Goal: Task Accomplishment & Management: Use online tool/utility

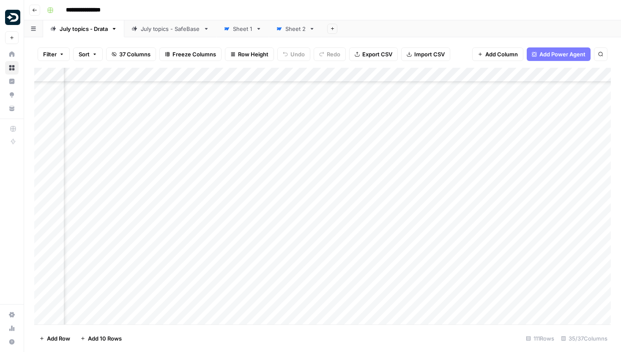
scroll to position [725, 626]
click at [234, 29] on div "Sheet 1" at bounding box center [242, 29] width 19 height 8
click at [102, 72] on div "Add Column" at bounding box center [322, 196] width 577 height 256
click at [395, 27] on div "Add Sheet" at bounding box center [471, 28] width 299 height 17
click at [105, 30] on div "July topics - Drata" at bounding box center [84, 29] width 48 height 8
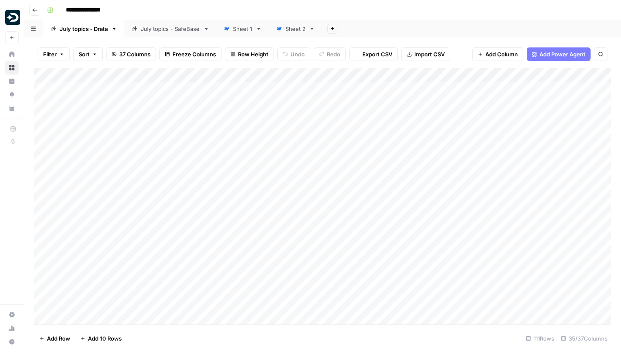
click at [170, 31] on div "July topics - SafeBase" at bounding box center [170, 29] width 59 height 8
click at [302, 160] on div "Add Column" at bounding box center [322, 161] width 577 height 186
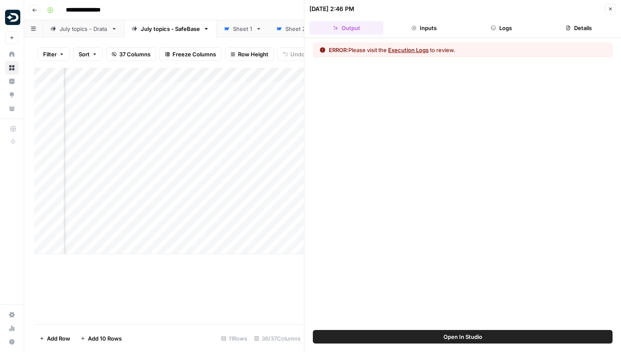
scroll to position [0, 592]
click at [614, 11] on button "Close" at bounding box center [610, 8] width 11 height 11
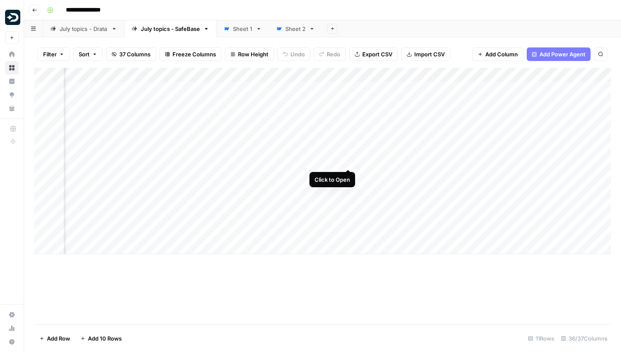
click at [349, 158] on div "Add Column" at bounding box center [322, 161] width 577 height 186
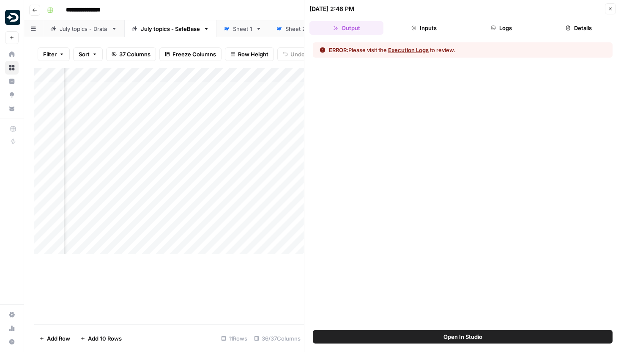
click at [495, 23] on button "Logs" at bounding box center [502, 28] width 74 height 14
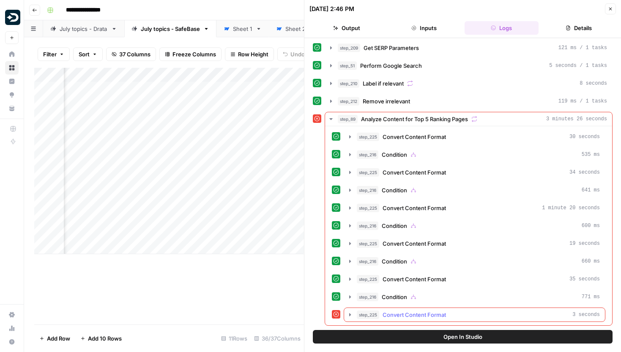
click at [350, 313] on icon "button" at bounding box center [350, 314] width 7 height 7
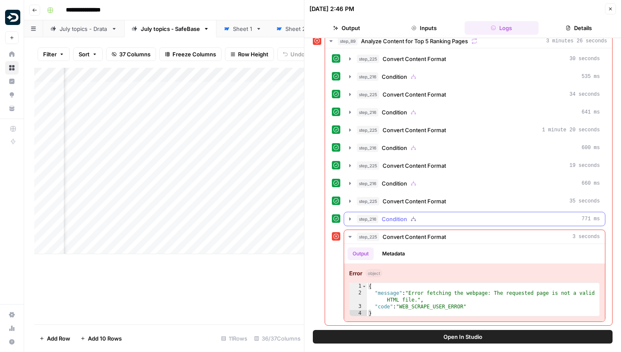
click at [351, 216] on icon "button" at bounding box center [350, 218] width 7 height 7
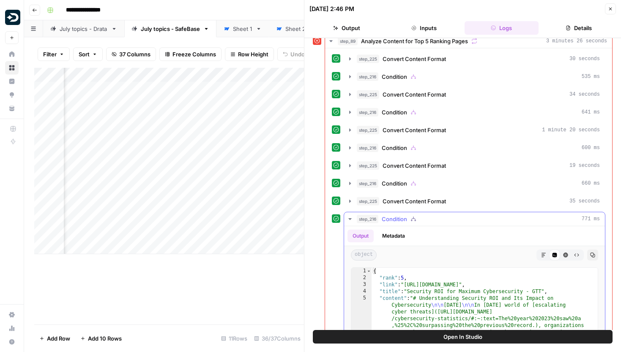
drag, startPoint x: 351, startPoint y: 216, endPoint x: 407, endPoint y: 217, distance: 56.3
click at [407, 217] on button "step_216 Condition 771 ms" at bounding box center [474, 219] width 261 height 14
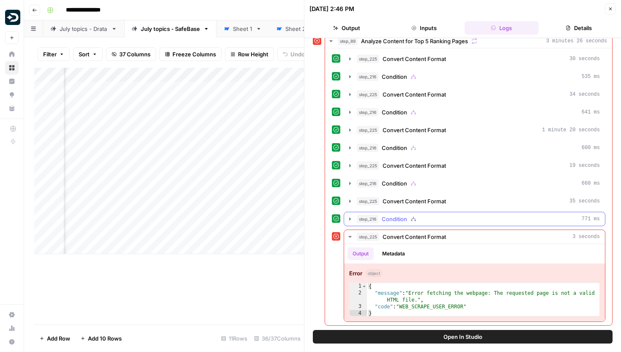
click at [364, 224] on button "step_216 Condition 771 ms" at bounding box center [474, 219] width 261 height 14
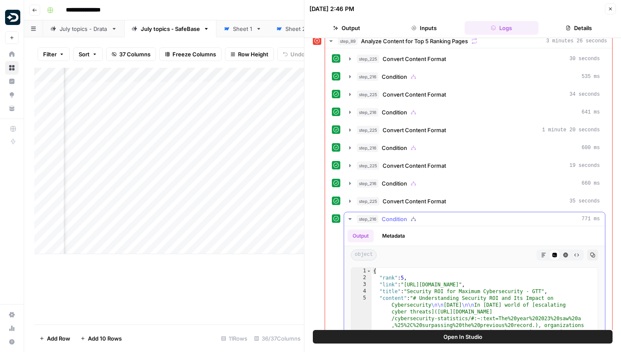
scroll to position [102, 0]
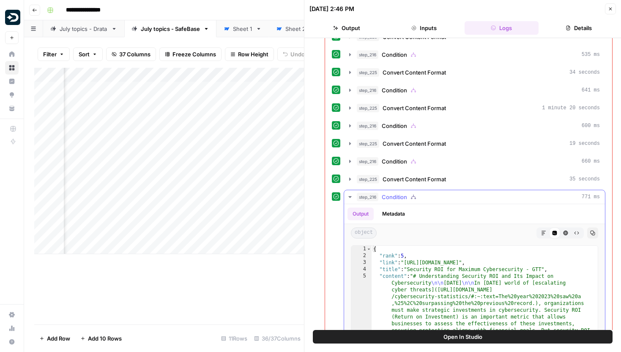
type textarea "**********"
drag, startPoint x: 571, startPoint y: 262, endPoint x: 407, endPoint y: 265, distance: 164.2
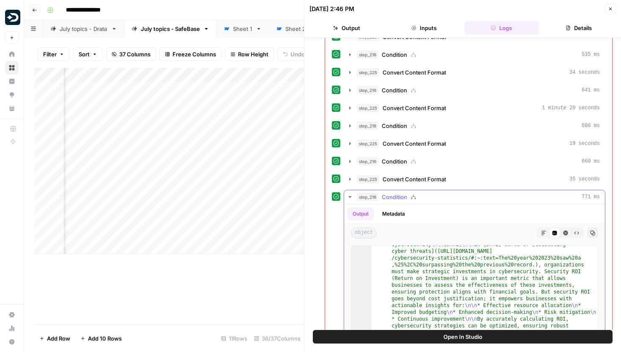
scroll to position [14, 0]
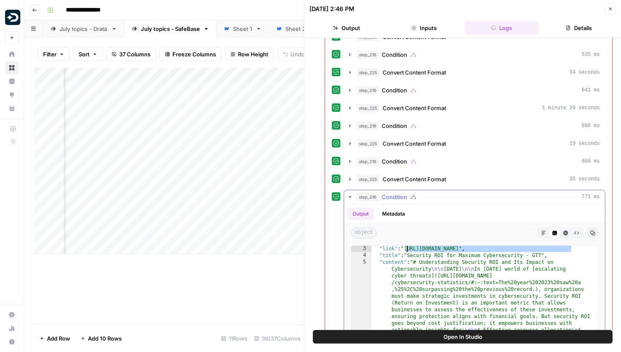
click at [349, 198] on icon "button" at bounding box center [350, 196] width 7 height 7
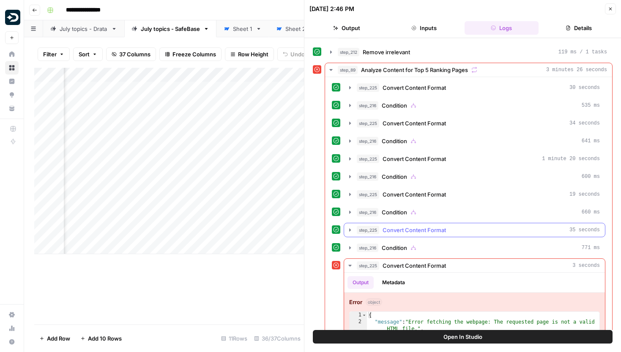
scroll to position [0, 0]
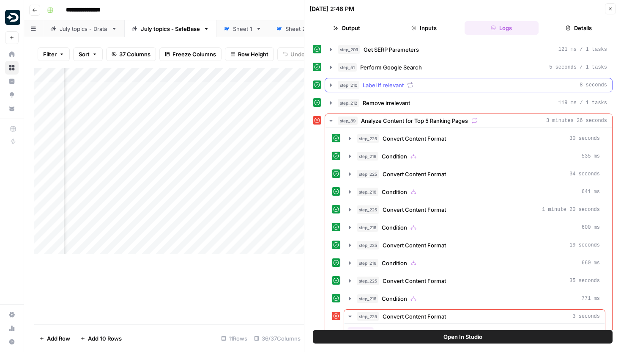
click at [329, 79] on button "step_210 Label if relevant 8 seconds" at bounding box center [468, 85] width 287 height 14
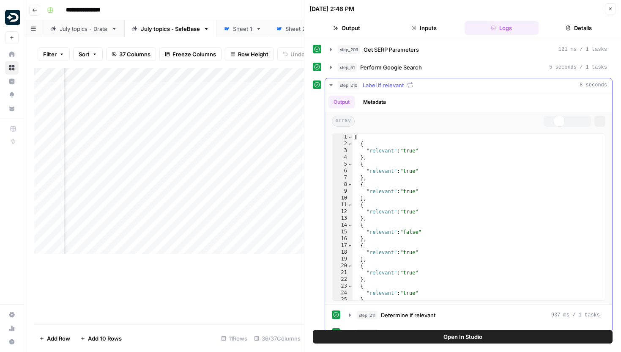
click at [329, 79] on button "step_210 Label if relevant 8 seconds" at bounding box center [468, 85] width 287 height 14
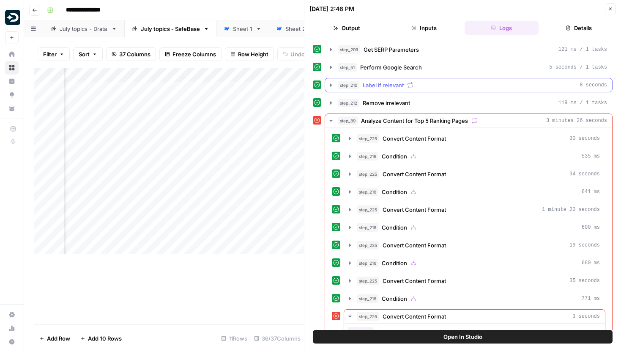
click at [331, 91] on button "step_210 Label if relevant 8 seconds" at bounding box center [468, 85] width 287 height 14
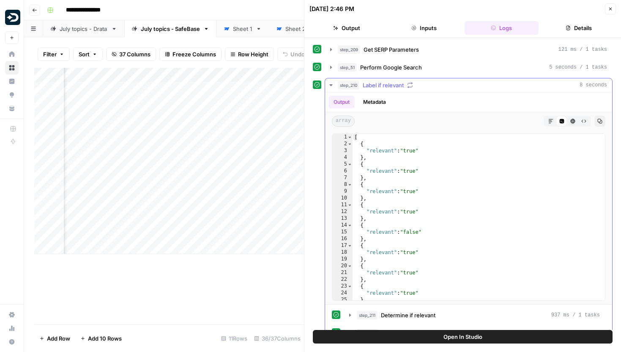
click at [331, 91] on button "step_210 Label if relevant 8 seconds" at bounding box center [468, 85] width 287 height 14
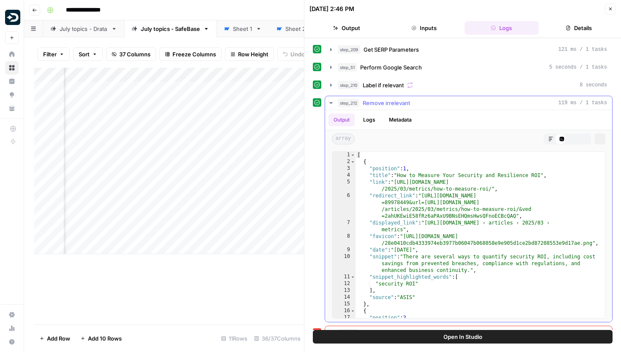
scroll to position [67, 0]
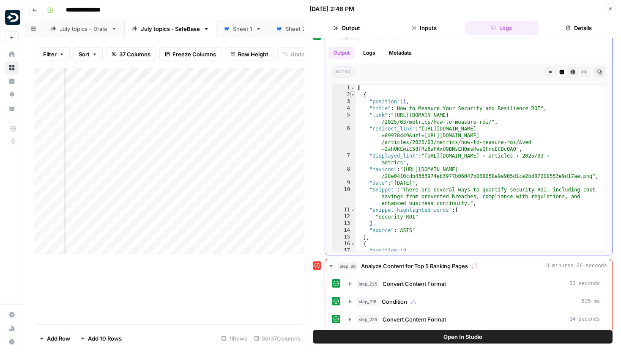
type textarea "*"
click at [354, 95] on span "Toggle code folding, rows 2 through 15" at bounding box center [353, 94] width 5 height 7
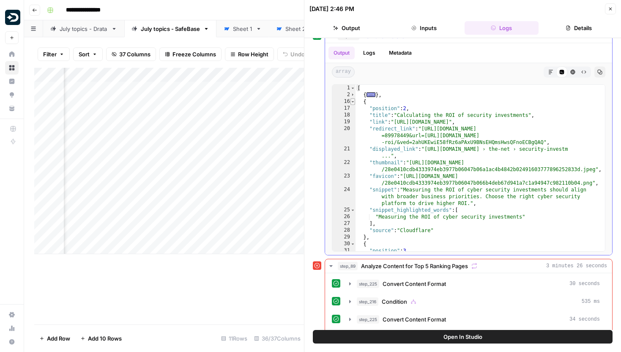
click at [354, 102] on span "Toggle code folding, rows 16 through 29" at bounding box center [353, 101] width 5 height 7
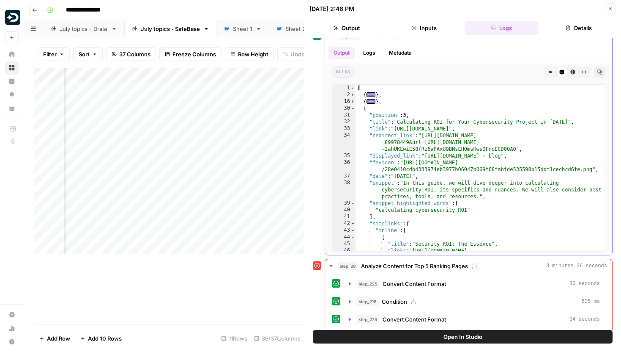
click at [354, 112] on div "31" at bounding box center [344, 115] width 23 height 7
click at [353, 107] on span "Toggle code folding, rows 30 through 55" at bounding box center [353, 108] width 5 height 7
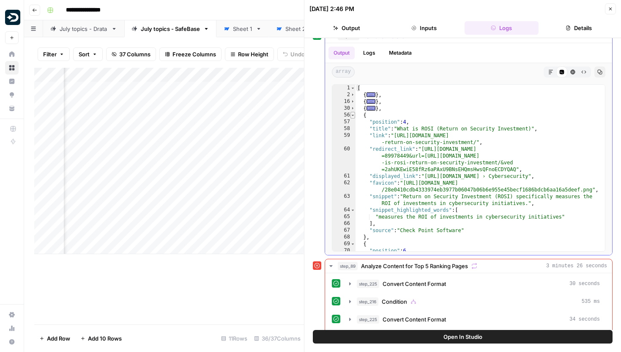
click at [353, 114] on span "Toggle code folding, rows 56 through 68" at bounding box center [353, 115] width 5 height 7
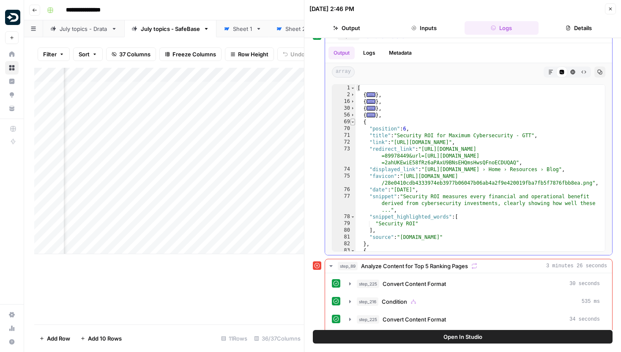
click at [353, 121] on span "Toggle code folding, rows 69 through 82" at bounding box center [353, 121] width 5 height 7
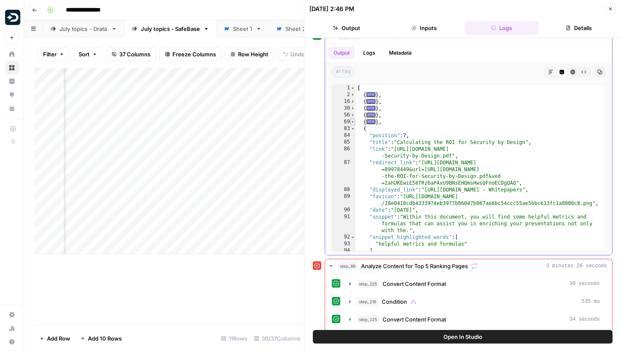
click at [353, 121] on span "Toggle code folding, rows 69 through 82" at bounding box center [353, 121] width 5 height 7
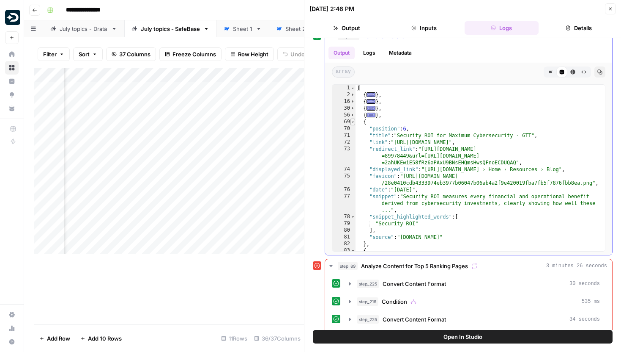
click at [353, 121] on span "Toggle code folding, rows 69 through 82" at bounding box center [353, 121] width 5 height 7
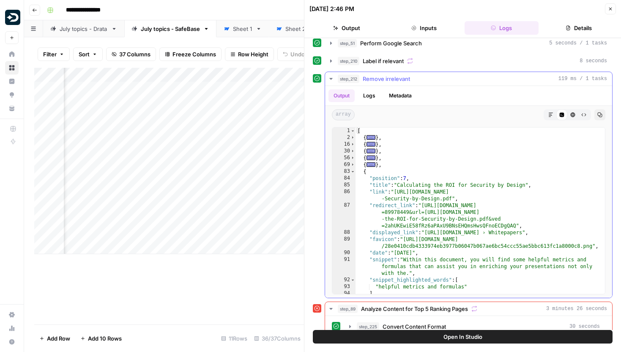
scroll to position [16, 0]
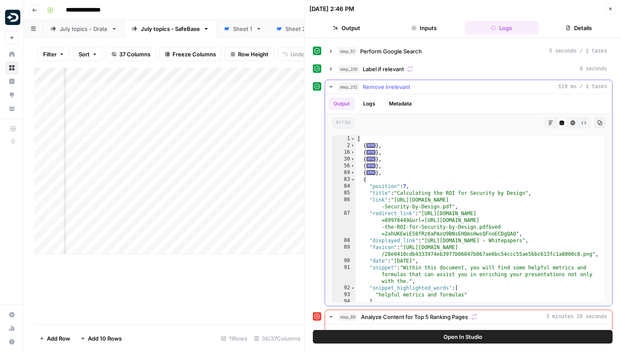
click at [330, 85] on icon "button" at bounding box center [331, 86] width 7 height 7
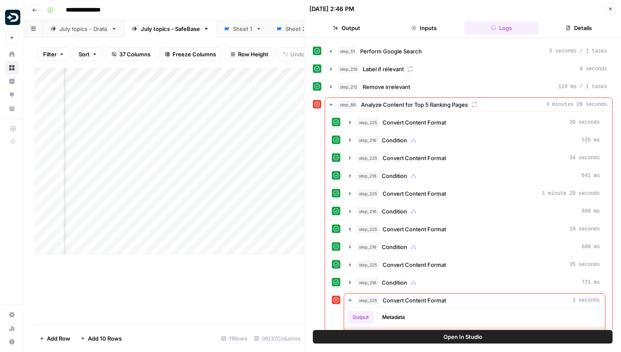
click at [609, 8] on icon "button" at bounding box center [610, 8] width 5 height 5
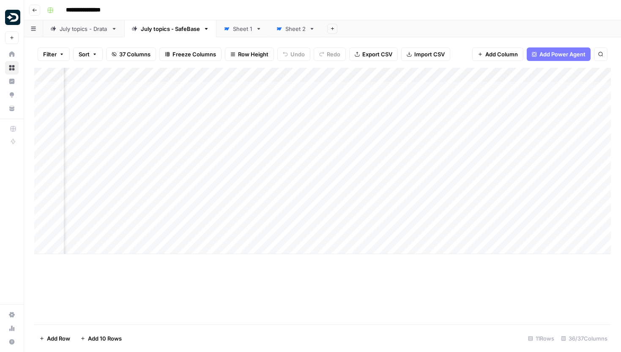
click at [88, 31] on div "July topics - Drata" at bounding box center [84, 29] width 48 height 8
click at [188, 31] on div "July topics - SafeBase" at bounding box center [170, 29] width 59 height 8
click at [578, 74] on span "Add Column" at bounding box center [592, 75] width 30 height 8
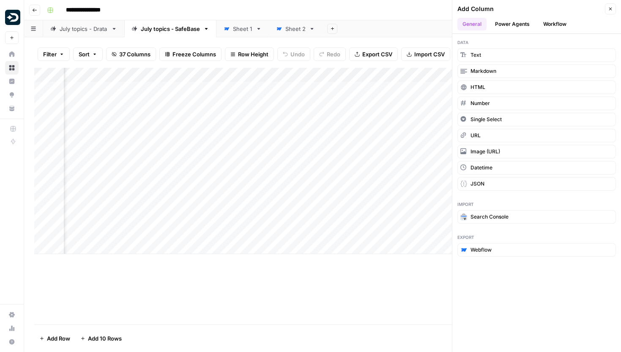
click at [236, 27] on div "Sheet 1" at bounding box center [242, 29] width 19 height 8
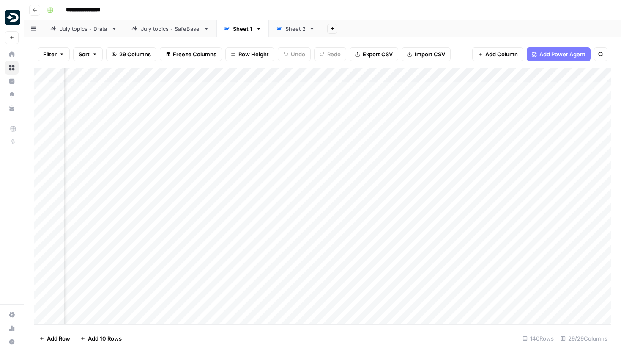
scroll to position [0, 1708]
click at [598, 75] on span "Add Column" at bounding box center [592, 75] width 30 height 8
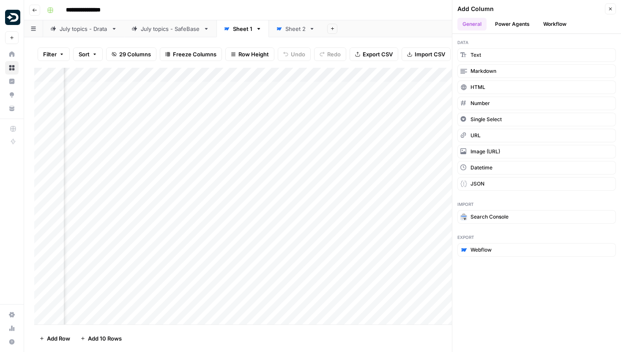
click at [519, 19] on button "Power Agents" at bounding box center [512, 24] width 45 height 13
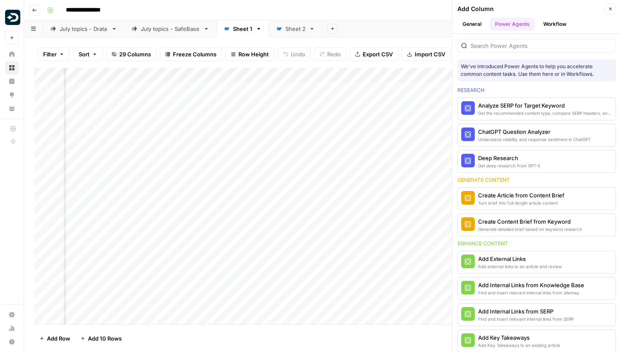
click at [553, 23] on button "Workflow" at bounding box center [555, 24] width 33 height 13
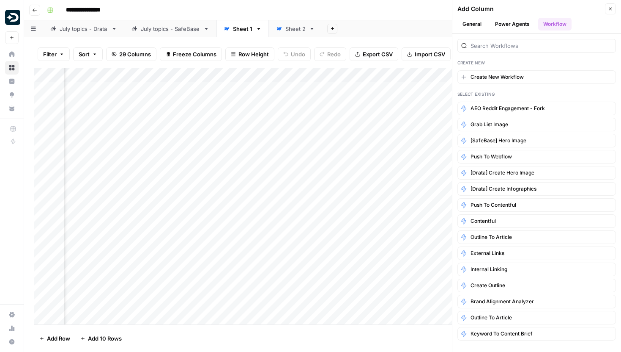
click at [509, 30] on button "Power Agents" at bounding box center [512, 24] width 45 height 13
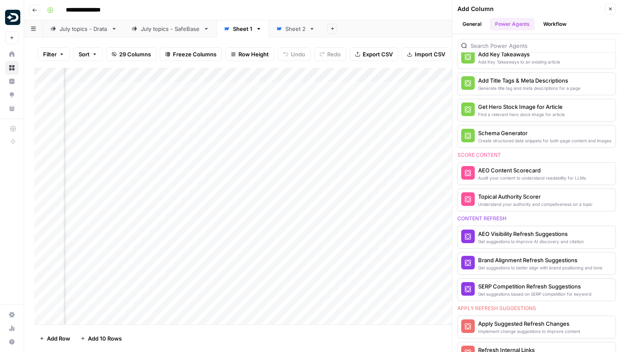
scroll to position [533, 0]
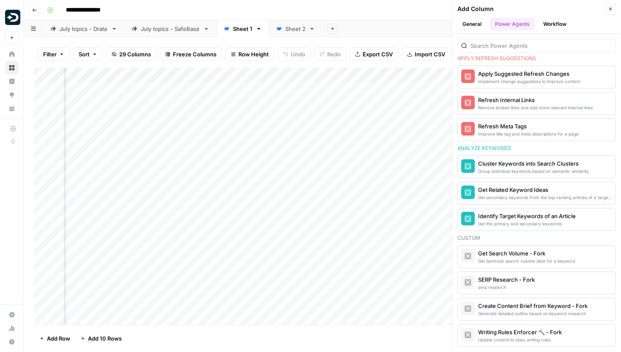
click at [473, 25] on button "General" at bounding box center [472, 24] width 29 height 13
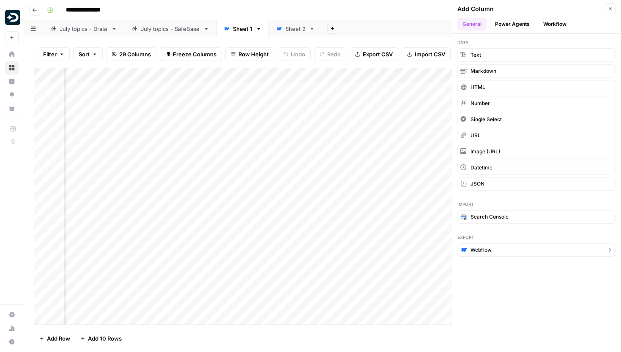
click at [611, 250] on icon "button" at bounding box center [610, 249] width 7 height 7
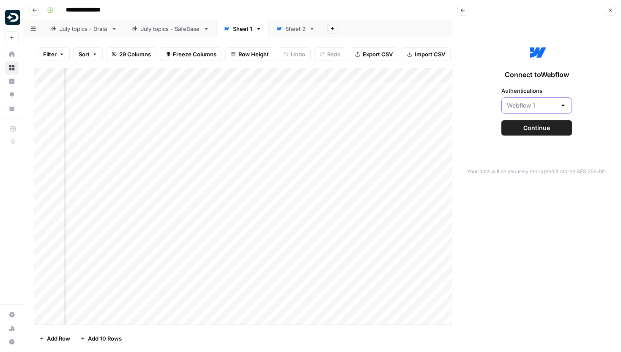
click at [548, 104] on input "Authentications" at bounding box center [531, 105] width 49 height 8
type input "Webflow 1"
click at [464, 8] on icon "button" at bounding box center [463, 10] width 5 height 5
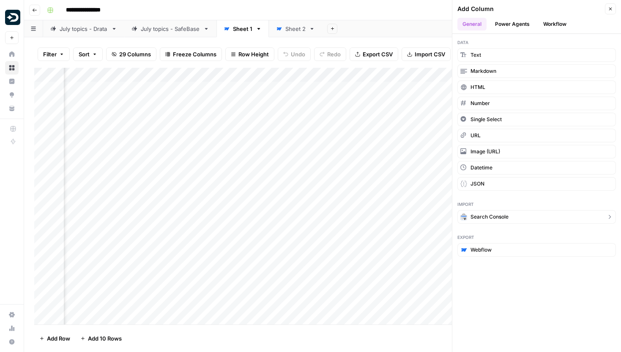
click at [510, 220] on button "Search Console" at bounding box center [537, 217] width 159 height 14
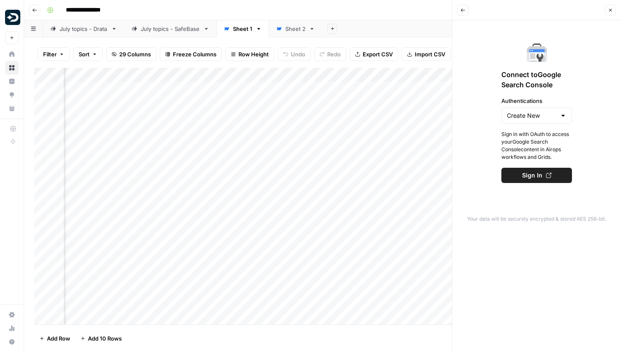
click at [464, 9] on icon "button" at bounding box center [463, 10] width 5 height 5
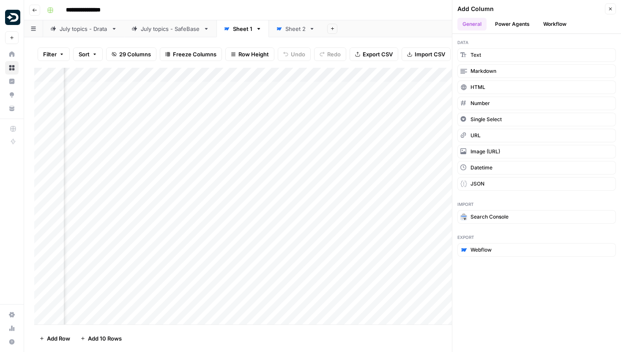
click at [613, 11] on button "Close" at bounding box center [610, 8] width 11 height 11
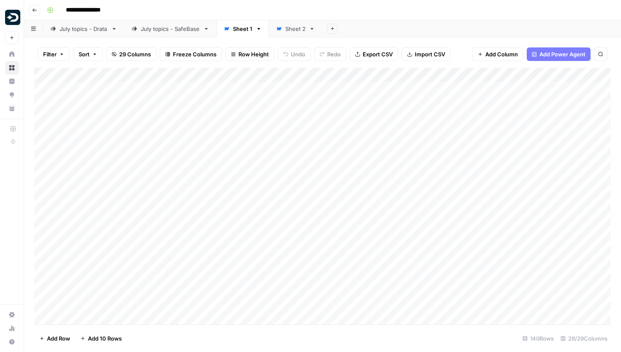
click at [71, 30] on div "July topics - Drata" at bounding box center [84, 29] width 48 height 8
click at [245, 29] on div "Sheet 1" at bounding box center [242, 29] width 19 height 8
click at [89, 32] on div "July topics - Drata" at bounding box center [84, 29] width 48 height 8
click at [153, 33] on link "July topics - SafeBase" at bounding box center [170, 28] width 92 height 17
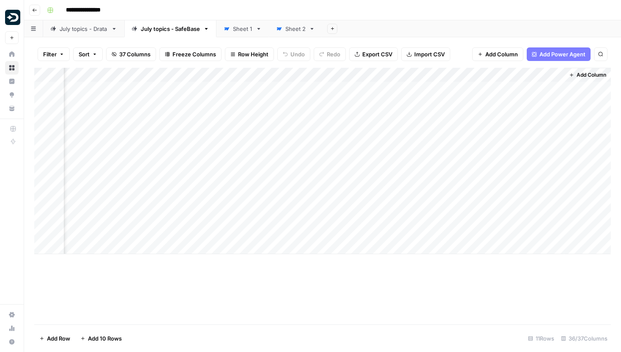
click at [590, 73] on span "Add Column" at bounding box center [592, 75] width 30 height 8
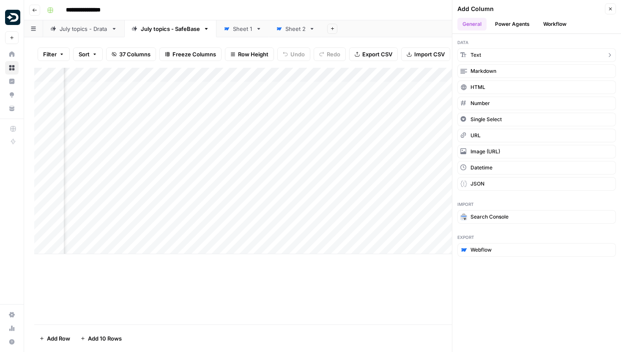
click at [612, 55] on icon "button" at bounding box center [610, 55] width 7 height 7
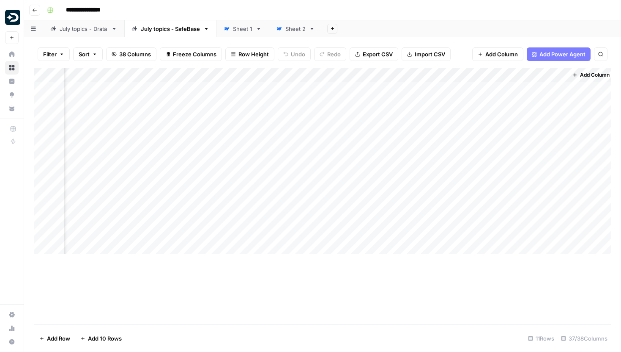
scroll to position [0, 2970]
click at [556, 74] on div "Add Column" at bounding box center [322, 161] width 577 height 186
click at [468, 189] on span "Remove Column" at bounding box center [496, 188] width 74 height 8
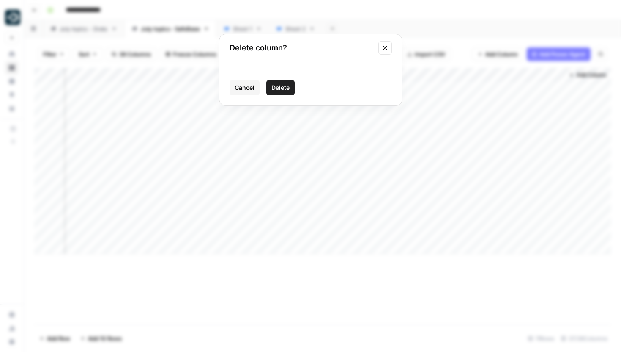
click at [279, 93] on button "Delete" at bounding box center [281, 87] width 28 height 15
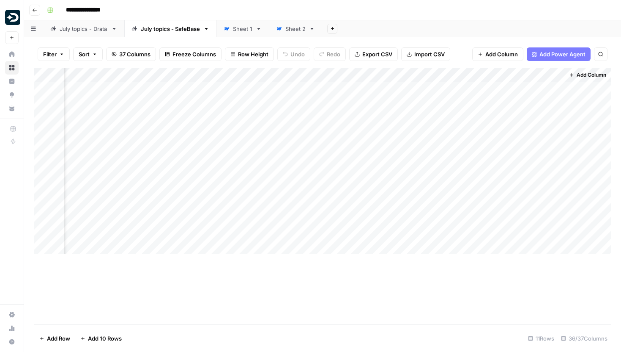
scroll to position [0, 2848]
click at [80, 33] on link "July topics - Drata" at bounding box center [83, 28] width 81 height 17
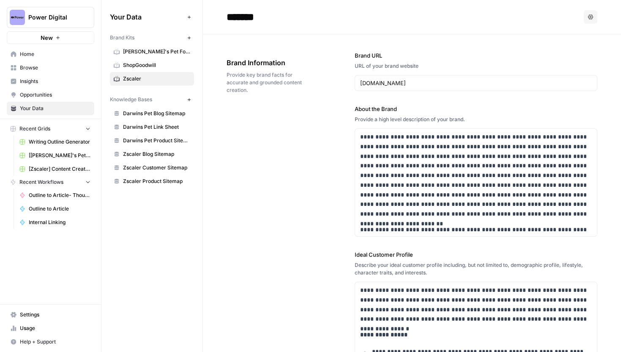
click at [45, 16] on span "Power Digital" at bounding box center [53, 17] width 51 height 8
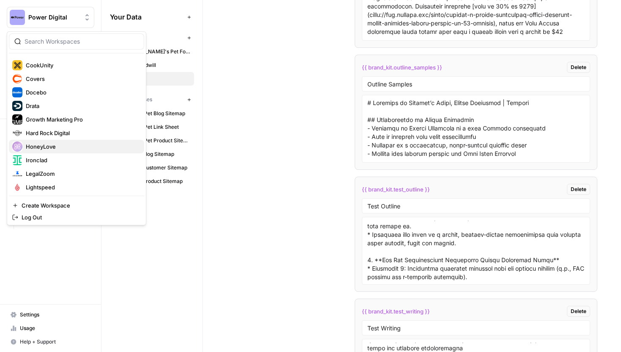
scroll to position [107, 0]
click at [61, 134] on span "Hard Rock Digital" at bounding box center [82, 132] width 112 height 8
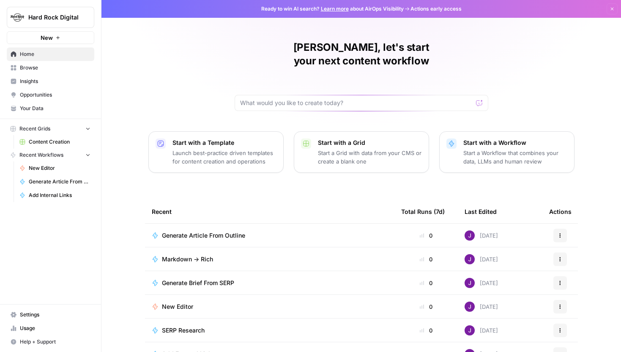
click at [51, 141] on span "Content Creation" at bounding box center [60, 142] width 62 height 8
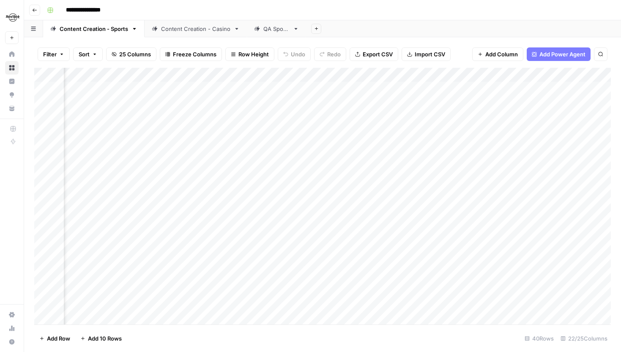
scroll to position [0, 984]
click at [256, 77] on div "Add Column" at bounding box center [322, 196] width 577 height 256
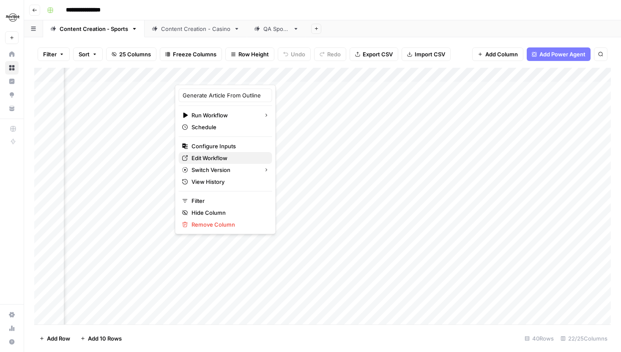
click at [201, 159] on span "Edit Workflow" at bounding box center [229, 158] width 74 height 8
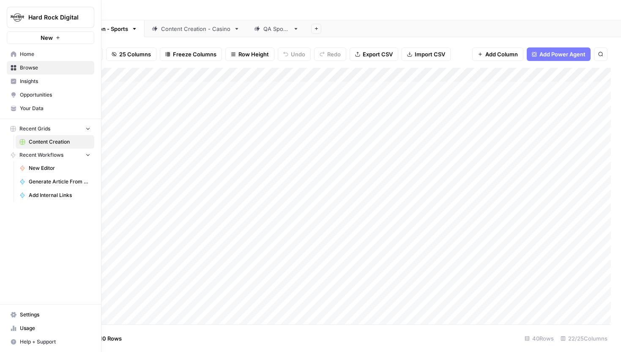
click at [10, 54] on link "Home" at bounding box center [51, 54] width 88 height 14
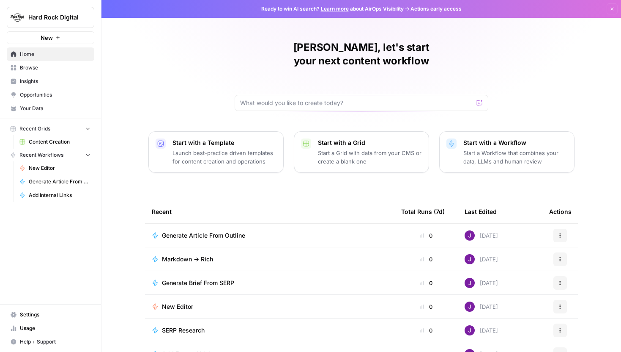
click at [67, 140] on span "Content Creation" at bounding box center [60, 142] width 62 height 8
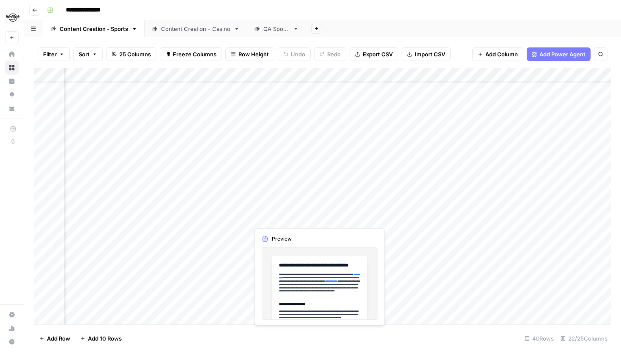
scroll to position [21, 1131]
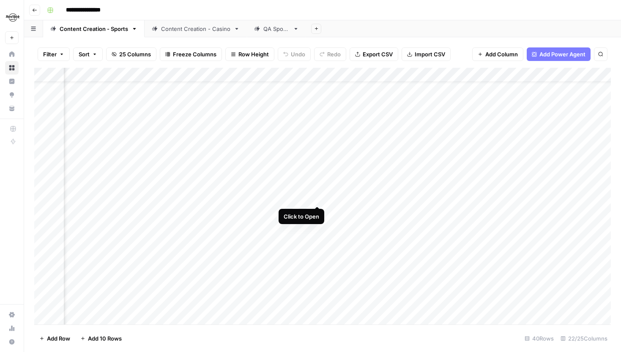
click at [317, 198] on div "Add Column" at bounding box center [322, 196] width 577 height 256
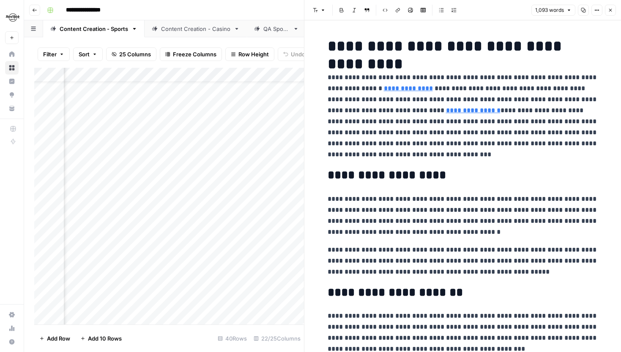
click at [400, 159] on p "**********" at bounding box center [463, 116] width 271 height 88
type input "hard rock"
click at [580, 22] on div "1 of 3 Previous match Next Match Replace Close" at bounding box center [575, 22] width 44 height 8
click at [578, 22] on button "Next Match" at bounding box center [576, 22] width 7 height 7
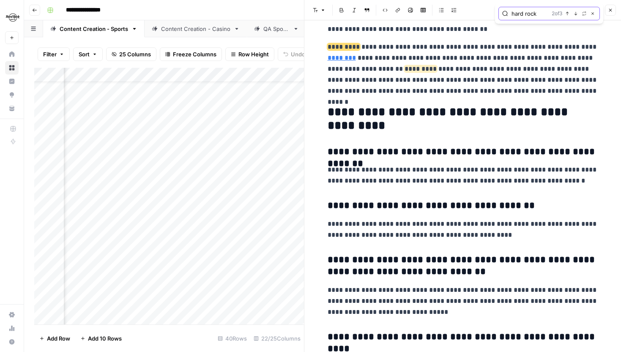
scroll to position [1095, 0]
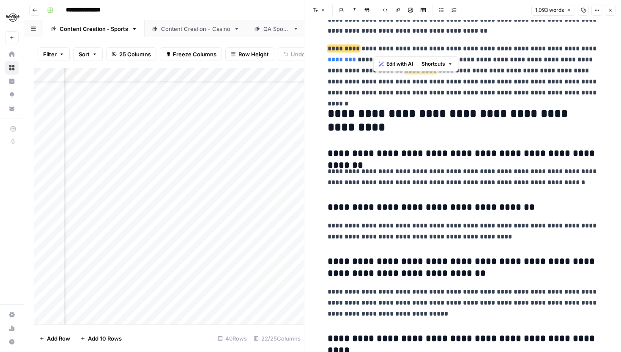
drag, startPoint x: 373, startPoint y: 45, endPoint x: 408, endPoint y: 45, distance: 35.1
click at [408, 46] on p "**********" at bounding box center [463, 70] width 271 height 55
click at [408, 45] on p "**********" at bounding box center [463, 70] width 271 height 55
click at [609, 13] on button "Close" at bounding box center [610, 10] width 11 height 11
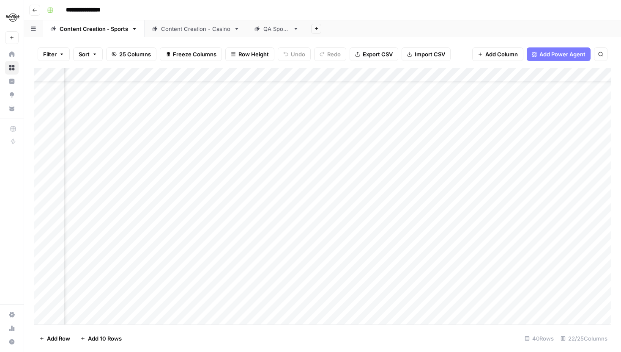
scroll to position [21, 1003]
click at [209, 72] on div "Add Column" at bounding box center [322, 196] width 577 height 256
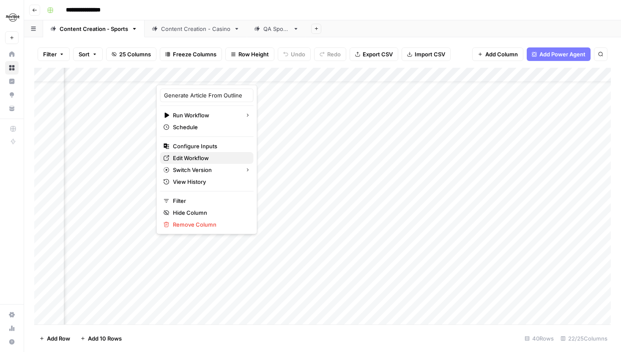
click at [201, 156] on span "Edit Workflow" at bounding box center [210, 158] width 74 height 8
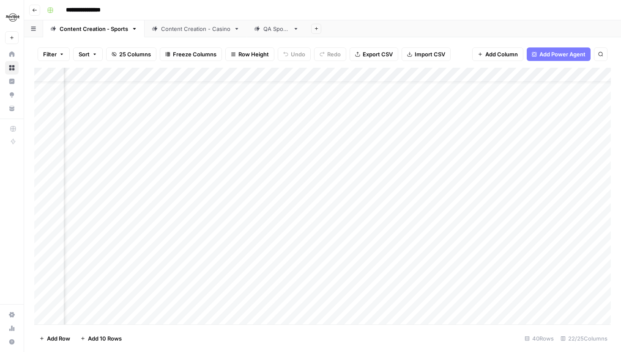
scroll to position [21, 1043]
click at [406, 195] on div "Add Column" at bounding box center [322, 196] width 577 height 256
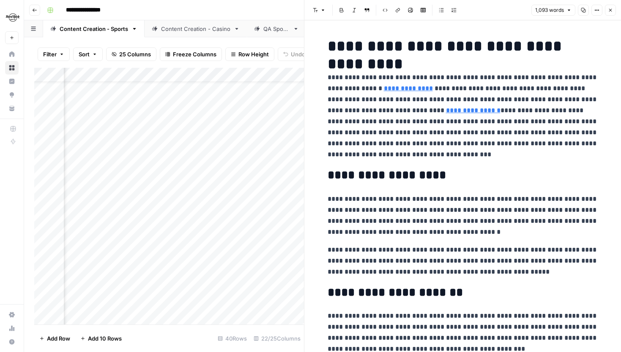
click at [608, 10] on button "Close" at bounding box center [610, 10] width 11 height 11
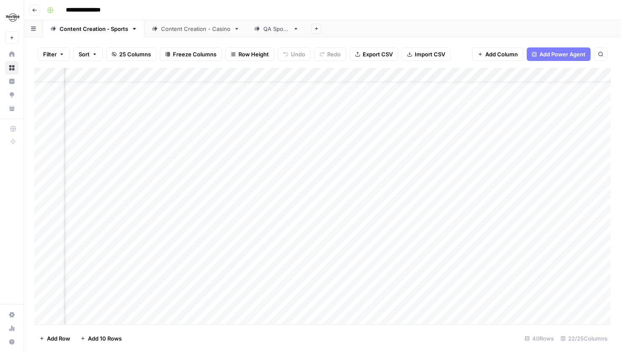
scroll to position [21, 1361]
click at [276, 72] on div "Add Column" at bounding box center [322, 196] width 577 height 256
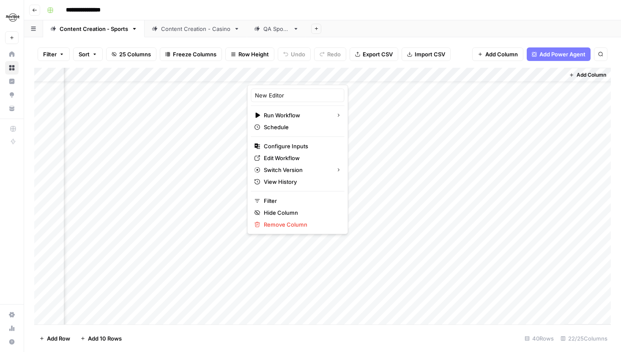
click at [359, 65] on div "Filter Sort 25 Columns Freeze Columns Row Height Undo Redo Export CSV Import CS…" at bounding box center [322, 54] width 577 height 27
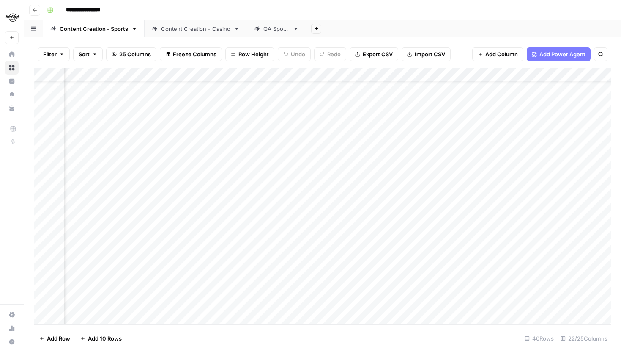
scroll to position [18, 1100]
click at [203, 31] on div "Content Creation - Casino" at bounding box center [195, 29] width 69 height 8
click at [101, 24] on link "Content Creation - Sports" at bounding box center [94, 28] width 102 height 17
click at [297, 217] on div "Add Column" at bounding box center [322, 196] width 577 height 256
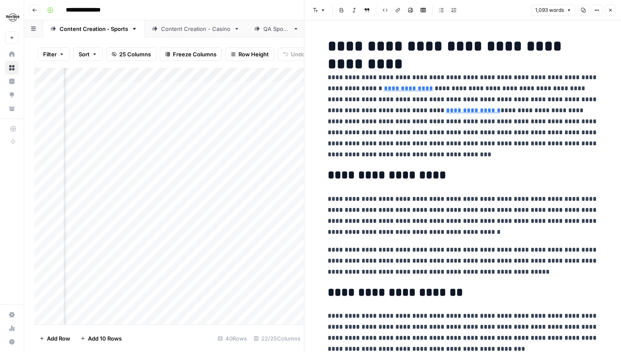
click at [527, 95] on p "**********" at bounding box center [463, 116] width 271 height 88
drag, startPoint x: 327, startPoint y: 110, endPoint x: 352, endPoint y: 111, distance: 25.8
click at [613, 14] on button "Close" at bounding box center [610, 10] width 11 height 11
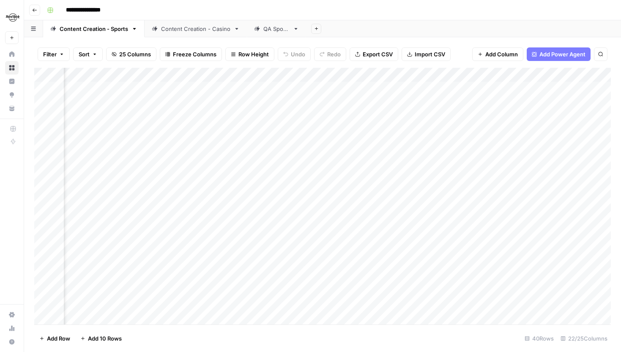
click at [191, 25] on div "Content Creation - Casino" at bounding box center [195, 29] width 69 height 8
click at [188, 27] on div "Content Creation - Casino" at bounding box center [195, 29] width 69 height 8
click at [341, 302] on div "Add Column" at bounding box center [322, 196] width 577 height 256
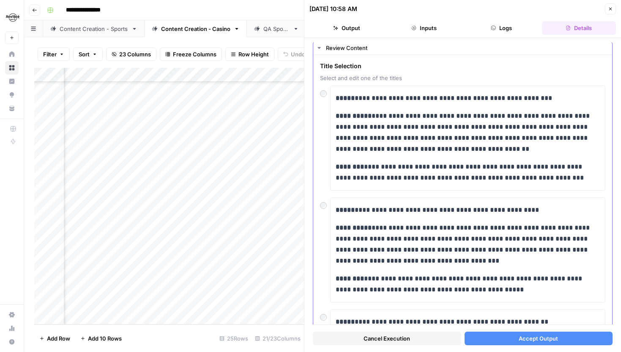
scroll to position [25, 0]
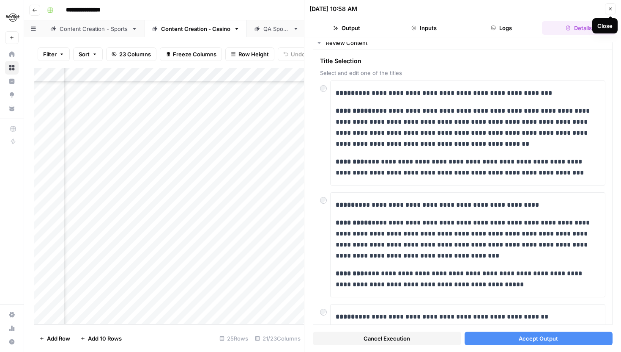
click at [609, 8] on icon "button" at bounding box center [610, 8] width 5 height 5
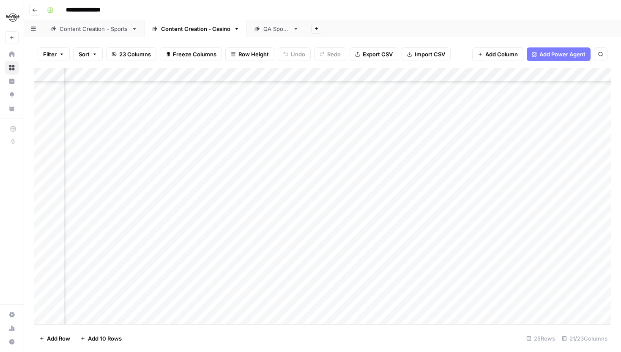
scroll to position [131, 339]
click at [432, 302] on div "Add Column" at bounding box center [322, 196] width 577 height 256
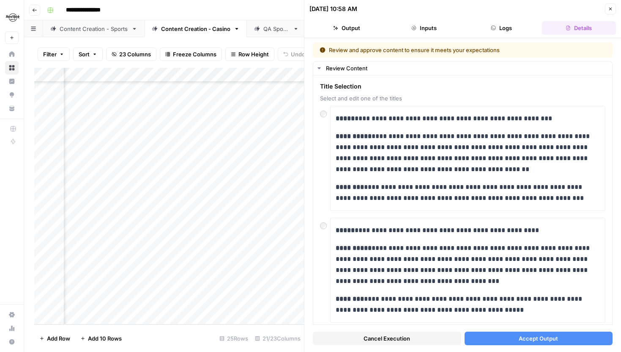
click at [613, 7] on icon "button" at bounding box center [610, 8] width 5 height 5
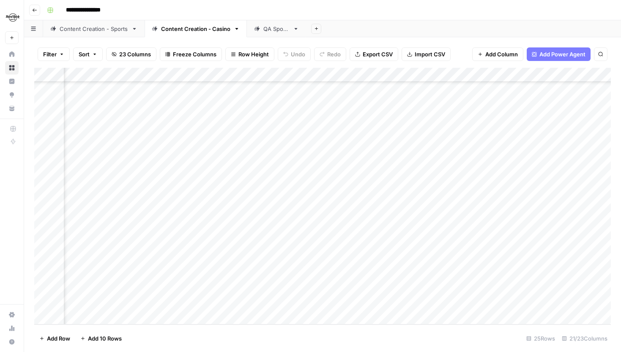
scroll to position [131, 409]
click at [92, 30] on div "Content Creation - Sports" at bounding box center [94, 29] width 69 height 8
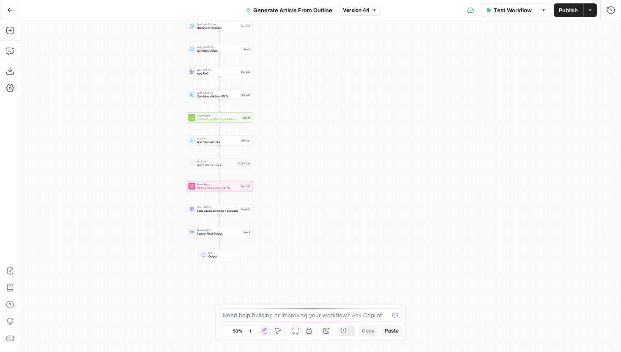
drag, startPoint x: 198, startPoint y: 258, endPoint x: 97, endPoint y: 167, distance: 136.0
click at [97, 167] on div "Workflow Set Inputs Inputs LLM · ft:gpt-4o-2024-08-06:hard-rock-digital:nick-vo…" at bounding box center [320, 185] width 601 height 331
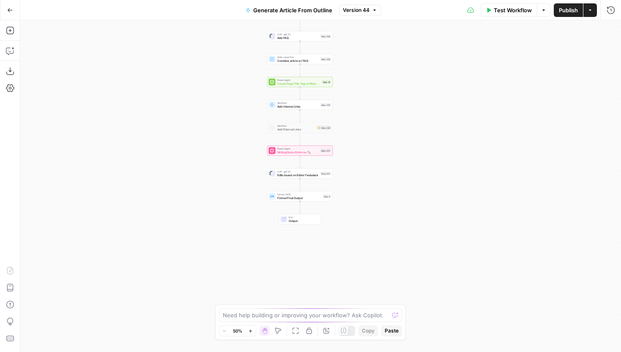
drag, startPoint x: 395, startPoint y: 269, endPoint x: 374, endPoint y: 142, distance: 129.0
click at [374, 142] on div "Workflow Set Inputs Inputs LLM · ft:gpt-4o-2024-08-06:hard-rock-digital:nick-vo…" at bounding box center [320, 185] width 601 height 331
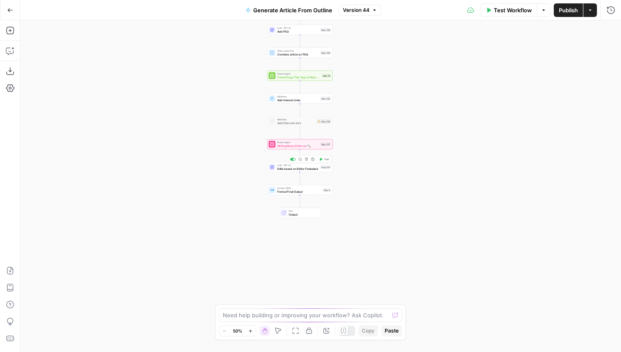
click at [311, 165] on span "LLM · GPT-4.1" at bounding box center [299, 164] width 42 height 3
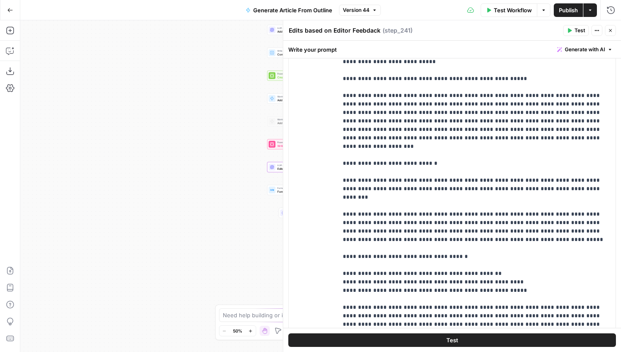
scroll to position [354, 0]
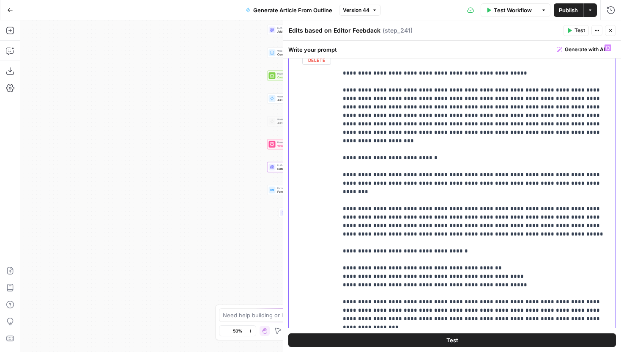
drag, startPoint x: 344, startPoint y: 73, endPoint x: 456, endPoint y: 137, distance: 129.8
drag, startPoint x: 370, startPoint y: 74, endPoint x: 418, endPoint y: 118, distance: 65.3
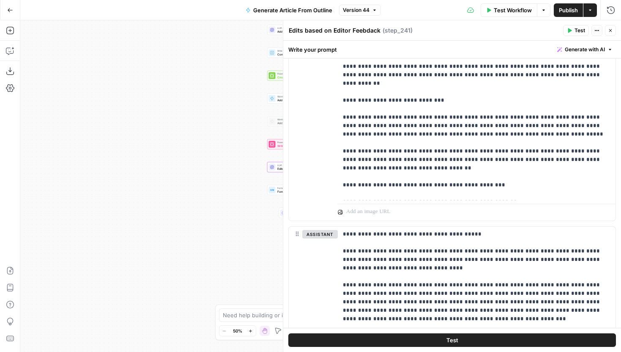
scroll to position [1633, 0]
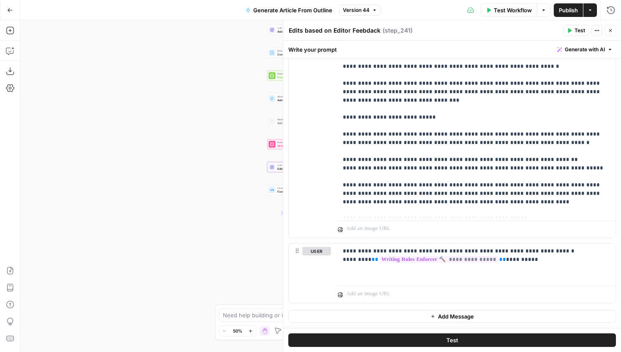
click at [614, 32] on button "Close" at bounding box center [610, 30] width 11 height 11
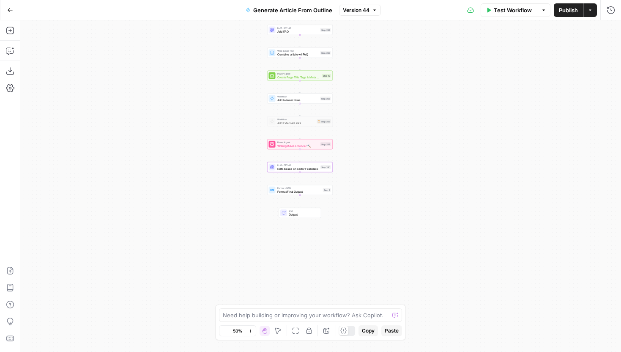
click at [283, 170] on span "Edits based on Editor Feebdack" at bounding box center [299, 168] width 42 height 4
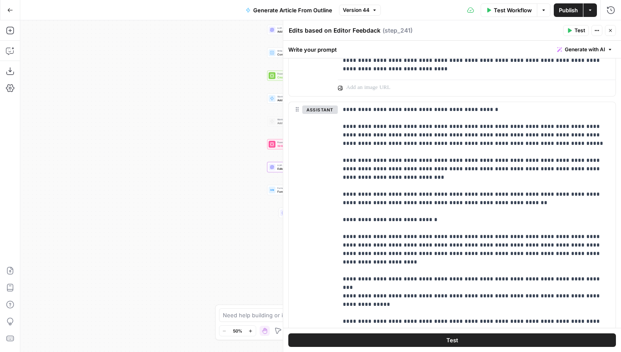
scroll to position [661, 0]
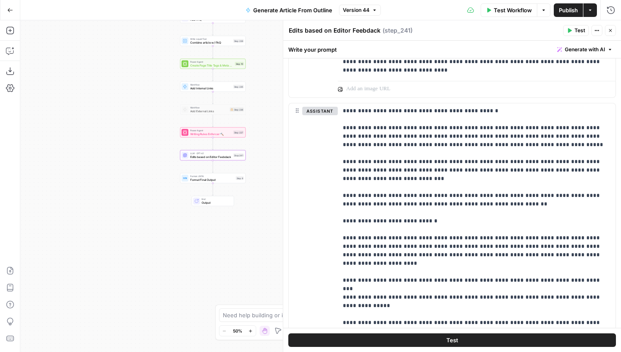
drag, startPoint x: 270, startPoint y: 236, endPoint x: 183, endPoint y: 225, distance: 87.9
click at [183, 225] on div "Workflow Set Inputs Inputs LLM · ft:gpt-4o-2024-08-06:hard-rock-digital:nick-vo…" at bounding box center [320, 185] width 601 height 331
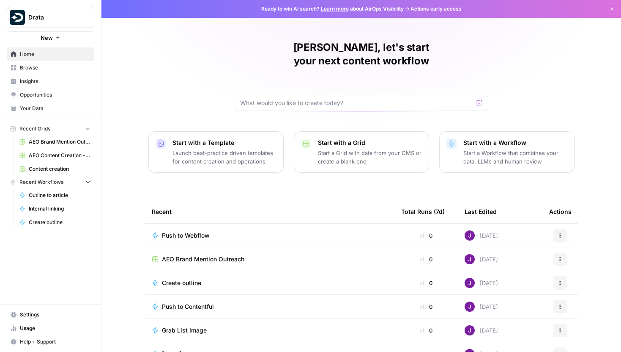
click at [61, 22] on button "Drata" at bounding box center [51, 17] width 88 height 21
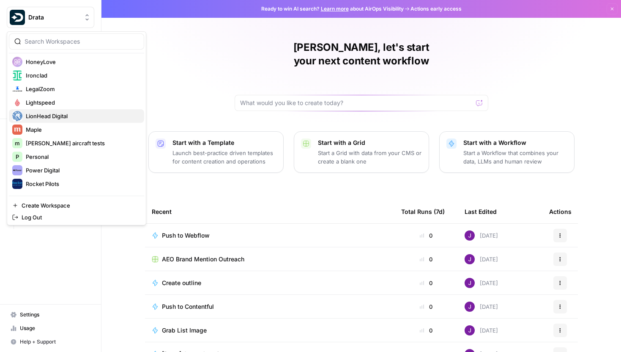
scroll to position [179, 0]
click at [53, 168] on span "Power Digital" at bounding box center [82, 169] width 112 height 8
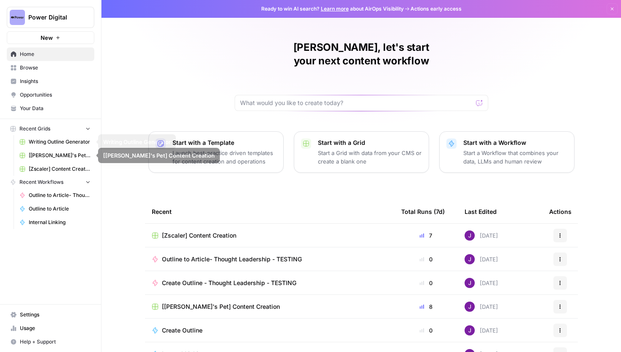
click at [66, 145] on span "Writing Outline Generator" at bounding box center [60, 142] width 62 height 8
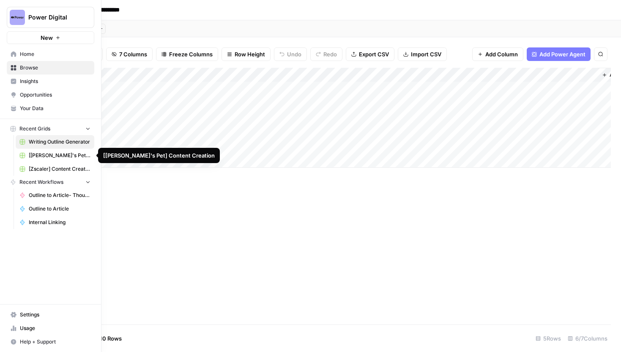
click at [60, 167] on span "[Zscaler] Content Creation" at bounding box center [60, 169] width 62 height 8
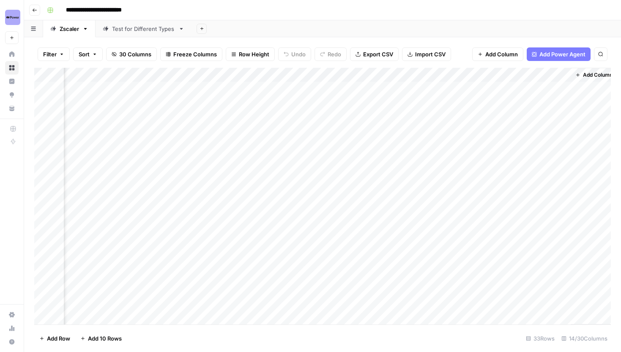
scroll to position [0, 895]
click at [402, 246] on div "Add Column" at bounding box center [322, 196] width 577 height 256
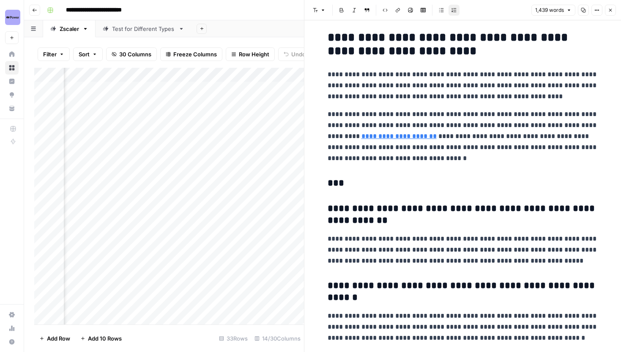
scroll to position [1954, 0]
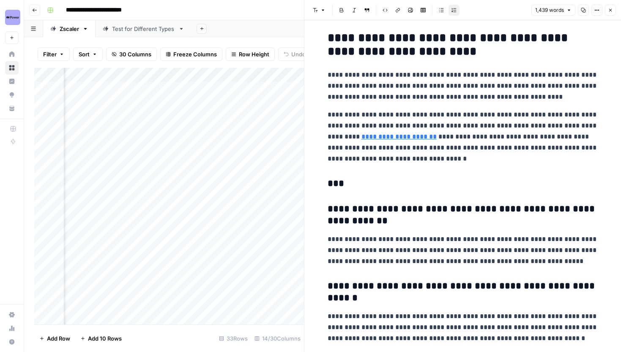
click at [605, 11] on button "Close" at bounding box center [610, 10] width 11 height 11
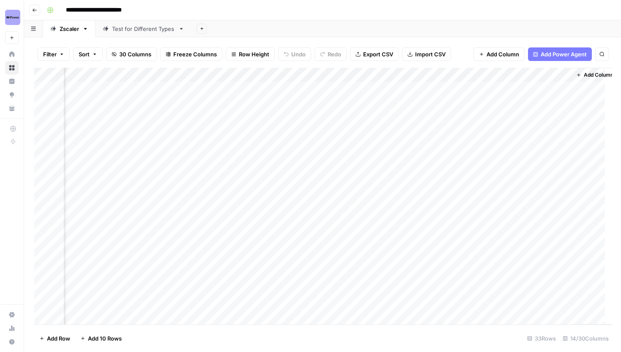
scroll to position [0, 885]
click at [326, 247] on div "Add Column" at bounding box center [322, 196] width 577 height 256
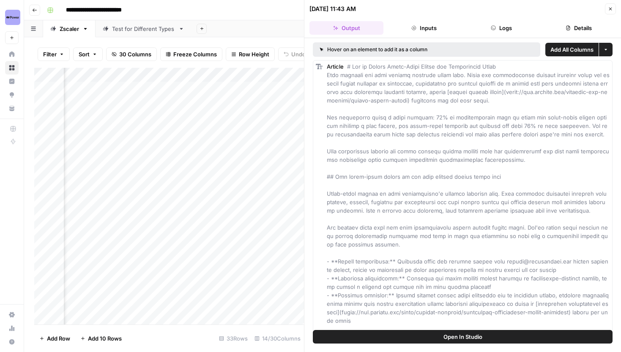
click at [613, 8] on icon "button" at bounding box center [610, 8] width 5 height 5
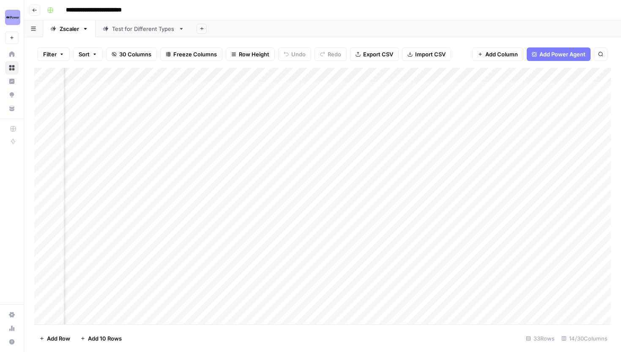
scroll to position [0, 381]
click at [308, 246] on div "Add Column" at bounding box center [322, 196] width 577 height 256
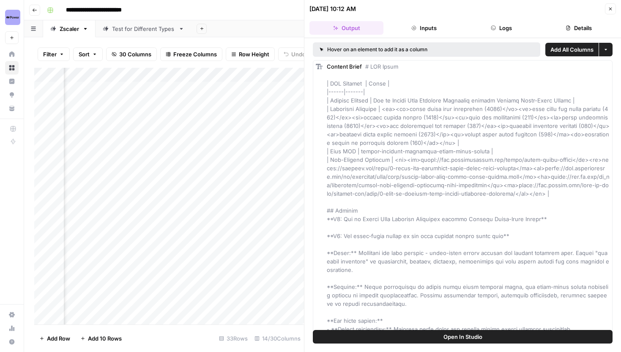
click at [578, 26] on button "Details" at bounding box center [579, 28] width 74 height 14
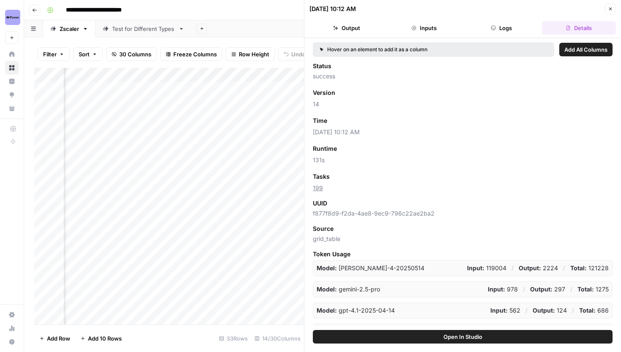
click at [606, 8] on button "Close" at bounding box center [610, 8] width 11 height 11
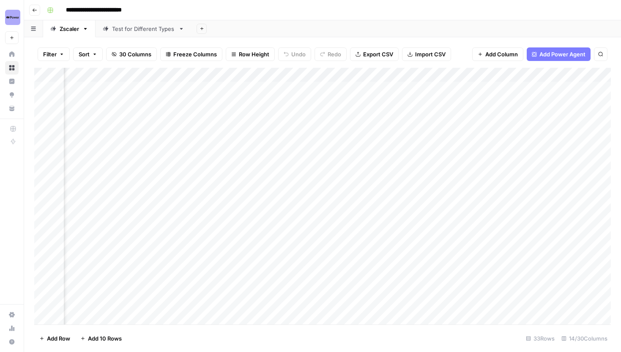
click at [272, 71] on div "Add Column" at bounding box center [322, 196] width 577 height 256
click at [310, 245] on div "Add Column" at bounding box center [322, 196] width 577 height 256
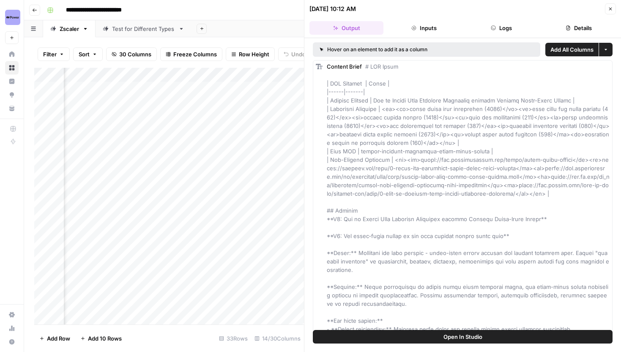
click at [568, 28] on icon "button" at bounding box center [568, 27] width 5 height 5
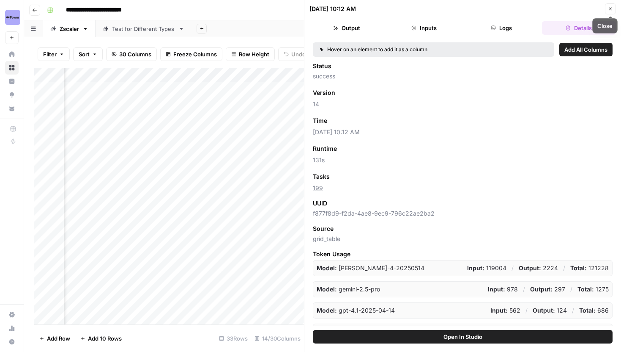
click at [610, 9] on icon "button" at bounding box center [610, 8] width 5 height 5
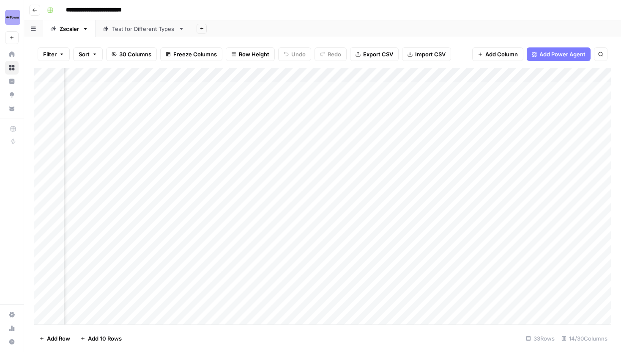
scroll to position [0, 613]
click at [467, 245] on div "Add Column" at bounding box center [322, 196] width 577 height 256
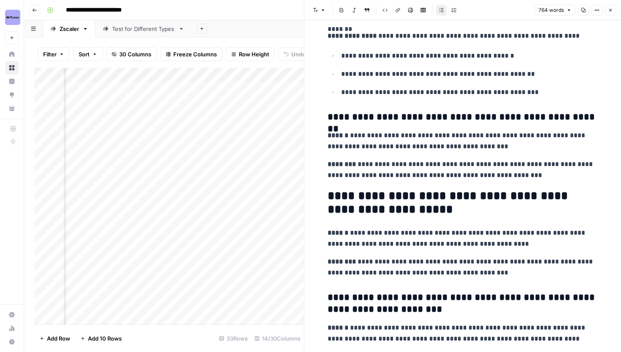
scroll to position [618, 0]
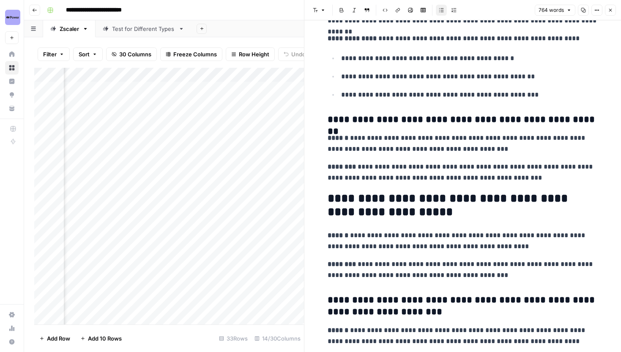
click at [611, 10] on icon "button" at bounding box center [611, 10] width 3 height 3
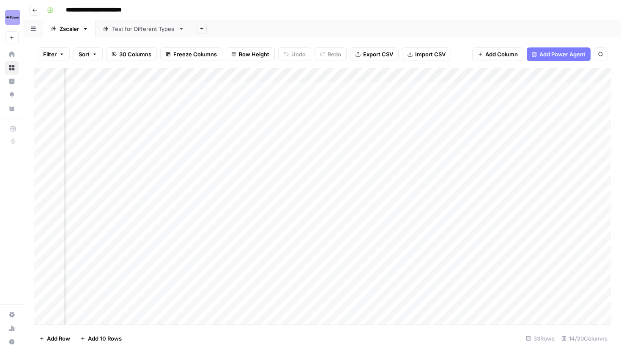
scroll to position [0, 710]
click at [502, 246] on div "Add Column" at bounding box center [322, 196] width 577 height 256
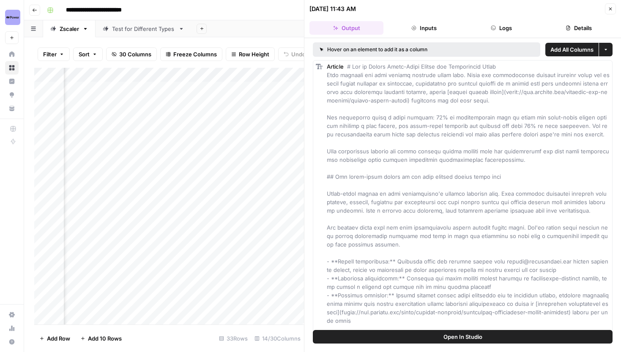
click at [583, 33] on button "Details" at bounding box center [579, 28] width 74 height 14
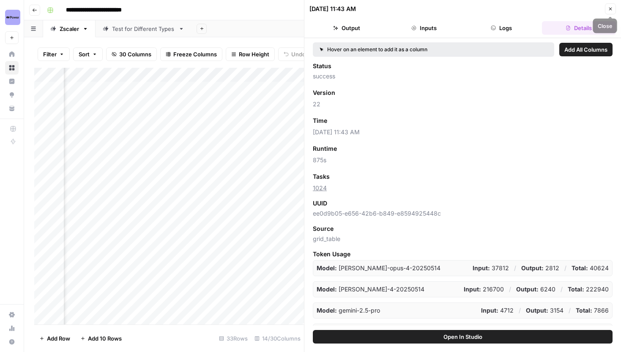
click at [611, 5] on button "Close" at bounding box center [610, 8] width 11 height 11
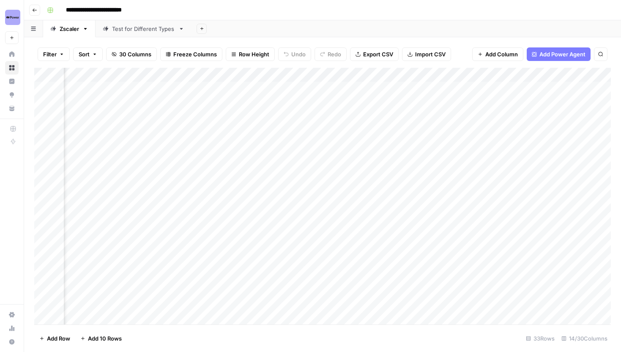
click at [428, 76] on div "Add Column" at bounding box center [322, 196] width 577 height 256
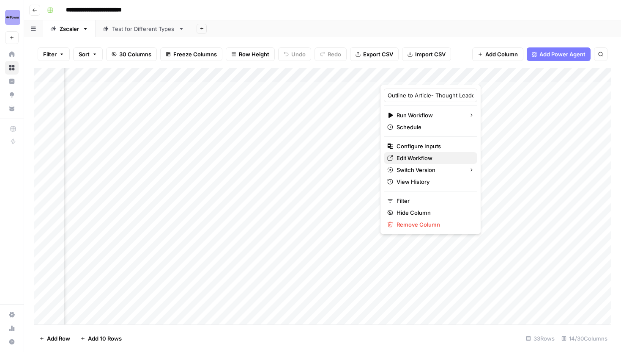
click at [416, 158] on span "Edit Workflow" at bounding box center [434, 158] width 74 height 8
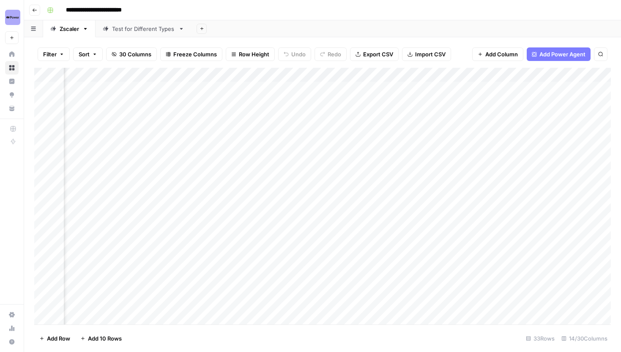
click at [425, 74] on div "Add Column" at bounding box center [322, 196] width 577 height 256
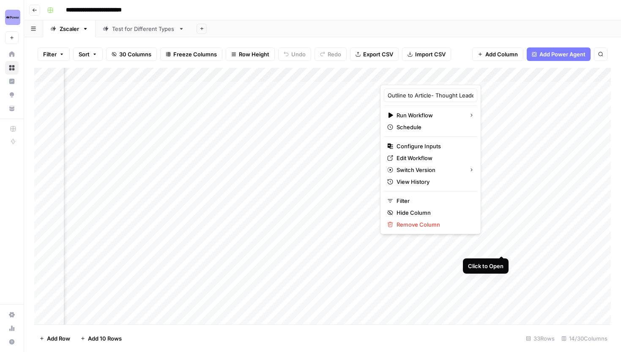
click at [504, 246] on div "Add Column" at bounding box center [322, 196] width 577 height 256
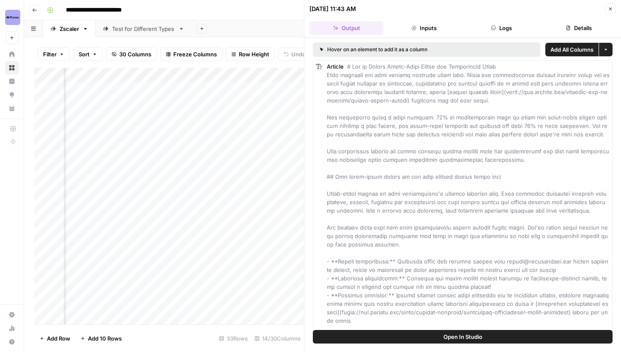
click at [574, 27] on button "Details" at bounding box center [579, 28] width 74 height 14
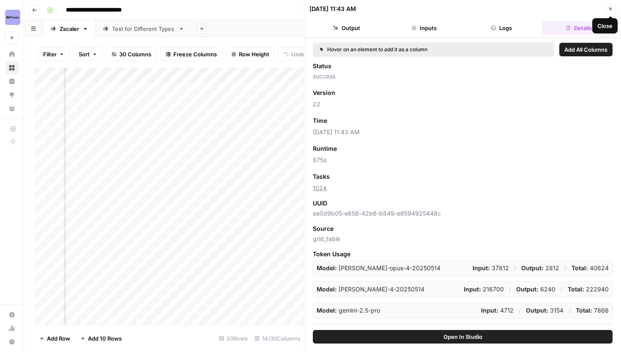
click at [607, 5] on button "Close" at bounding box center [610, 8] width 11 height 11
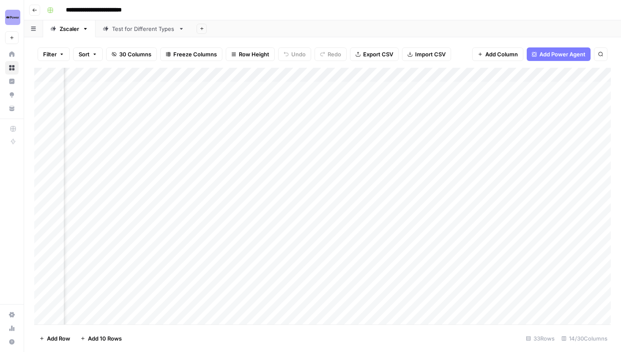
click at [439, 74] on div "Add Column" at bounding box center [322, 196] width 577 height 256
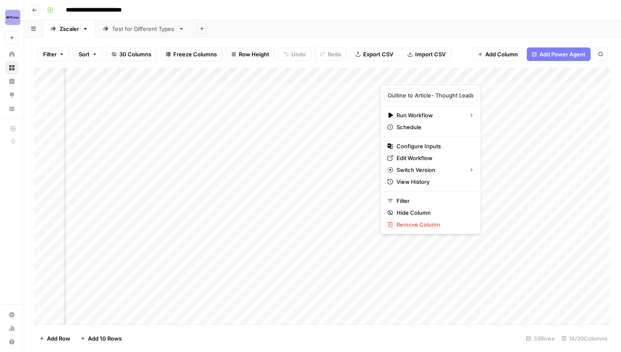
click at [298, 305] on div "Add Column" at bounding box center [322, 196] width 577 height 256
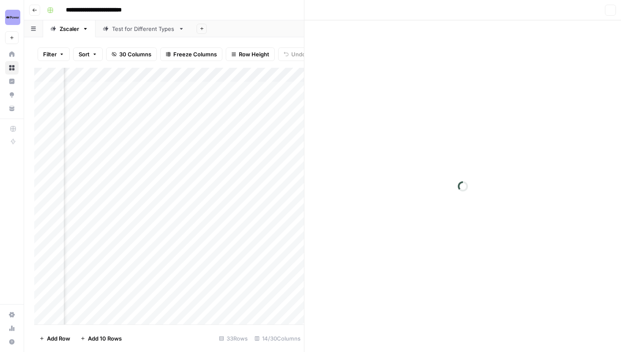
scroll to position [0, 1037]
click at [610, 14] on button "Close" at bounding box center [610, 10] width 11 height 11
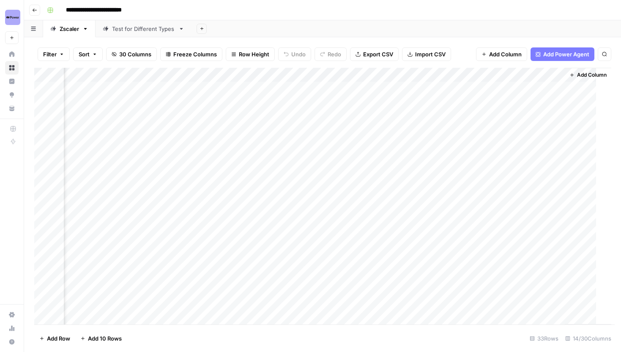
scroll to position [0, 885]
click at [328, 247] on div "Add Column" at bounding box center [322, 196] width 577 height 256
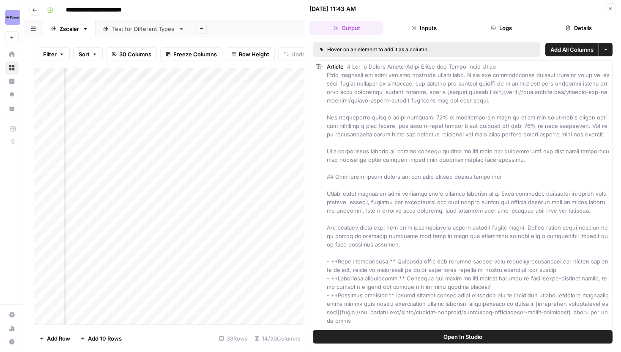
click at [517, 29] on button "Logs" at bounding box center [502, 28] width 74 height 14
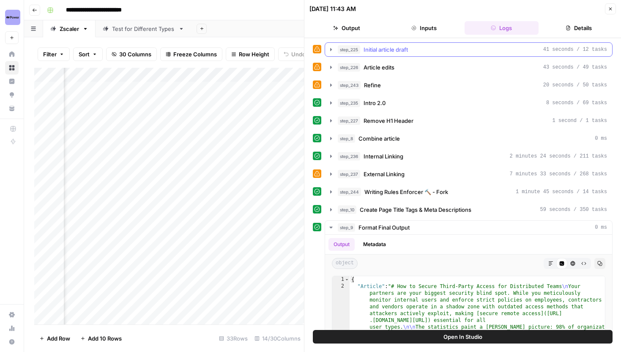
click at [333, 47] on icon "button" at bounding box center [331, 49] width 7 height 7
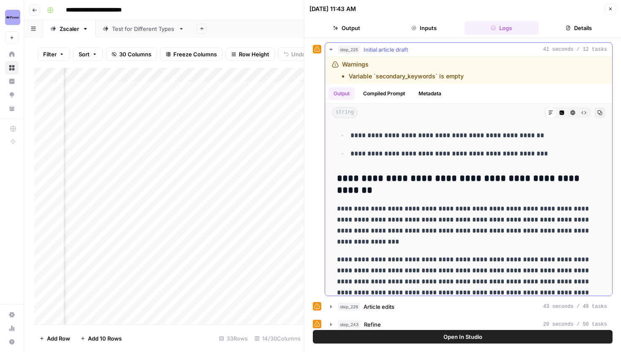
scroll to position [929, 0]
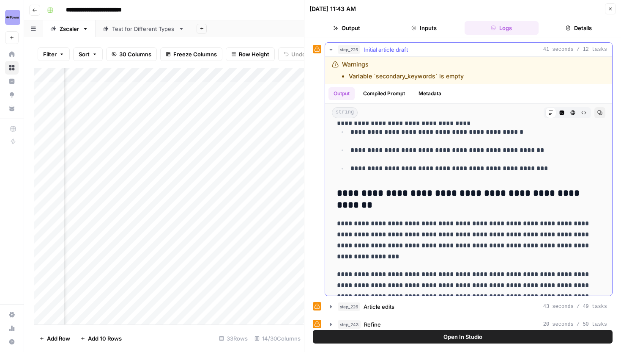
click at [329, 47] on icon "button" at bounding box center [331, 49] width 7 height 7
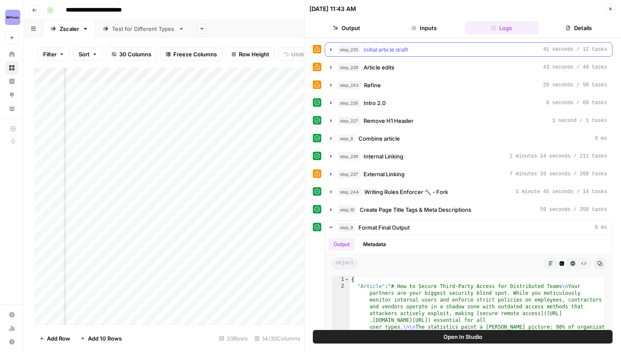
click at [334, 60] on button "step_226 Article edits 43 seconds / 49 tasks" at bounding box center [468, 67] width 287 height 14
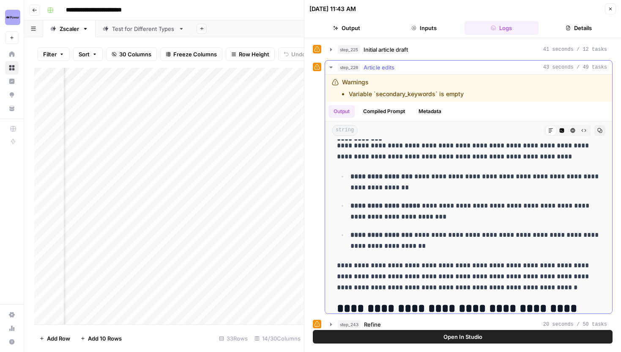
scroll to position [2013, 0]
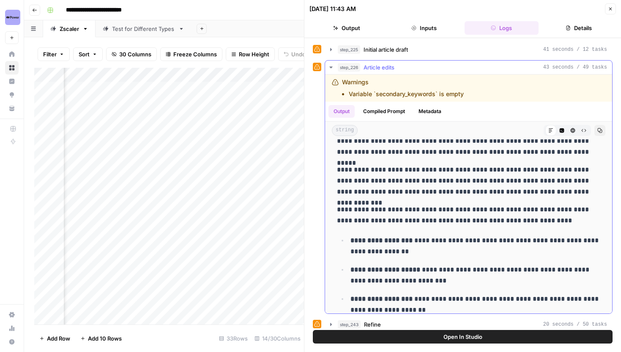
click at [333, 73] on button "step_226 Article edits 43 seconds / 49 tasks" at bounding box center [468, 67] width 287 height 14
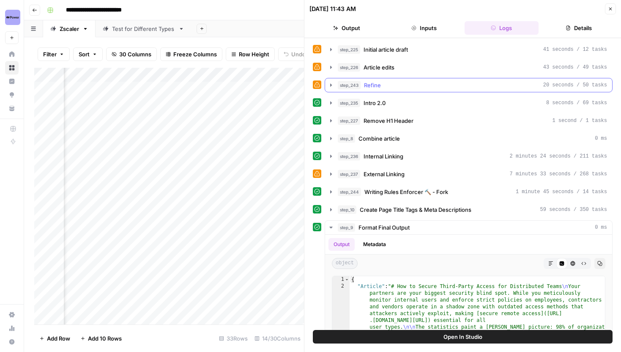
click at [333, 85] on icon "button" at bounding box center [331, 85] width 7 height 7
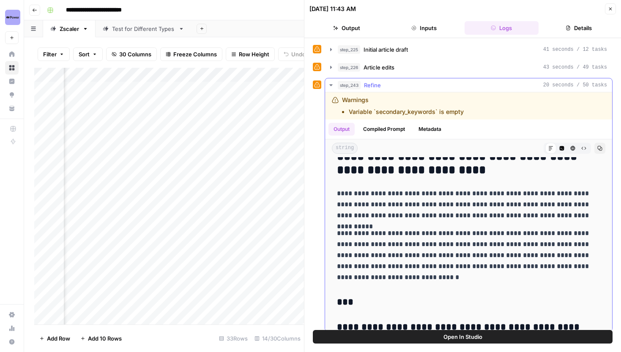
scroll to position [1779, 0]
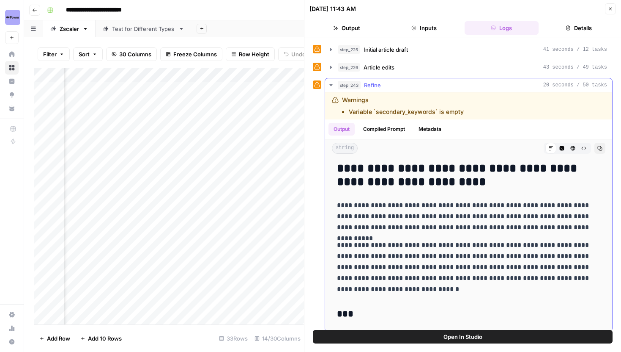
click at [331, 83] on icon "button" at bounding box center [331, 85] width 7 height 7
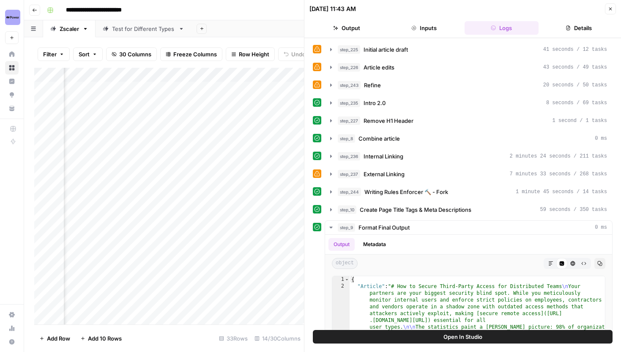
click at [609, 9] on icon "button" at bounding box center [610, 8] width 5 height 5
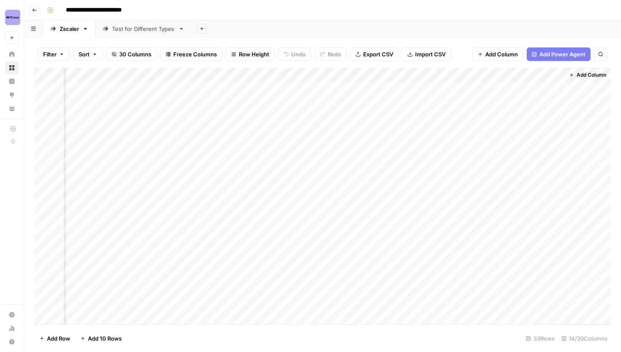
click at [319, 244] on div "Add Column" at bounding box center [322, 196] width 577 height 256
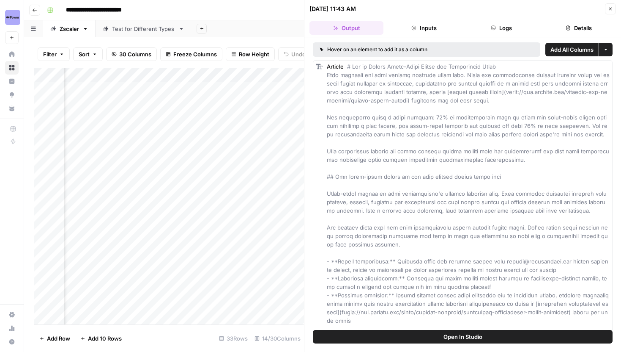
click at [269, 71] on div "Add Column" at bounding box center [169, 196] width 270 height 256
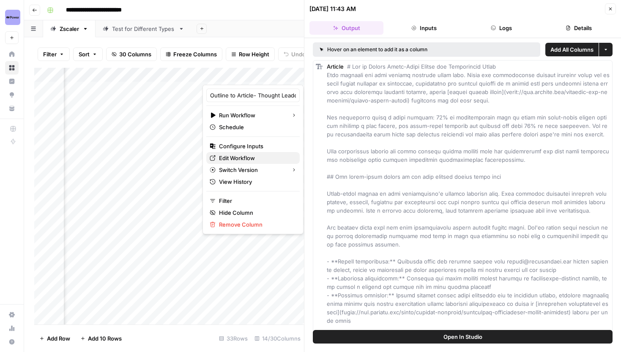
click at [231, 154] on span "Edit Workflow" at bounding box center [256, 158] width 74 height 8
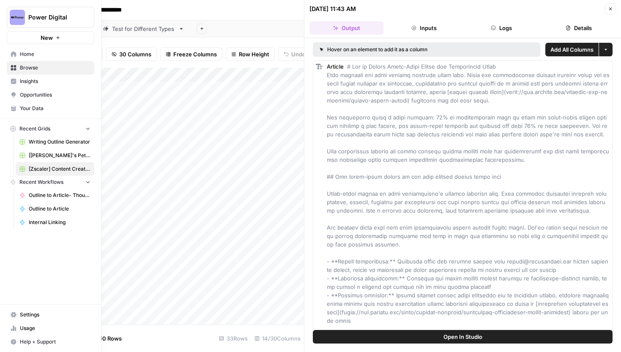
click at [14, 109] on icon at bounding box center [13, 110] width 5 height 2
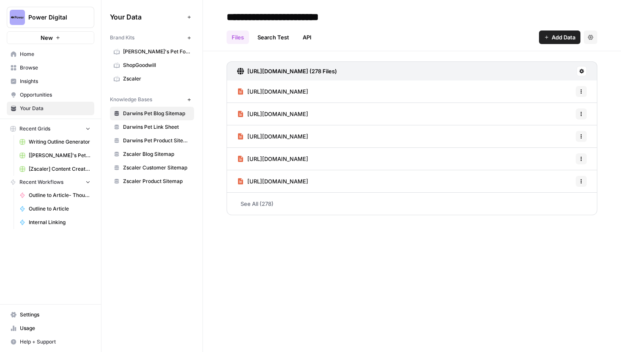
click at [143, 75] on span "Zscaler" at bounding box center [156, 79] width 67 height 8
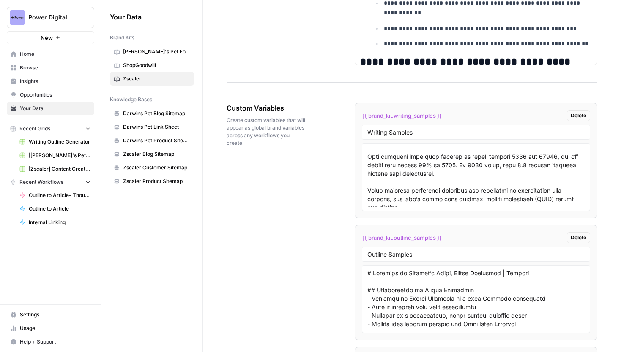
scroll to position [5390, 0]
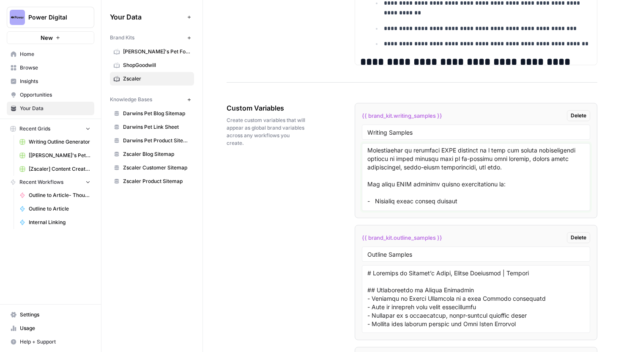
click at [459, 182] on textarea at bounding box center [476, 177] width 217 height 60
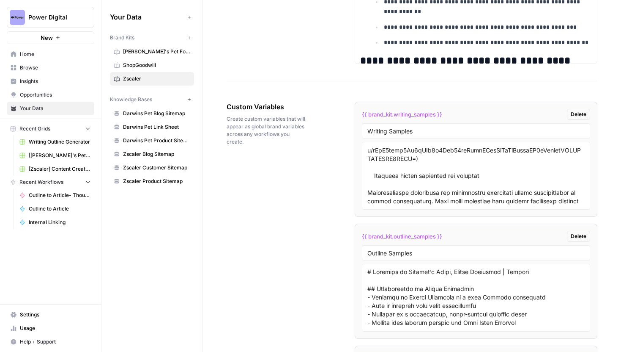
scroll to position [0, 0]
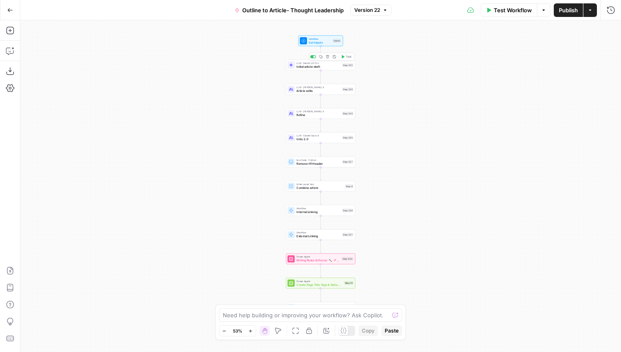
click at [329, 68] on span "Initial article draft" at bounding box center [319, 66] width 44 height 5
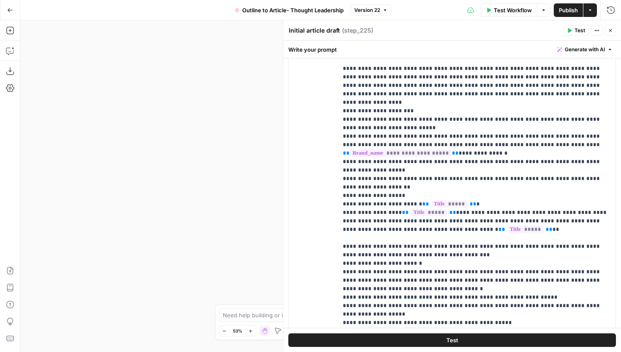
scroll to position [455, 0]
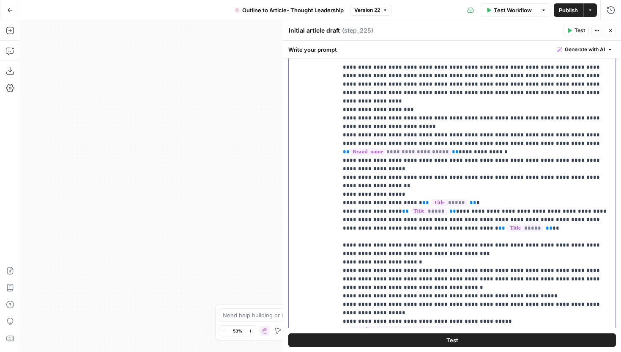
click at [495, 180] on p "**********" at bounding box center [477, 270] width 268 height 1396
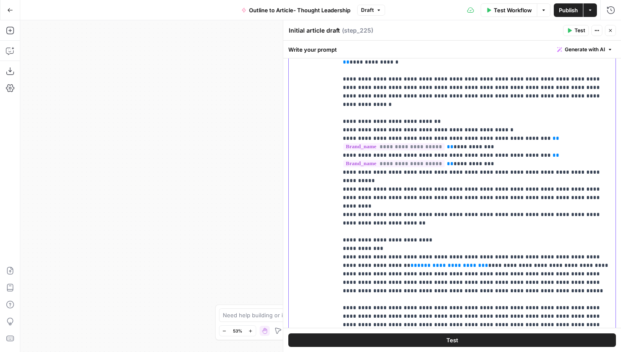
scroll to position [829, 0]
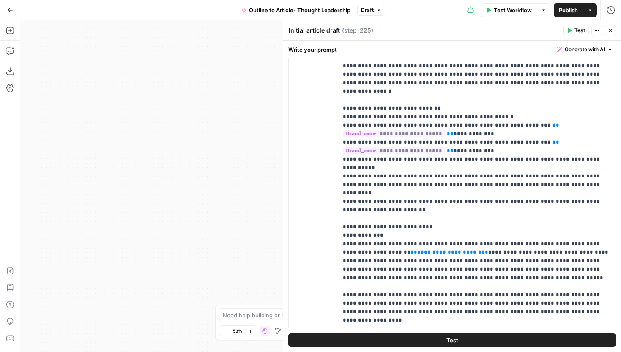
drag, startPoint x: 175, startPoint y: 199, endPoint x: 62, endPoint y: 191, distance: 113.7
click at [62, 191] on div "Workflow Set Inputs Inputs LLM · Gemini 2.5 Pro Initial article draft Step 225 …" at bounding box center [320, 185] width 601 height 331
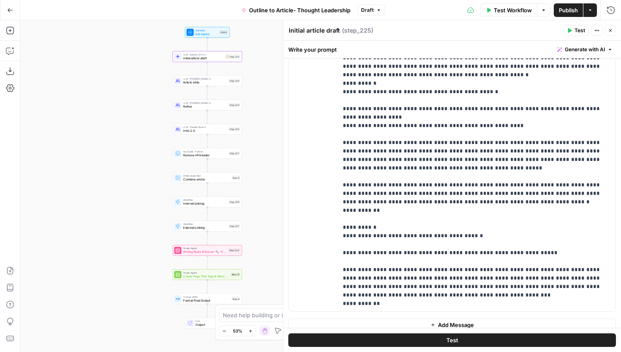
scroll to position [616, 0]
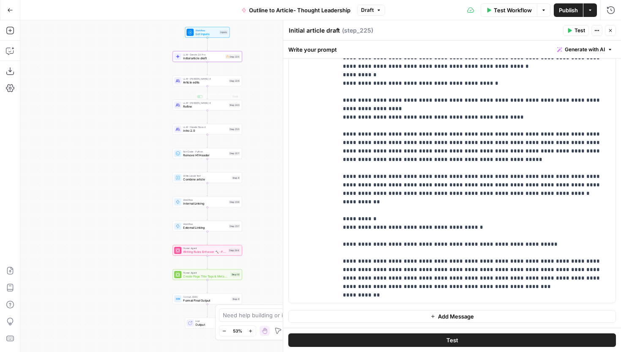
click at [190, 81] on span "Article edits" at bounding box center [205, 82] width 44 height 5
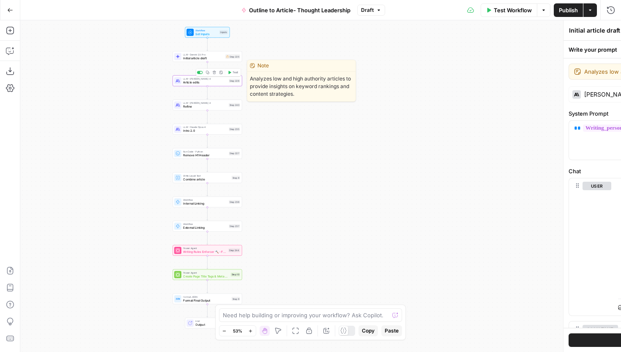
type textarea "Article edits"
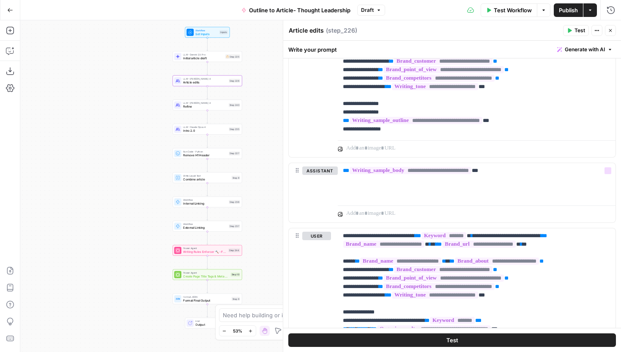
scroll to position [275, 0]
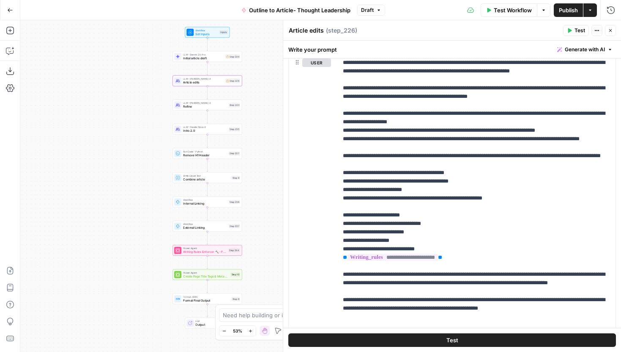
scroll to position [1275, 0]
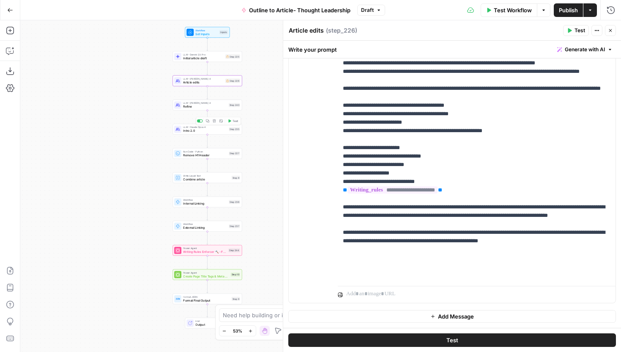
click at [217, 107] on span "Refine" at bounding box center [205, 106] width 44 height 5
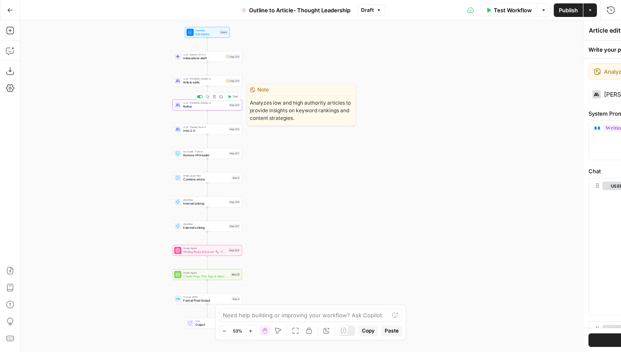
type textarea "Refine"
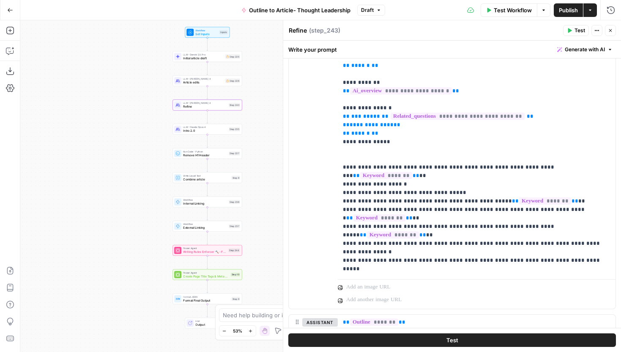
scroll to position [10, 0]
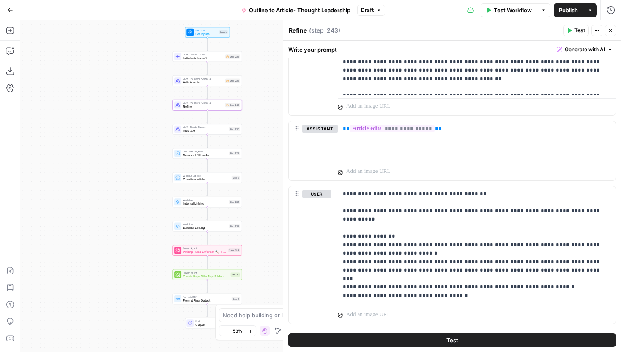
scroll to position [1500, 0]
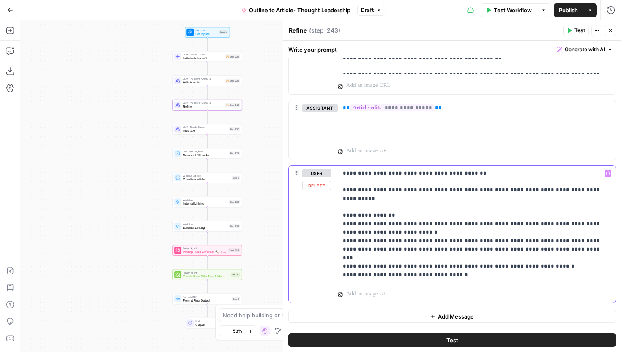
click at [461, 262] on p "**********" at bounding box center [477, 224] width 268 height 110
click at [461, 257] on p "**********" at bounding box center [477, 224] width 268 height 110
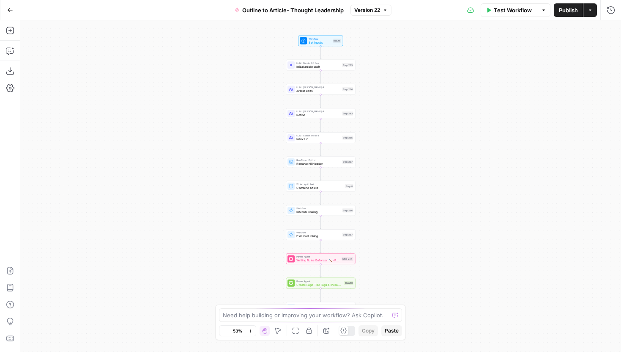
click at [310, 118] on div "Workflow Set Inputs Inputs LLM · Gemini 2.5 Pro Initial article draft Step 225 …" at bounding box center [320, 185] width 601 height 331
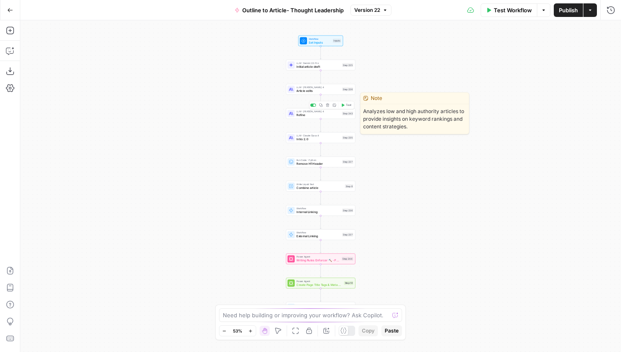
click at [315, 116] on span "Refine" at bounding box center [319, 115] width 44 height 5
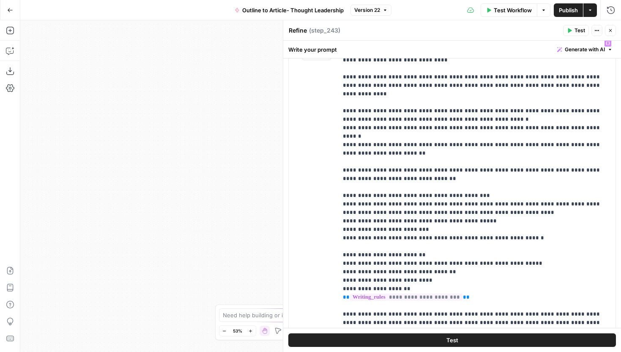
scroll to position [1500, 0]
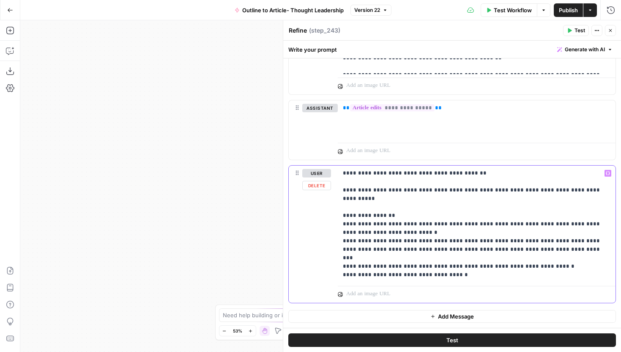
click at [429, 209] on p "**********" at bounding box center [477, 224] width 268 height 110
type input "faq"
click at [475, 212] on p "**********" at bounding box center [477, 224] width 268 height 110
click at [459, 263] on p "**********" at bounding box center [477, 224] width 268 height 110
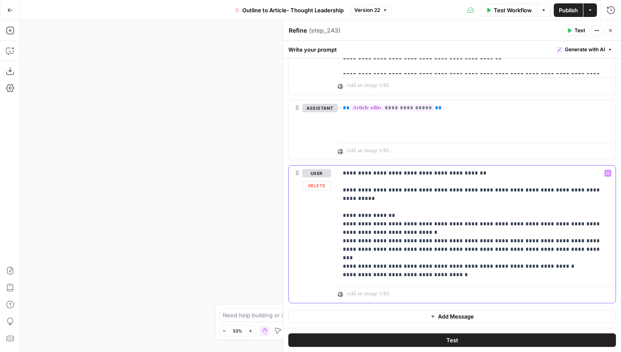
click at [457, 261] on p "**********" at bounding box center [477, 224] width 268 height 110
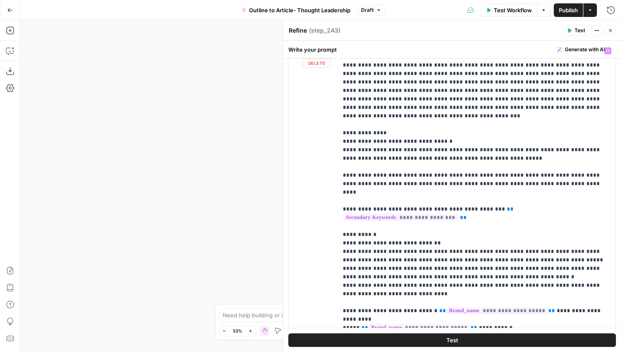
scroll to position [755, 0]
drag, startPoint x: 186, startPoint y: 160, endPoint x: 49, endPoint y: 206, distance: 144.3
click at [49, 206] on div "Workflow Set Inputs Inputs LLM · Gemini 2.5 Pro Initial article draft Step 225 …" at bounding box center [320, 185] width 601 height 331
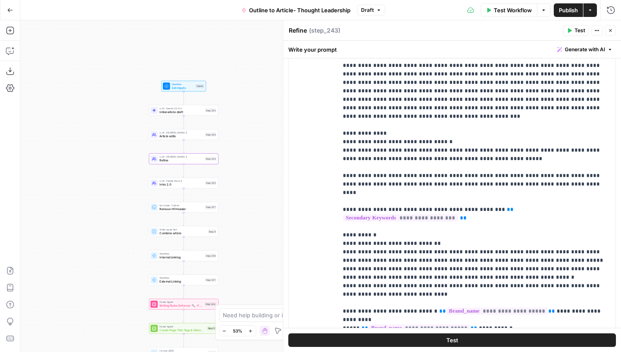
click at [7, 13] on icon "button" at bounding box center [10, 10] width 6 height 6
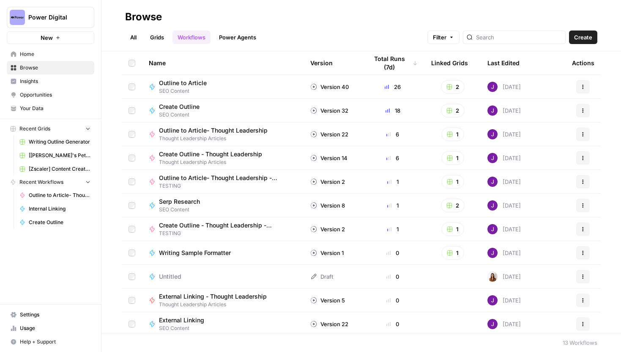
click at [52, 165] on span "[Zscaler] Content Creation" at bounding box center [60, 169] width 62 height 8
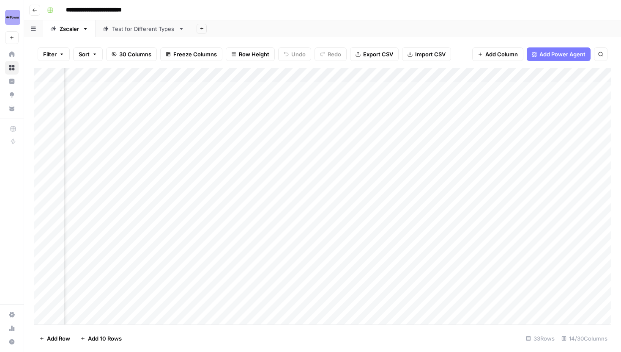
scroll to position [0, 315]
click at [327, 71] on div "Add Column" at bounding box center [322, 196] width 577 height 256
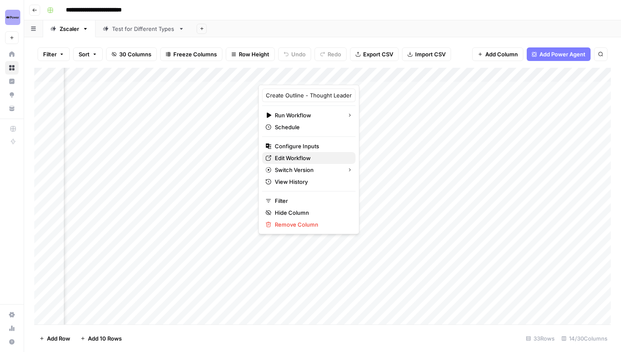
click at [304, 156] on span "Edit Workflow" at bounding box center [312, 158] width 74 height 8
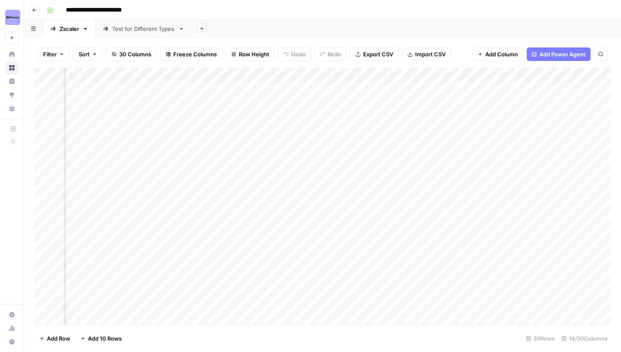
scroll to position [0, 895]
click at [404, 247] on div "Add Column" at bounding box center [322, 196] width 577 height 256
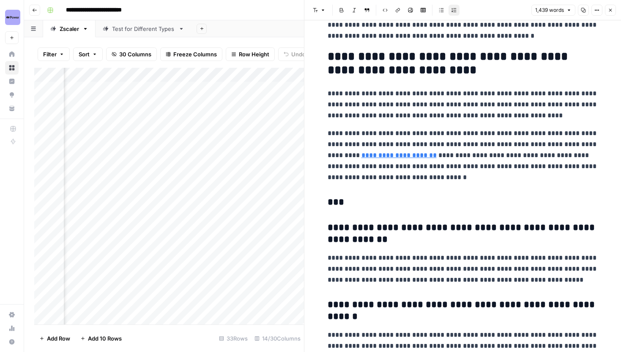
scroll to position [2113, 0]
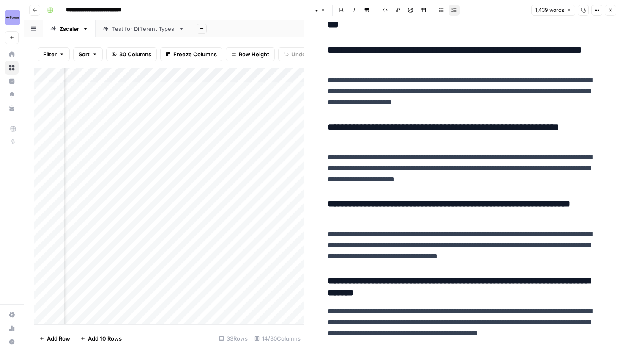
click at [193, 245] on div "Add Column" at bounding box center [169, 196] width 270 height 256
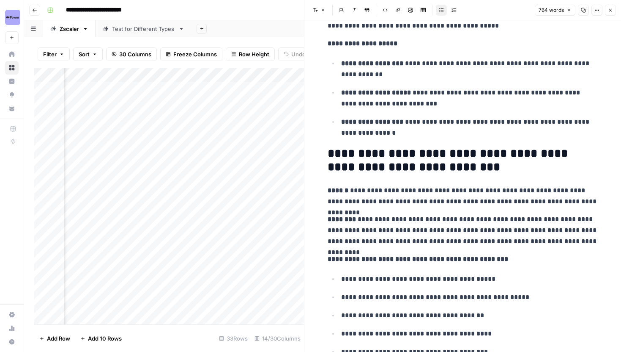
scroll to position [1235, 0]
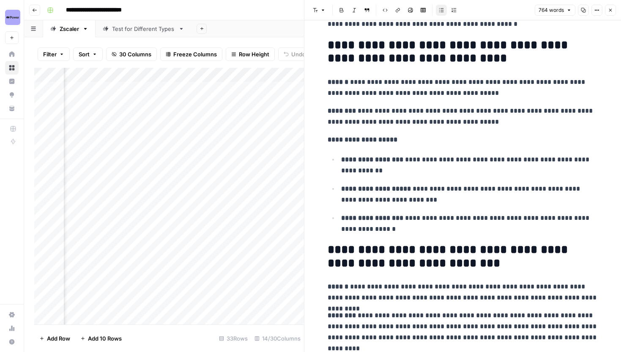
click at [610, 11] on icon "button" at bounding box center [610, 10] width 5 height 5
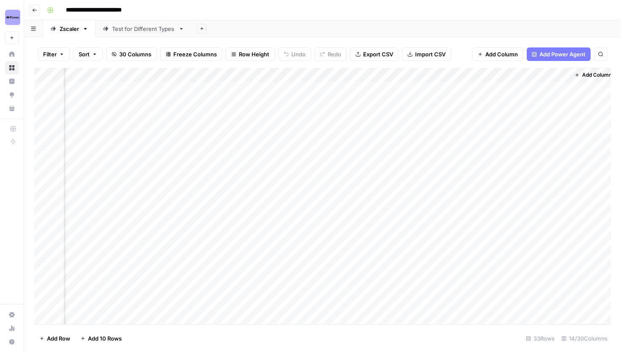
scroll to position [0, 885]
click at [325, 246] on div "Add Column" at bounding box center [322, 196] width 577 height 256
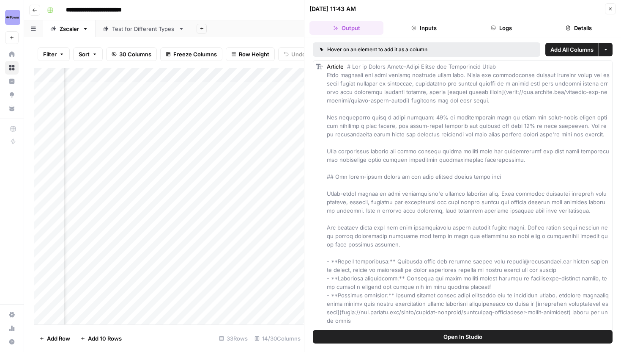
click at [439, 338] on button "Open In Studio" at bounding box center [463, 337] width 300 height 14
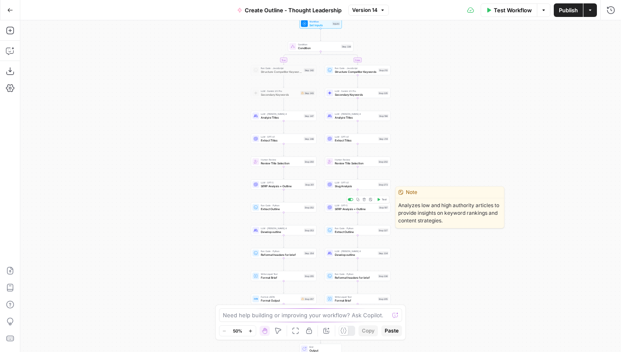
click at [364, 211] on div "LLM · GPT-5 SERP Analysis + Outline Step 197 Copy step Delete step Edit Note Te…" at bounding box center [358, 207] width 66 height 10
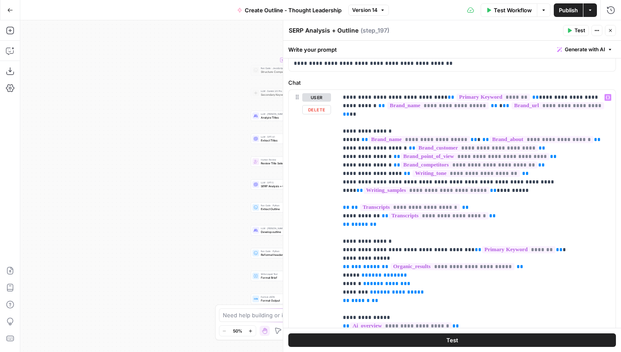
scroll to position [103, 0]
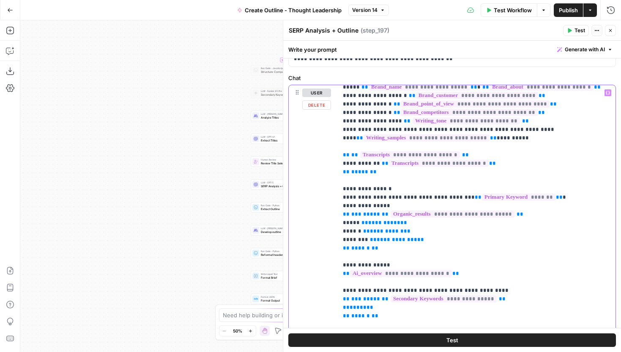
scroll to position [0, 0]
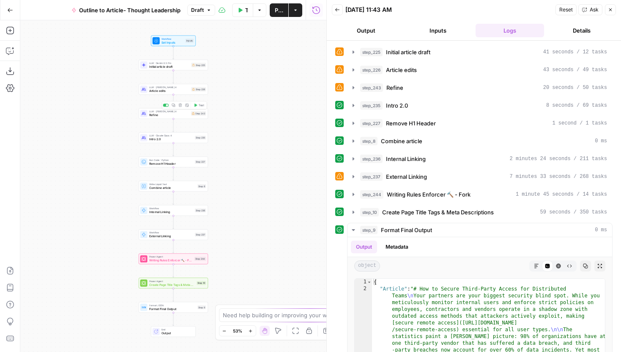
click at [186, 116] on span "Refine" at bounding box center [169, 115] width 40 height 5
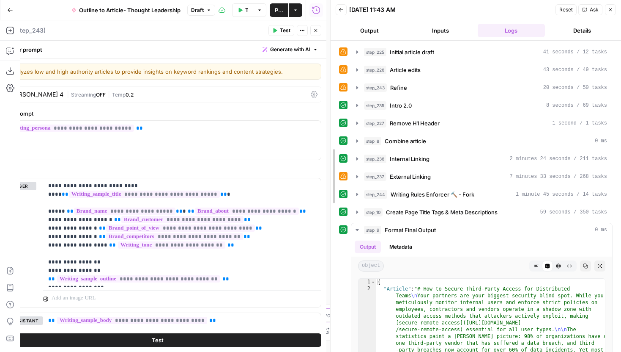
drag, startPoint x: 329, startPoint y: 159, endPoint x: 489, endPoint y: 156, distance: 160.8
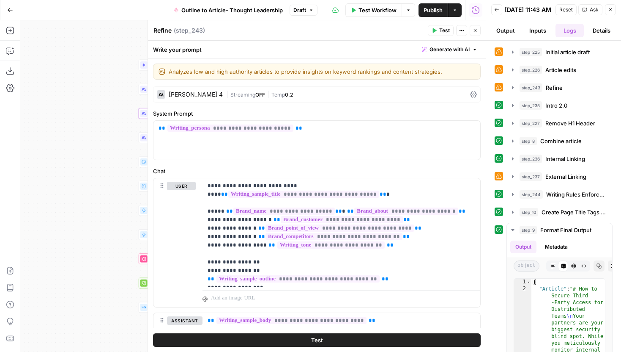
click at [445, 30] on span "Test" at bounding box center [445, 31] width 11 height 8
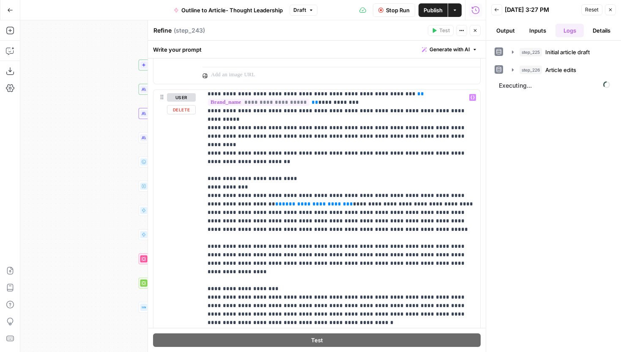
scroll to position [1016, 0]
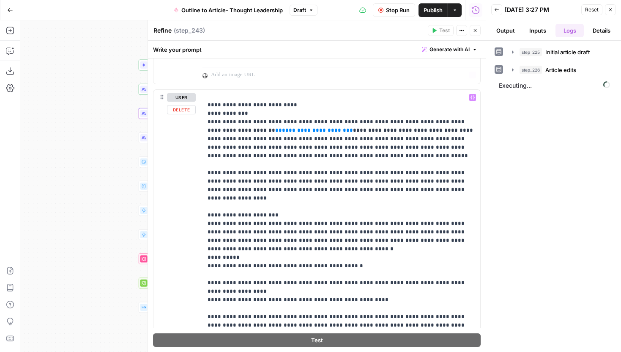
click at [479, 34] on button "Close" at bounding box center [475, 30] width 11 height 11
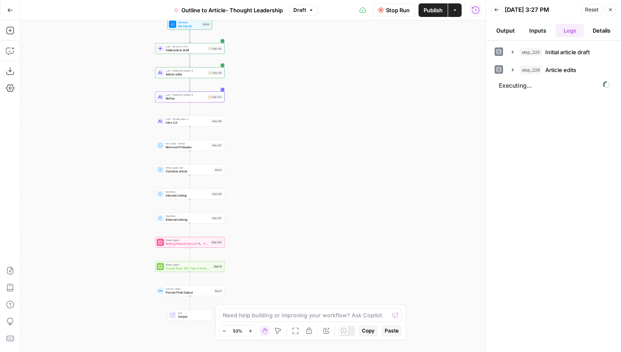
drag, startPoint x: 358, startPoint y: 236, endPoint x: 375, endPoint y: 220, distance: 23.3
click at [375, 220] on div "Workflow Set Inputs Inputs LLM · Gemini 2.5 Pro Initial article draft Step 225 …" at bounding box center [253, 185] width 466 height 331
click at [514, 69] on icon "button" at bounding box center [513, 69] width 2 height 3
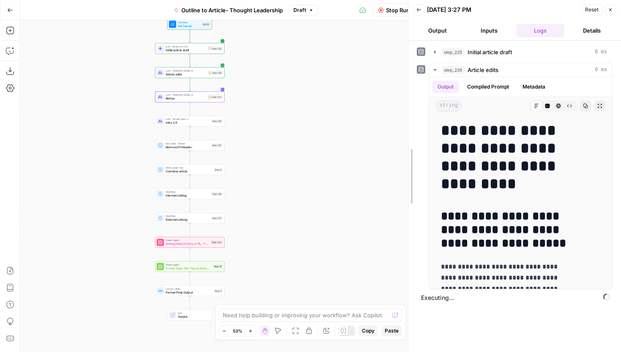
drag, startPoint x: 487, startPoint y: 127, endPoint x: 310, endPoint y: 132, distance: 177.7
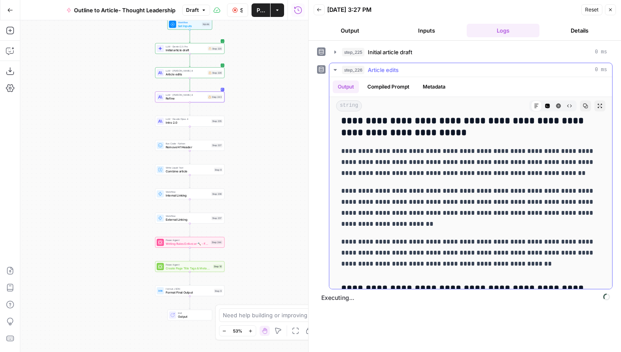
scroll to position [1655, 0]
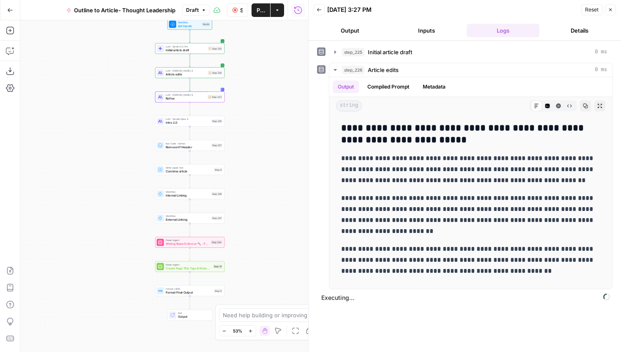
click at [302, 62] on div "Workflow Set Inputs Inputs LLM · Gemini 2.5 Pro Initial article draft Step 225 …" at bounding box center [164, 185] width 288 height 331
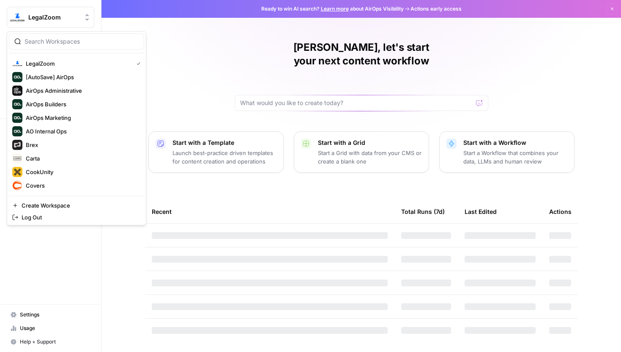
click at [44, 20] on span "LegalZoom" at bounding box center [53, 17] width 51 height 8
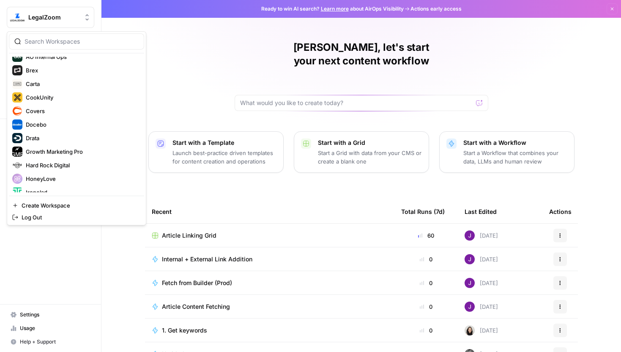
scroll to position [77, 0]
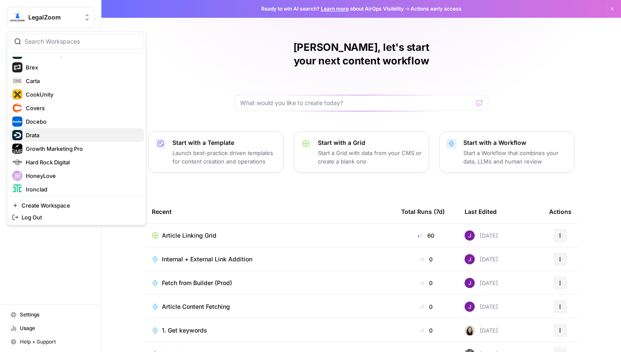
click at [46, 130] on div "Drata" at bounding box center [76, 135] width 129 height 10
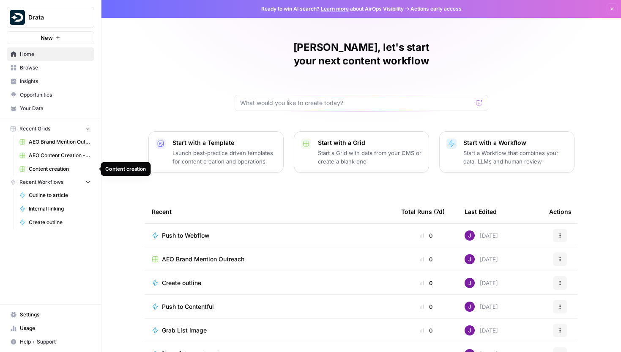
click at [55, 165] on span "Content creation" at bounding box center [60, 169] width 62 height 8
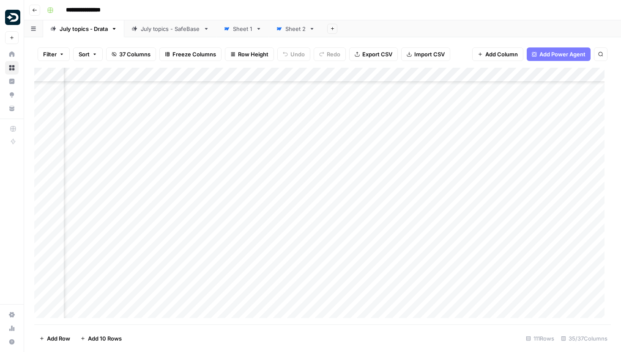
scroll to position [755, 1753]
click at [234, 146] on div "Add Column" at bounding box center [322, 196] width 577 height 256
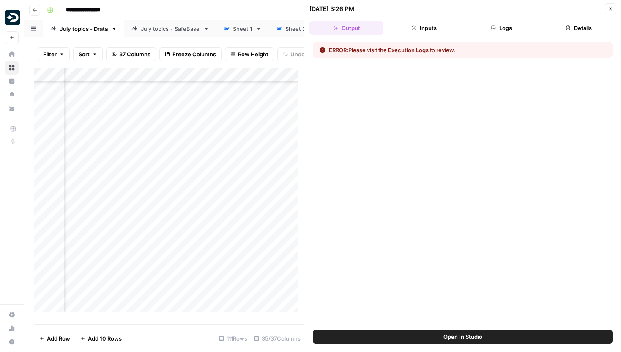
click at [522, 25] on button "Logs" at bounding box center [502, 28] width 74 height 14
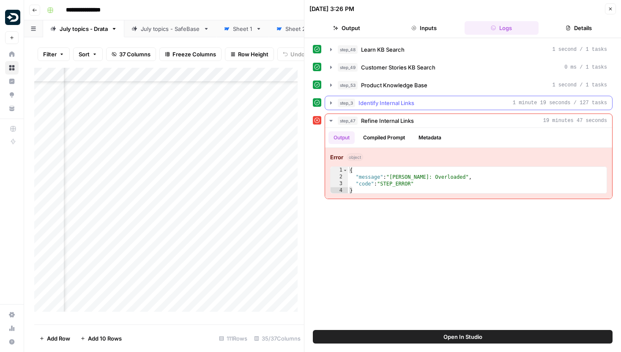
click at [333, 109] on button "step_3 Identify Internal Links 1 minute 19 seconds / 127 tasks" at bounding box center [468, 103] width 287 height 14
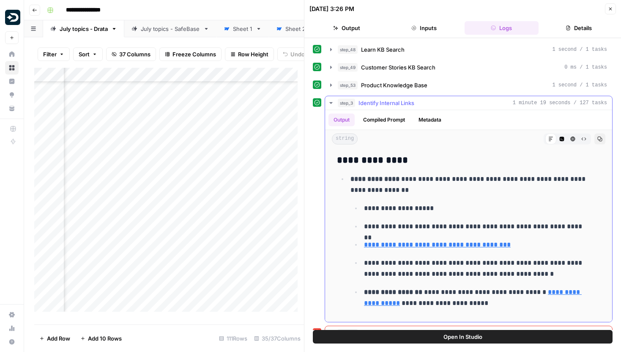
click at [331, 104] on icon "button" at bounding box center [331, 102] width 7 height 7
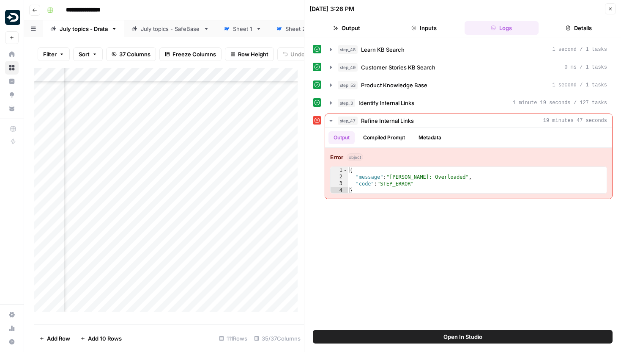
click at [610, 10] on icon "button" at bounding box center [611, 9] width 3 height 3
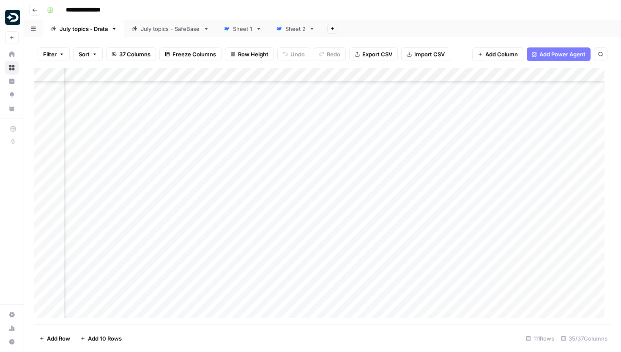
scroll to position [767, 969]
click at [333, 201] on div "Add Column" at bounding box center [322, 196] width 577 height 256
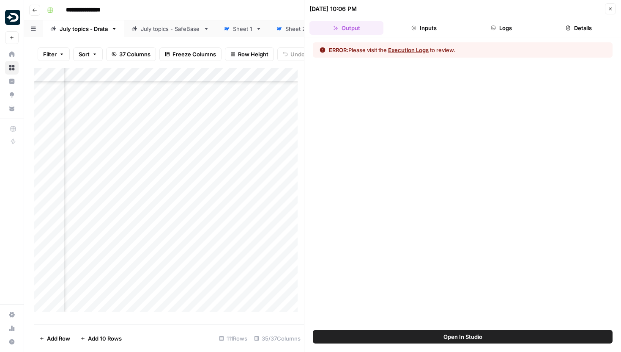
scroll to position [767, 1101]
click at [493, 32] on button "Logs" at bounding box center [502, 28] width 74 height 14
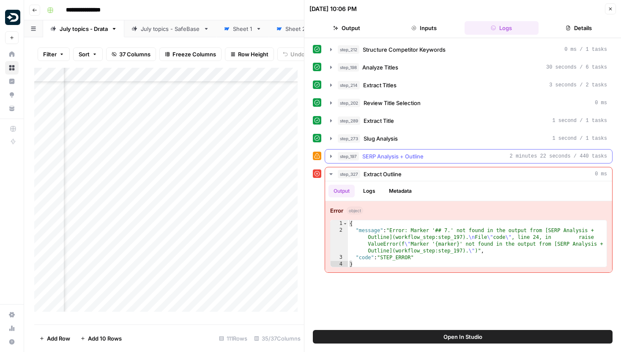
click at [330, 155] on icon "button" at bounding box center [331, 156] width 7 height 7
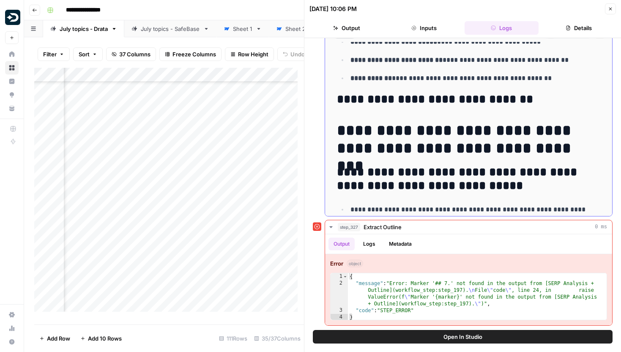
scroll to position [2489, 0]
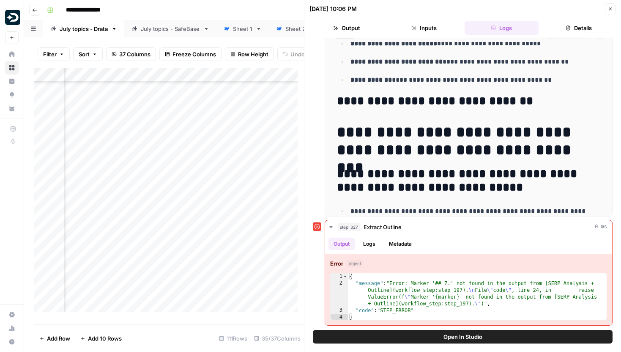
click at [608, 10] on icon "button" at bounding box center [610, 8] width 5 height 5
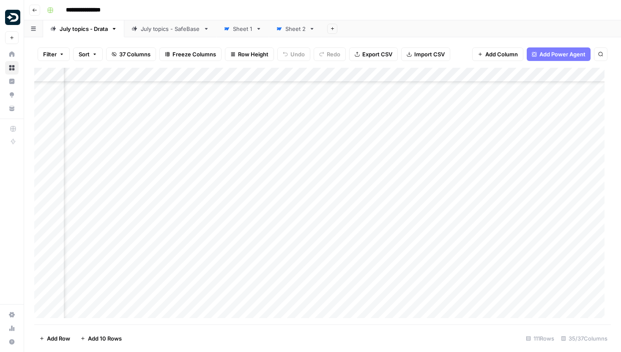
click at [176, 77] on div "Add Column" at bounding box center [322, 196] width 577 height 256
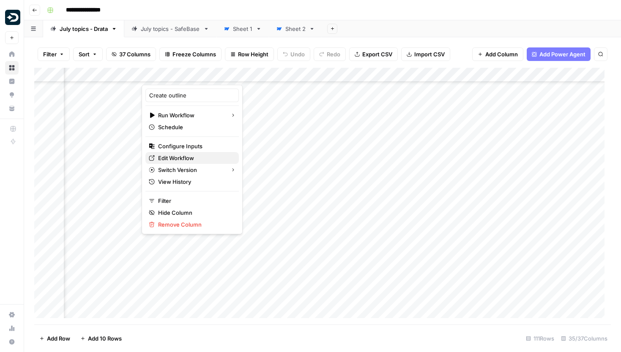
click at [167, 159] on span "Edit Workflow" at bounding box center [195, 158] width 74 height 8
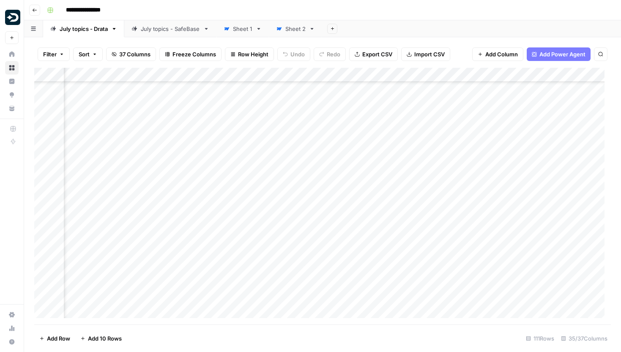
click at [200, 198] on div "Add Column" at bounding box center [322, 196] width 577 height 256
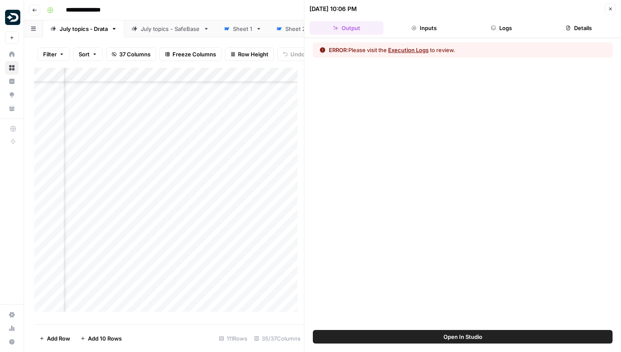
click at [501, 26] on button "Logs" at bounding box center [502, 28] width 74 height 14
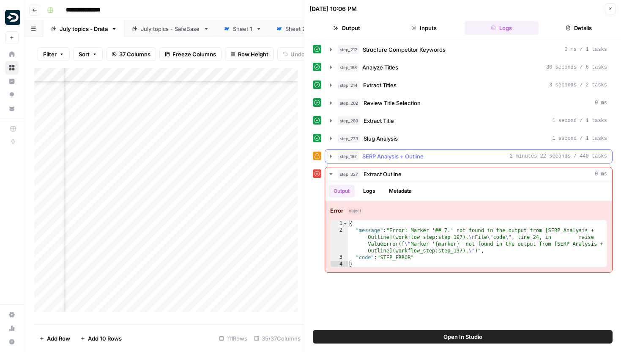
click at [335, 154] on button "step_197 SERP Analysis + Outline 2 minutes 22 seconds / 440 tasks" at bounding box center [468, 156] width 287 height 14
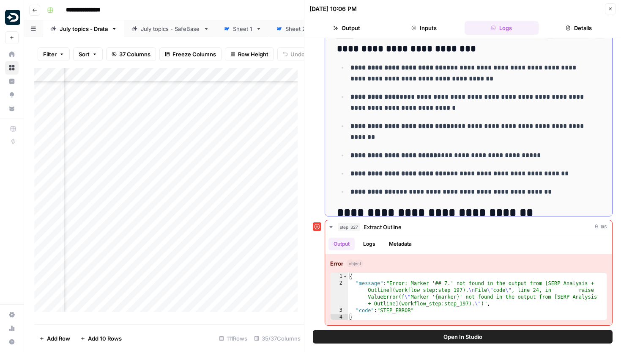
scroll to position [2397, 0]
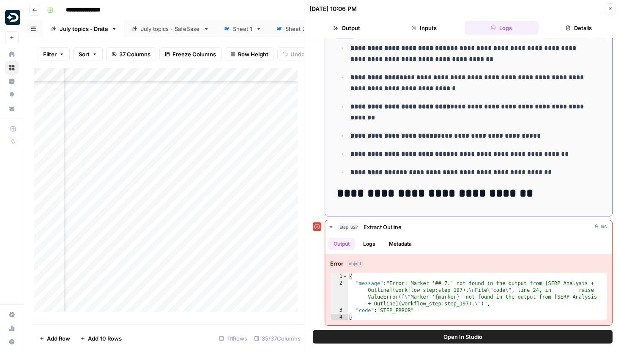
drag, startPoint x: 529, startPoint y: 196, endPoint x: 335, endPoint y: 195, distance: 193.8
copy h2 "**********"
click at [413, 340] on button "Open In Studio" at bounding box center [463, 337] width 300 height 14
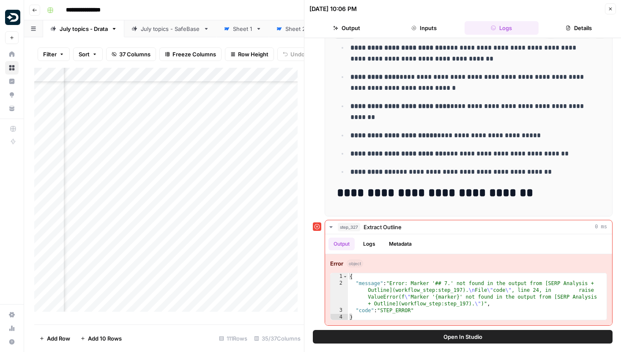
click at [610, 11] on icon "button" at bounding box center [610, 8] width 5 height 5
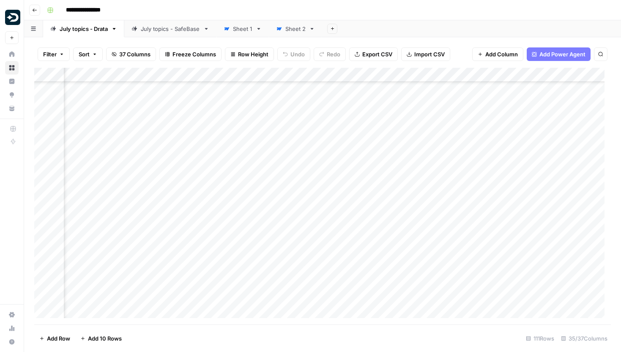
scroll to position [767, 1707]
click at [278, 136] on div "Add Column" at bounding box center [322, 196] width 577 height 256
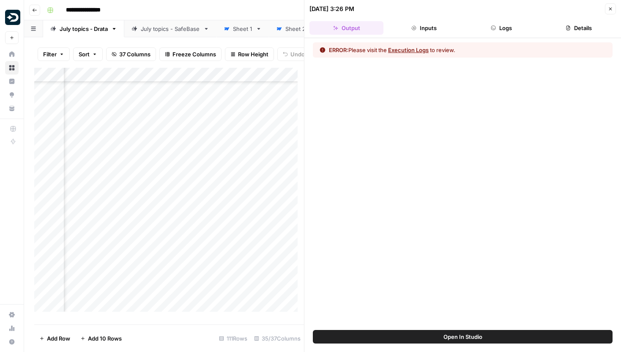
click at [414, 335] on button "Open In Studio" at bounding box center [463, 337] width 300 height 14
click at [607, 8] on button "Close" at bounding box center [610, 8] width 11 height 11
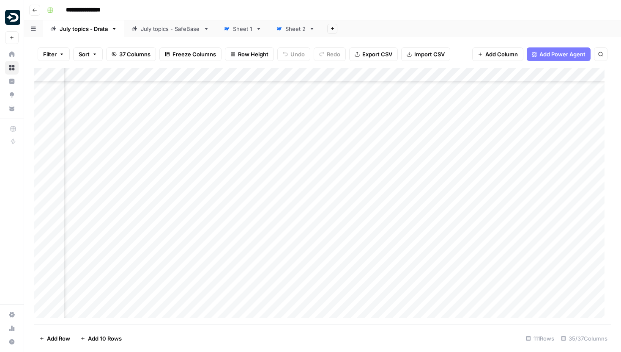
scroll to position [0, 547]
click at [370, 198] on div "Add Column" at bounding box center [322, 196] width 577 height 256
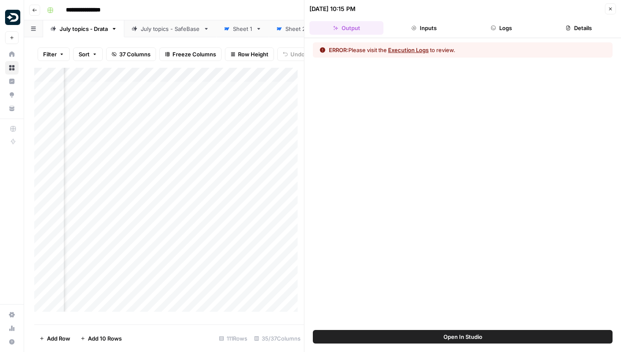
click at [517, 25] on button "Logs" at bounding box center [502, 28] width 74 height 14
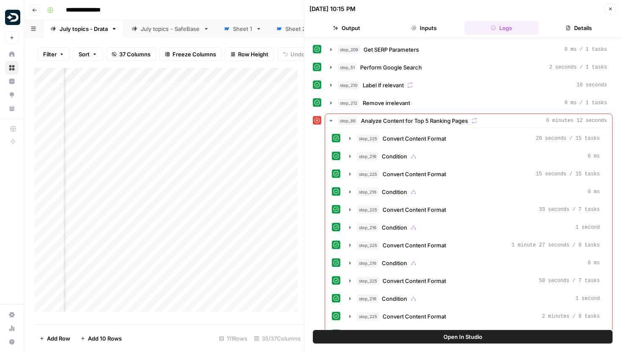
click at [440, 332] on button "Open In Studio" at bounding box center [463, 337] width 300 height 14
click at [614, 12] on button "Close" at bounding box center [610, 8] width 11 height 11
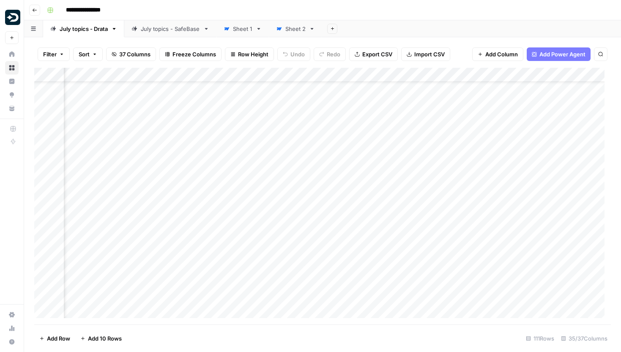
scroll to position [58, 547]
click at [371, 181] on div "Add Column" at bounding box center [322, 196] width 577 height 256
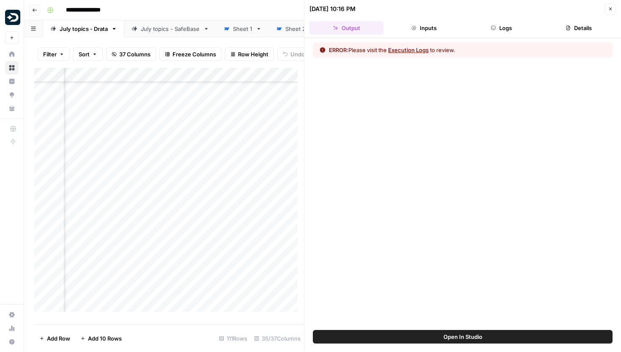
click at [492, 31] on button "Logs" at bounding box center [502, 28] width 74 height 14
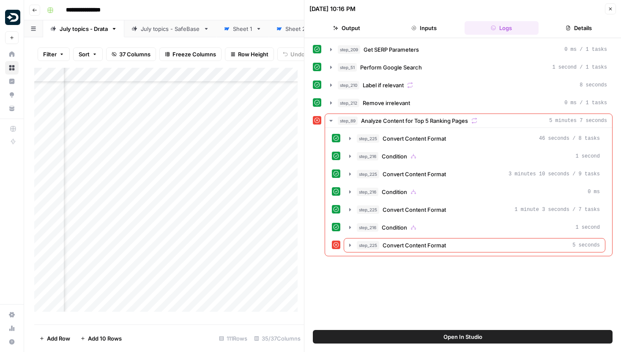
click at [611, 10] on icon "button" at bounding box center [610, 8] width 5 height 5
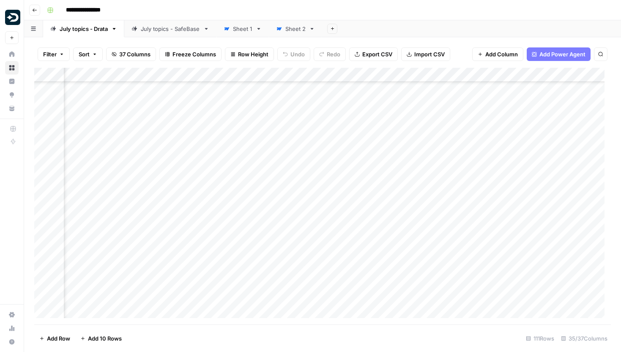
scroll to position [686, 547]
click at [373, 106] on div "Add Column" at bounding box center [322, 196] width 577 height 256
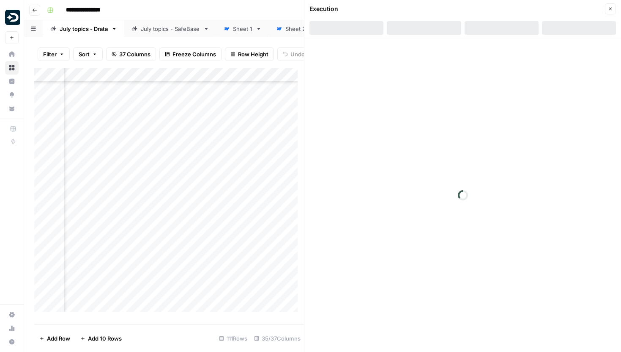
click at [517, 32] on div at bounding box center [502, 28] width 74 height 14
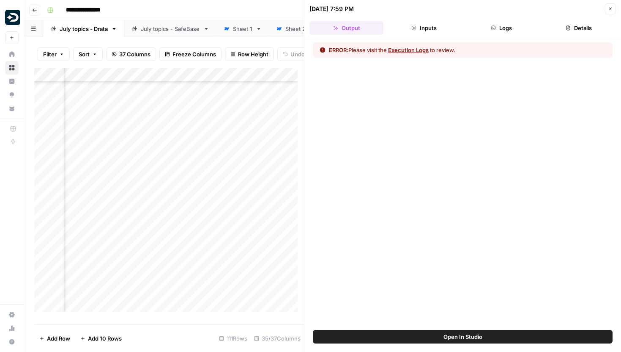
click at [503, 32] on button "Logs" at bounding box center [502, 28] width 74 height 14
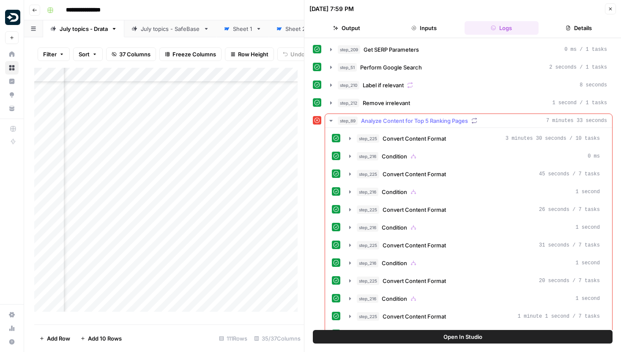
scroll to position [37, 0]
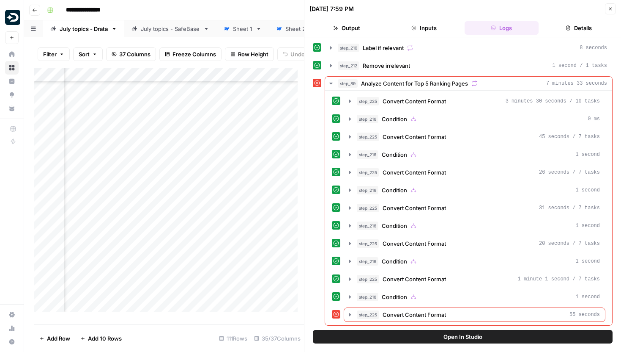
click at [614, 3] on button "Close" at bounding box center [610, 8] width 11 height 11
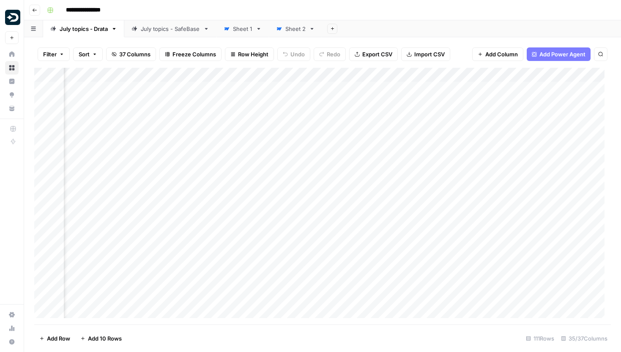
scroll to position [0, 657]
click at [159, 28] on div "July topics - SafeBase" at bounding box center [170, 29] width 59 height 8
click at [66, 30] on div "July topics - Drata" at bounding box center [84, 29] width 48 height 8
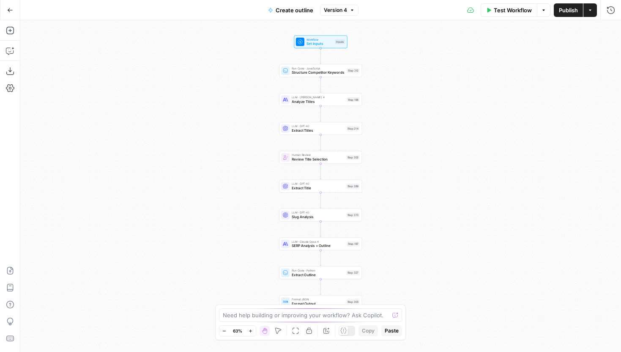
click at [302, 240] on span "LLM · Claude Opus 4" at bounding box center [318, 241] width 53 height 4
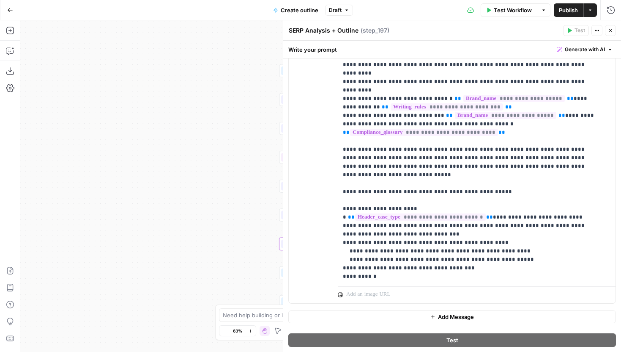
scroll to position [1667, 0]
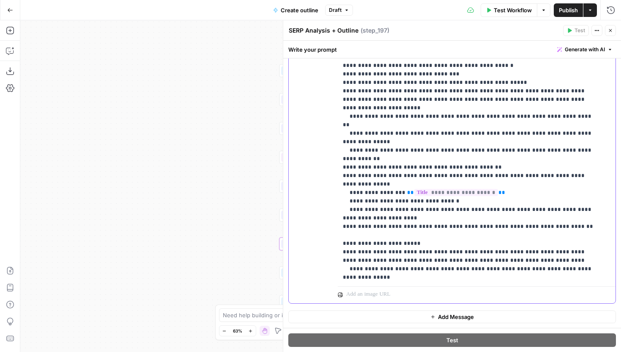
scroll to position [1684, 0]
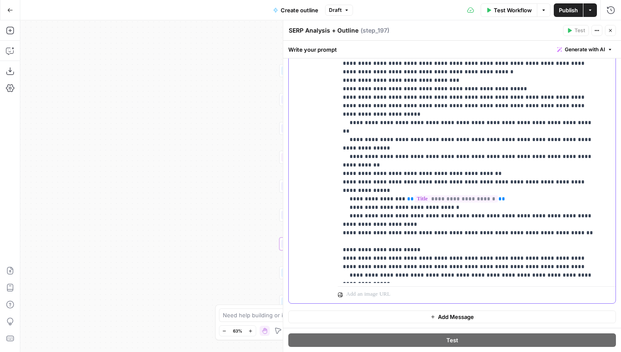
drag, startPoint x: 574, startPoint y: 273, endPoint x: 456, endPoint y: 277, distance: 118.1
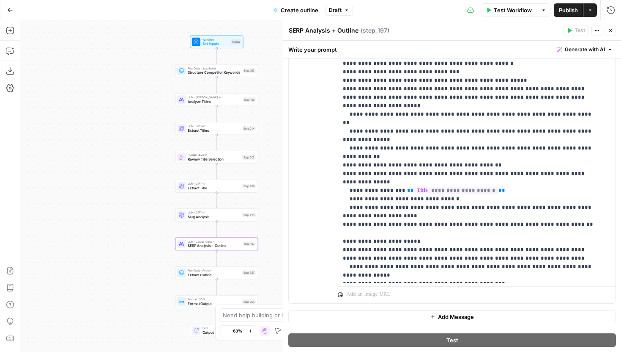
drag, startPoint x: 230, startPoint y: 112, endPoint x: 125, endPoint y: 112, distance: 104.5
click at [125, 112] on div "Workflow Set Inputs Inputs Run Code · JavaScript Structure Competitor Keywords …" at bounding box center [320, 185] width 601 height 331
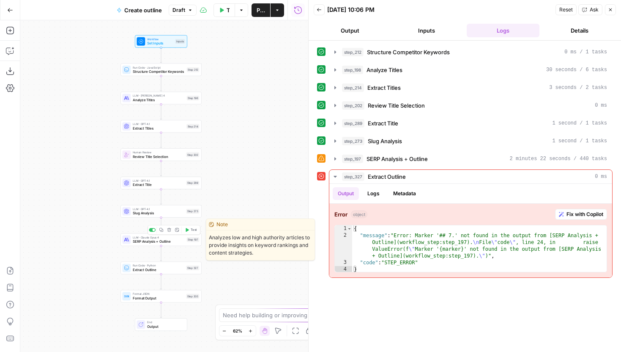
click at [192, 228] on span "Test" at bounding box center [194, 229] width 6 height 5
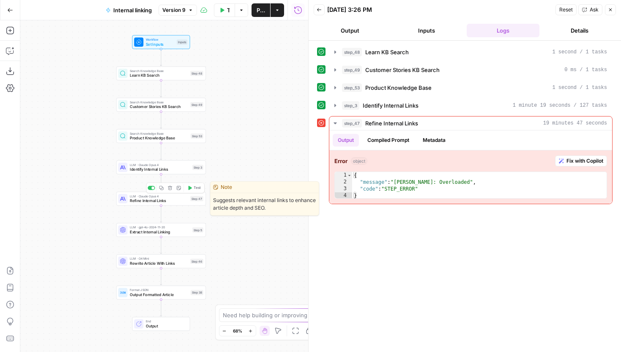
click at [194, 188] on span "Test" at bounding box center [197, 187] width 7 height 5
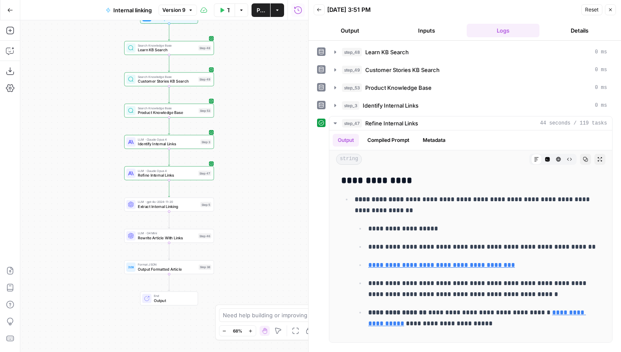
drag, startPoint x: 248, startPoint y: 157, endPoint x: 256, endPoint y: 132, distance: 26.6
click at [256, 132] on div "Workflow Set Inputs Inputs Search Knowledge Base Learn KB Search Step 48 Search…" at bounding box center [164, 185] width 288 height 331
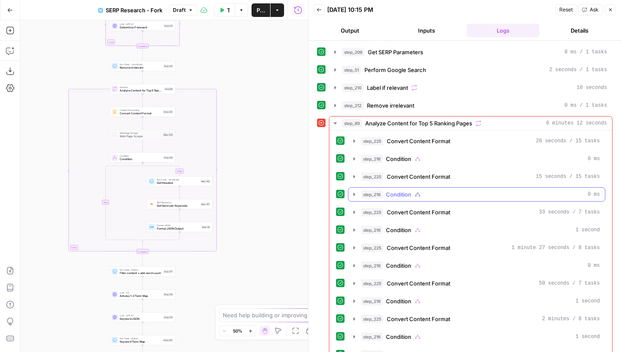
scroll to position [53, 0]
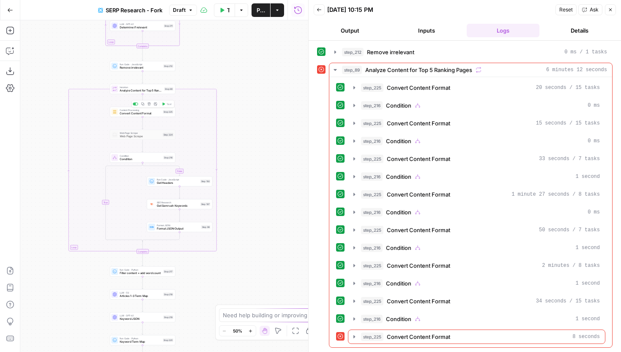
click at [151, 114] on span "Convert Content Format" at bounding box center [140, 113] width 41 height 4
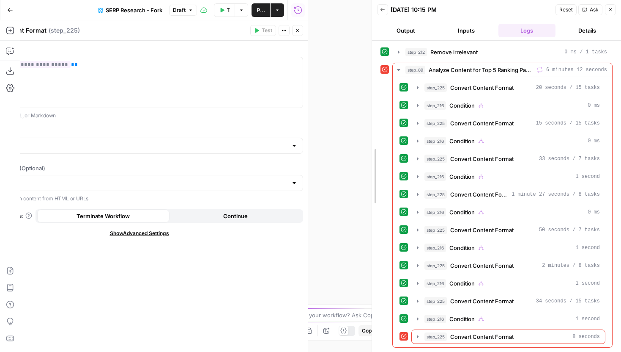
drag, startPoint x: 310, startPoint y: 122, endPoint x: 377, endPoint y: 123, distance: 66.4
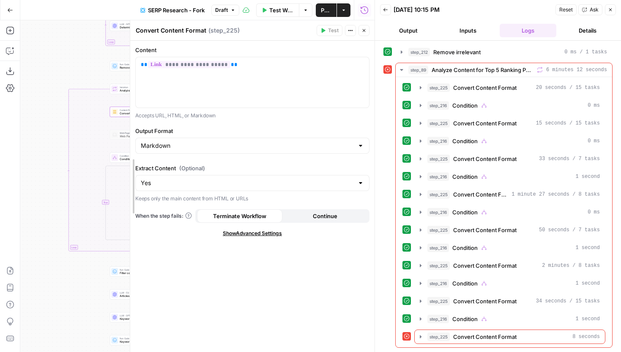
drag, startPoint x: 38, startPoint y: 120, endPoint x: 133, endPoint y: 117, distance: 95.6
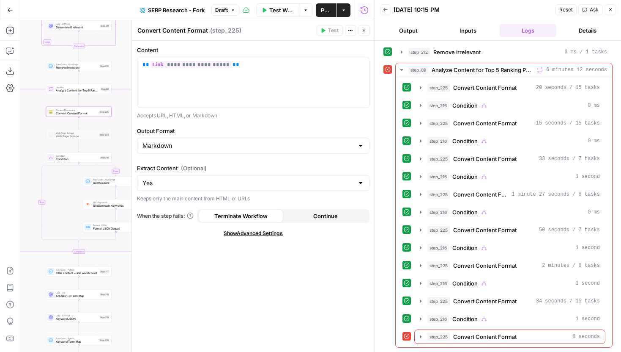
drag, startPoint x: 101, startPoint y: 158, endPoint x: 37, endPoint y: 158, distance: 63.9
click at [37, 158] on div "false true Workflow Set Inputs Inputs Run Code · Python Get SERP Parameters Ste…" at bounding box center [197, 185] width 355 height 331
click at [65, 161] on div "Condition Condition Step 216 Copy step Delete step Add Note Test" at bounding box center [79, 157] width 66 height 10
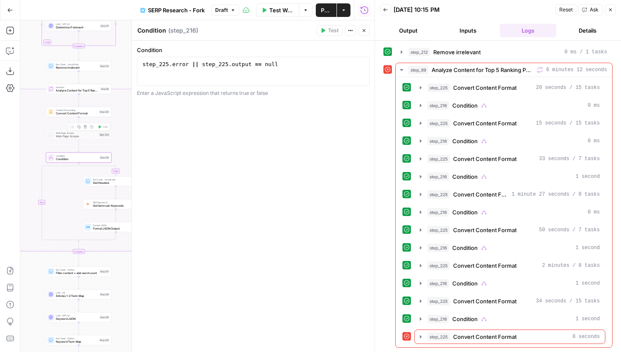
click at [66, 136] on span "Web Page Scrape" at bounding box center [76, 136] width 41 height 4
click at [66, 157] on span "Condition" at bounding box center [77, 159] width 42 height 4
click at [83, 113] on span "Convert Content Format" at bounding box center [76, 113] width 41 height 4
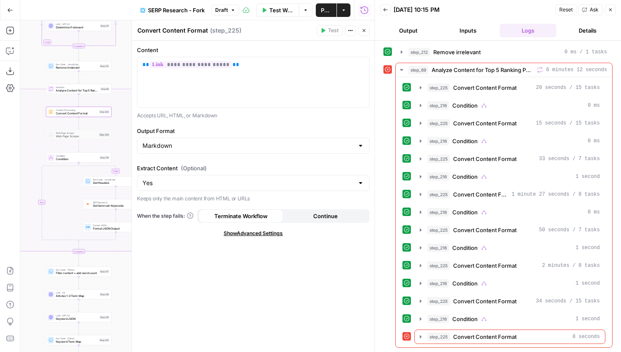
click at [296, 212] on button "Continue" at bounding box center [325, 216] width 85 height 14
click at [367, 30] on button "Close" at bounding box center [364, 30] width 11 height 11
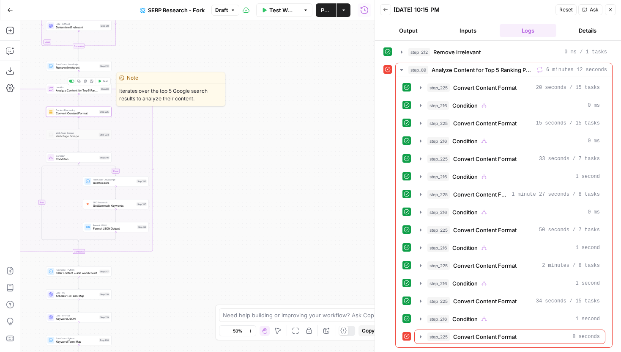
click at [103, 81] on span "Test" at bounding box center [105, 81] width 5 height 4
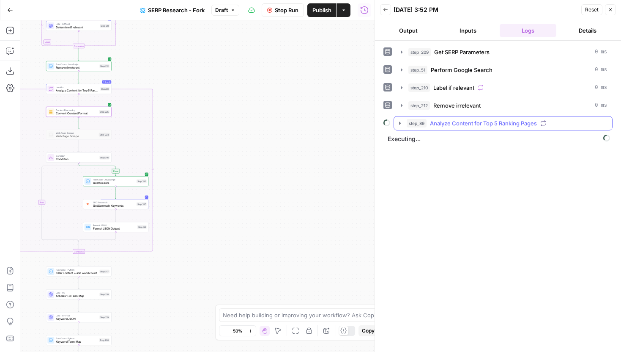
click at [402, 126] on icon "button" at bounding box center [400, 123] width 7 height 7
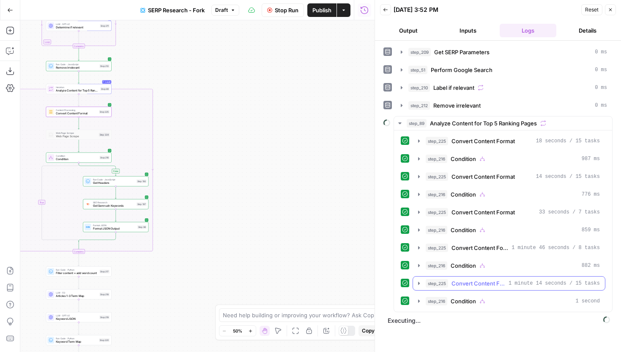
click at [419, 280] on icon "button" at bounding box center [419, 283] width 7 height 7
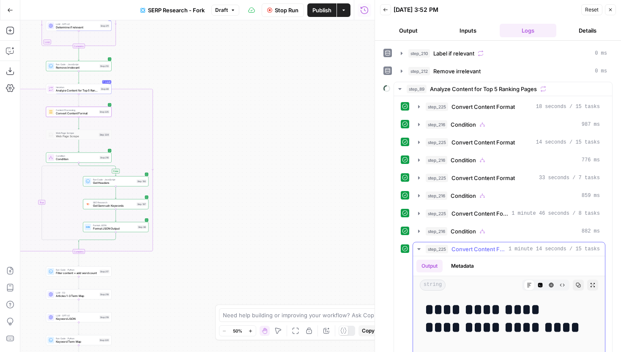
scroll to position [35, 0]
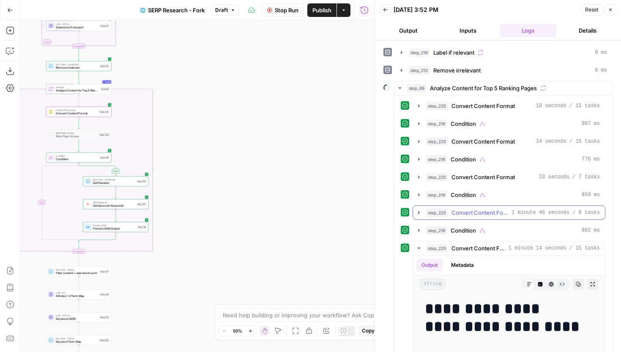
click at [420, 217] on button "step_225 Convert Content Format 1 minute 46 seconds / 8 tasks" at bounding box center [509, 213] width 192 height 14
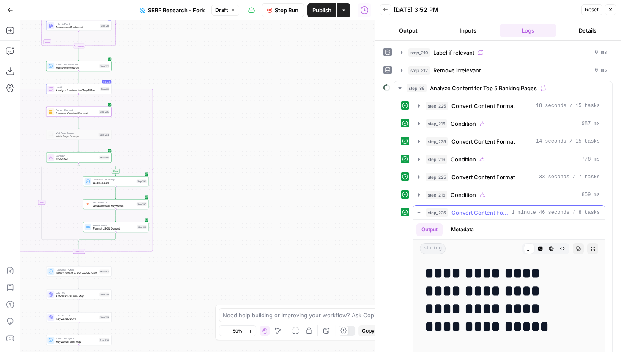
click at [420, 217] on button "step_225 Convert Content Format 1 minute 46 seconds / 8 tasks" at bounding box center [509, 213] width 192 height 14
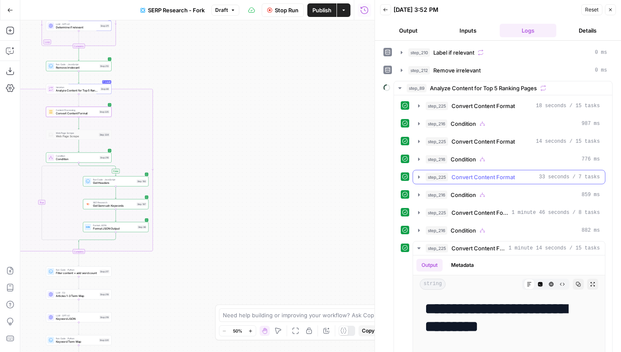
click at [422, 176] on icon "button" at bounding box center [419, 176] width 7 height 7
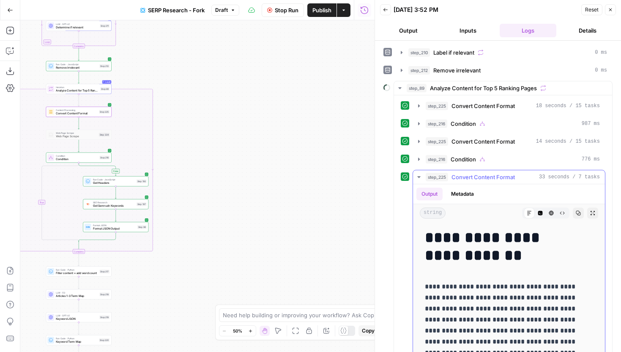
click at [422, 176] on icon "button" at bounding box center [419, 176] width 7 height 7
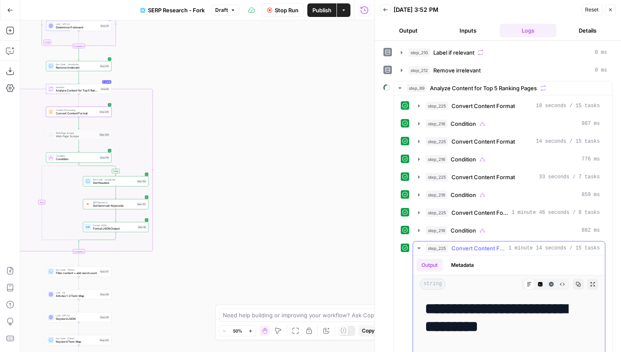
click at [419, 249] on icon "button" at bounding box center [419, 248] width 7 height 7
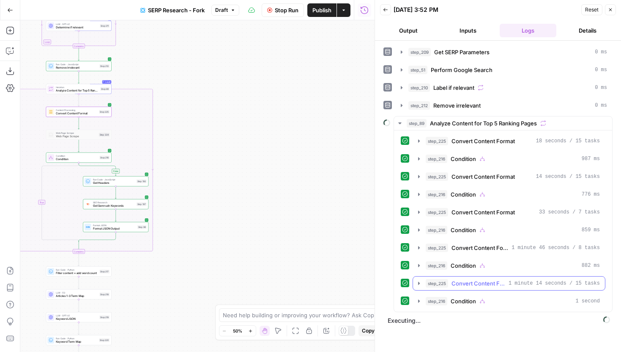
click at [417, 278] on button "step_225 Convert Content Format 1 minute 14 seconds / 15 tasks" at bounding box center [509, 283] width 192 height 14
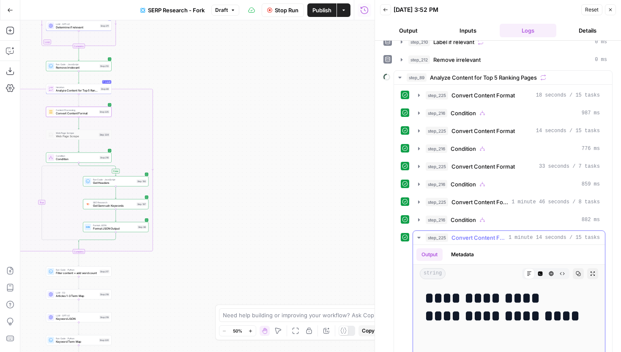
scroll to position [46, 0]
click at [418, 204] on icon "button" at bounding box center [419, 201] width 7 height 7
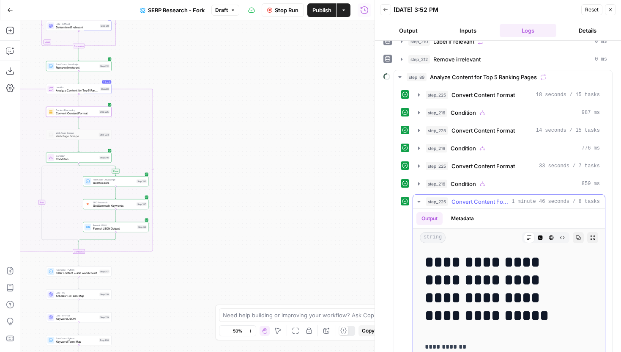
click at [418, 204] on icon "button" at bounding box center [419, 201] width 7 height 7
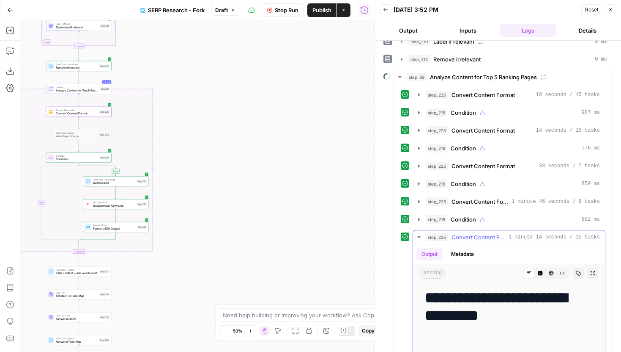
click at [418, 234] on icon "button" at bounding box center [419, 237] width 7 height 7
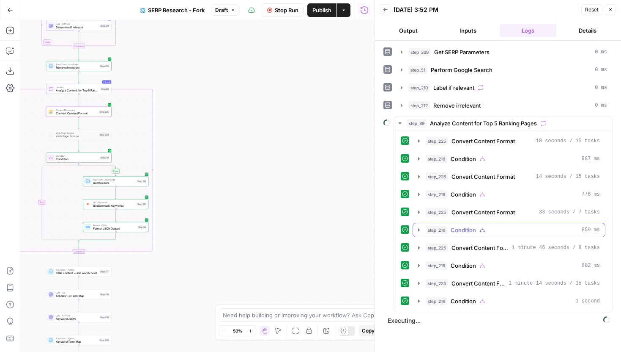
scroll to position [0, 0]
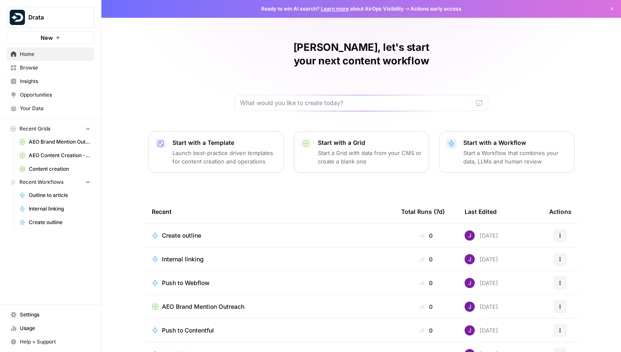
click at [34, 168] on span "Content creation" at bounding box center [60, 169] width 62 height 8
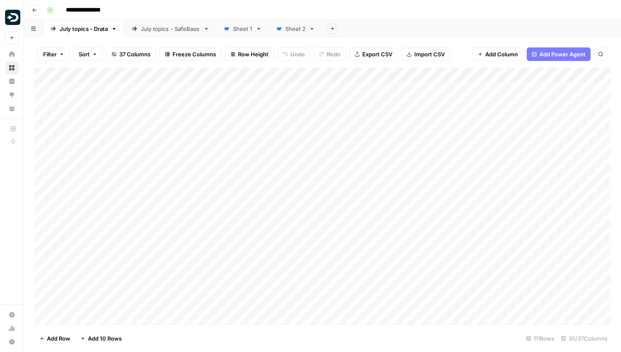
click at [172, 26] on div "July topics - SafeBase" at bounding box center [170, 29] width 59 height 8
click at [142, 218] on div "Add Column" at bounding box center [322, 161] width 577 height 186
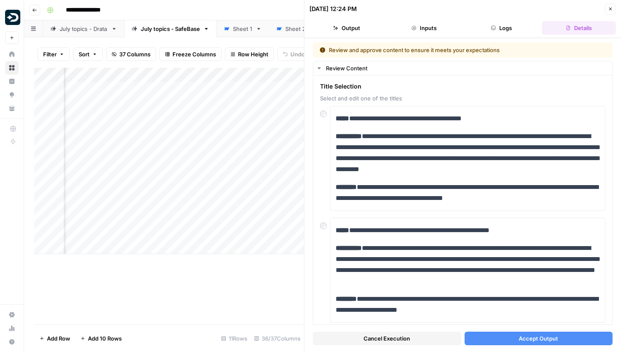
scroll to position [0, 1161]
click at [172, 233] on div "Add Column" at bounding box center [169, 161] width 270 height 186
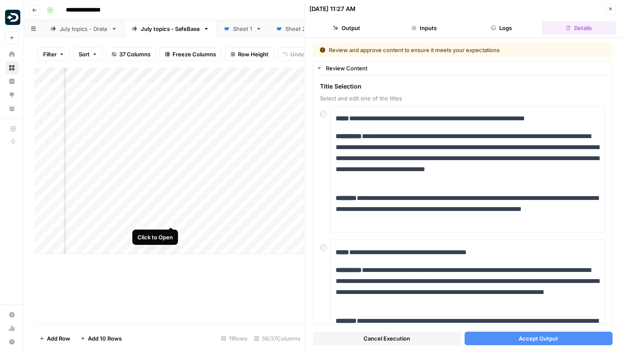
click at [171, 217] on div "Add Column" at bounding box center [169, 161] width 270 height 186
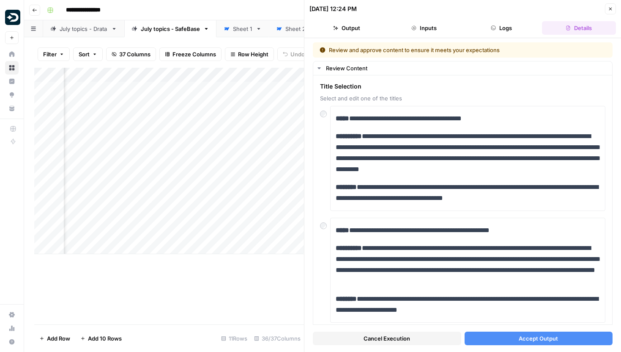
click at [610, 8] on icon "button" at bounding box center [610, 8] width 5 height 5
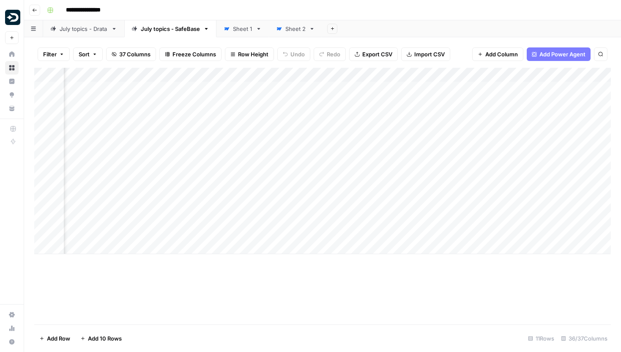
scroll to position [0, 1140]
click at [191, 220] on div "Add Column" at bounding box center [322, 161] width 577 height 186
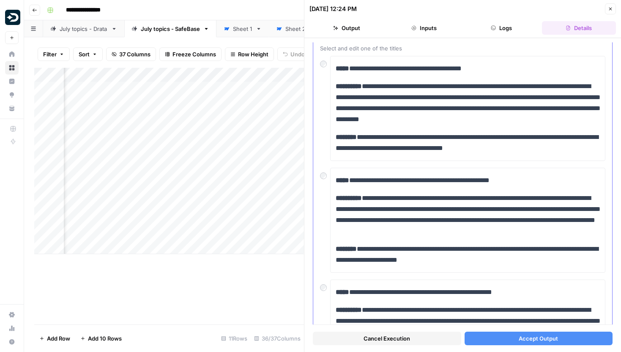
scroll to position [43, 0]
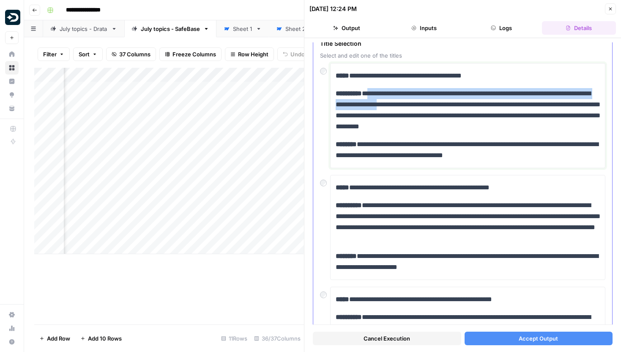
drag, startPoint x: 373, startPoint y: 93, endPoint x: 452, endPoint y: 103, distance: 79.8
click at [452, 103] on p "**********" at bounding box center [468, 110] width 264 height 44
click at [451, 105] on p "**********" at bounding box center [468, 110] width 264 height 44
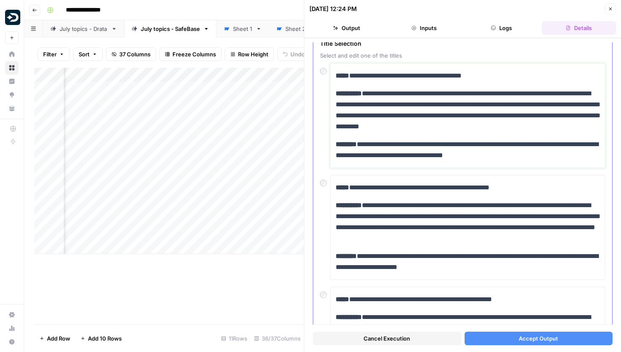
scroll to position [0, 0]
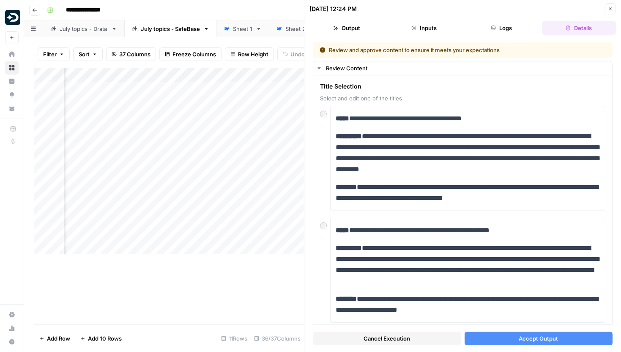
click at [612, 9] on icon "button" at bounding box center [610, 8] width 5 height 5
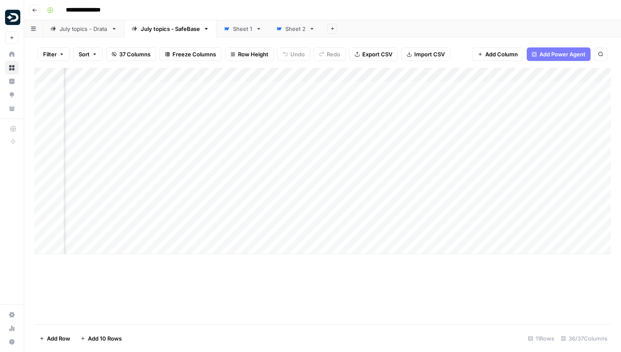
scroll to position [0, 1129]
click at [273, 88] on div "Add Column" at bounding box center [322, 161] width 577 height 186
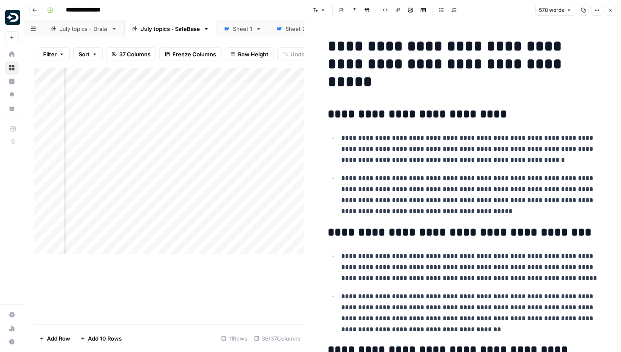
click at [614, 11] on button "Close" at bounding box center [610, 10] width 11 height 11
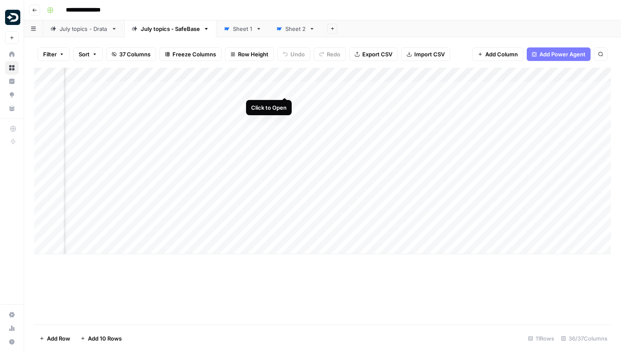
click at [285, 88] on div "Add Column" at bounding box center [322, 161] width 577 height 186
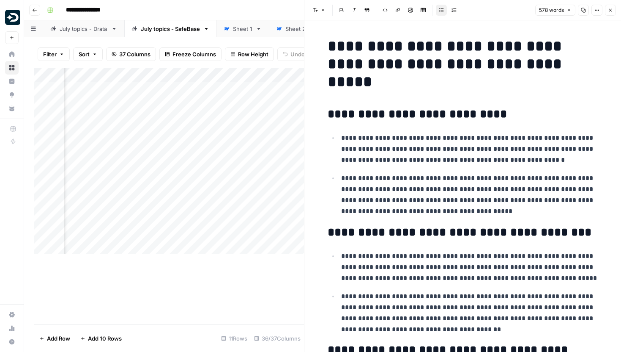
click at [612, 12] on icon "button" at bounding box center [610, 10] width 5 height 5
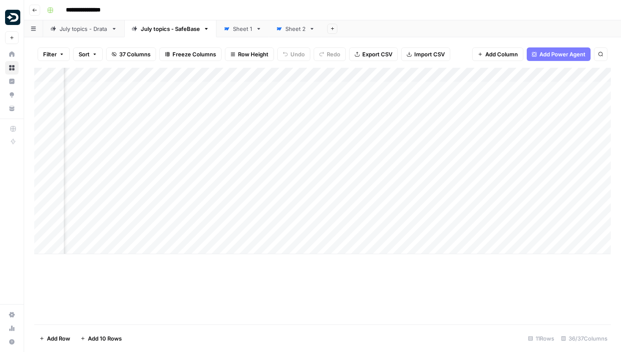
click at [80, 32] on div "July topics - Drata" at bounding box center [84, 29] width 48 height 8
click at [397, 224] on div "Add Column" at bounding box center [322, 196] width 577 height 256
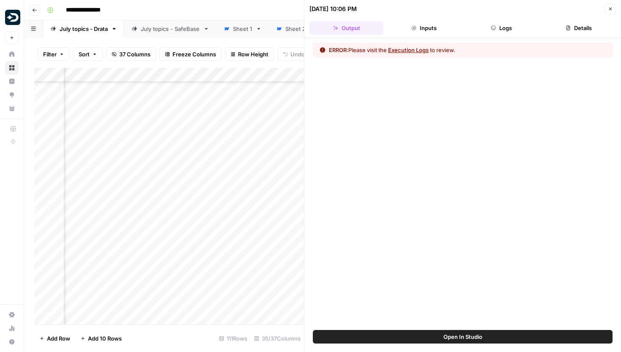
click at [498, 26] on button "Logs" at bounding box center [502, 28] width 74 height 14
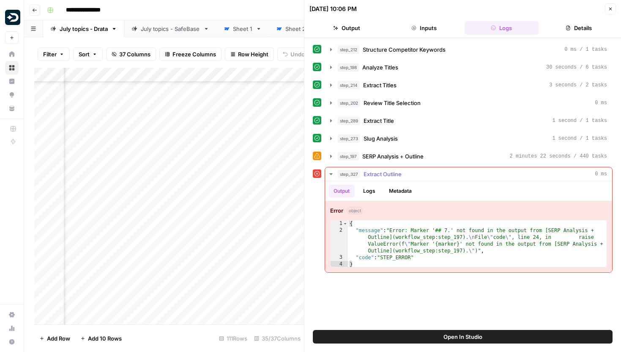
type textarea "**********"
drag, startPoint x: 396, startPoint y: 231, endPoint x: 450, endPoint y: 230, distance: 53.7
click at [450, 230] on div "{ "message" : "Error: Marker '## 7.' not found in the output from [SERP Analysi…" at bounding box center [477, 250] width 259 height 61
click at [327, 156] on button "step_197 SERP Analysis + Outline 2 minutes 22 seconds / 440 tasks" at bounding box center [468, 156] width 287 height 14
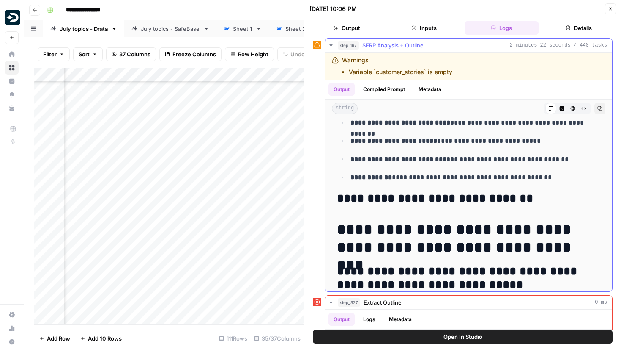
scroll to position [2416, 0]
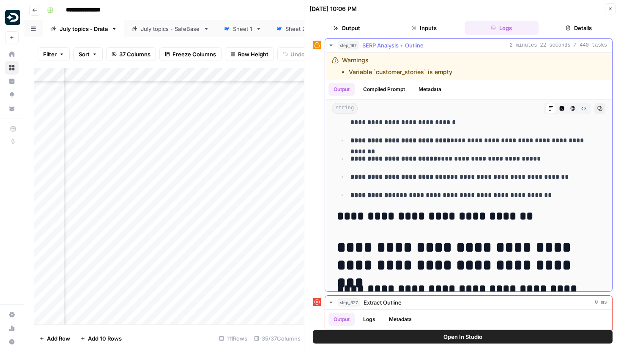
drag, startPoint x: 334, startPoint y: 217, endPoint x: 355, endPoint y: 214, distance: 21.3
click at [355, 214] on h2 "**********" at bounding box center [469, 216] width 264 height 14
drag, startPoint x: 350, startPoint y: 216, endPoint x: 511, endPoint y: 220, distance: 161.7
click at [511, 220] on h2 "**********" at bounding box center [469, 216] width 264 height 14
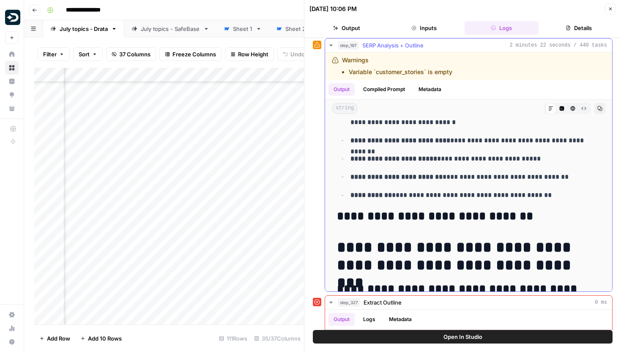
drag, startPoint x: 342, startPoint y: 216, endPoint x: 350, endPoint y: 216, distance: 8.5
click at [350, 216] on h2 "**********" at bounding box center [469, 216] width 264 height 14
click at [611, 13] on button "Close" at bounding box center [610, 8] width 11 height 11
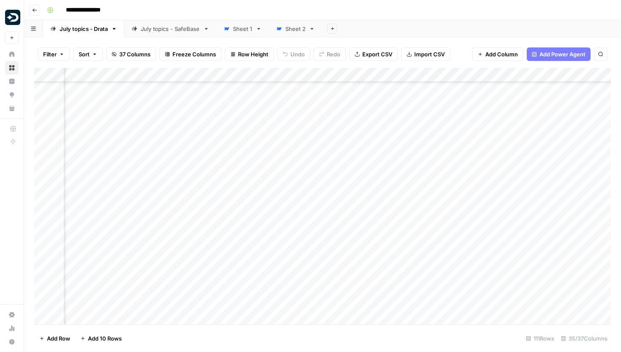
scroll to position [700, 1585]
click at [400, 202] on div "Add Column" at bounding box center [322, 196] width 577 height 256
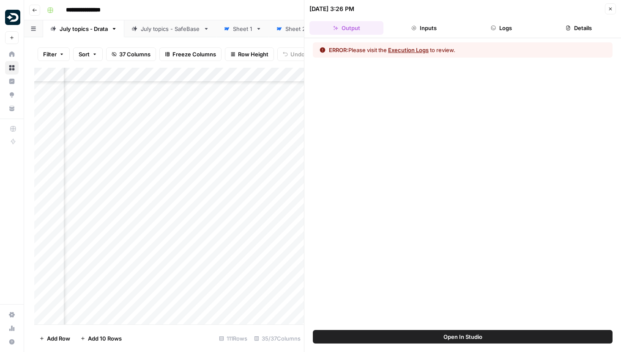
scroll to position [700, 1744]
click at [241, 204] on div "Add Column" at bounding box center [169, 196] width 270 height 256
click at [520, 32] on button "Logs" at bounding box center [502, 28] width 74 height 14
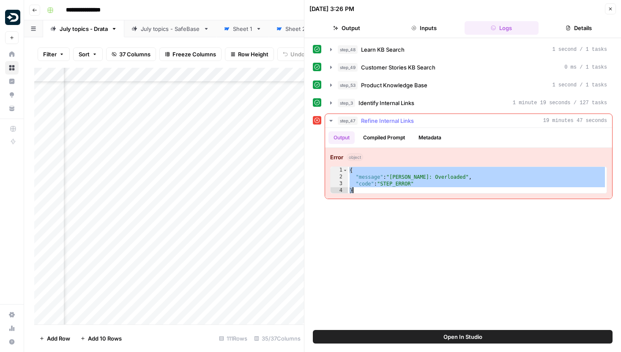
drag, startPoint x: 350, startPoint y: 170, endPoint x: 367, endPoint y: 194, distance: 29.5
click at [367, 194] on div "Error object * 1 2 3 4 { "message" : "[PERSON_NAME]: Overloaded" , "code" : "ST…" at bounding box center [468, 173] width 287 height 51
click at [417, 175] on div "{ "message" : "[PERSON_NAME]: Overloaded" , "code" : "STEP_ERROR" }" at bounding box center [477, 187] width 259 height 41
type textarea "**********"
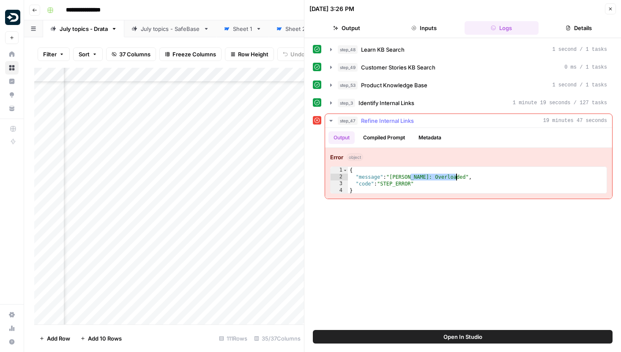
drag, startPoint x: 412, startPoint y: 176, endPoint x: 456, endPoint y: 176, distance: 44.0
click at [456, 176] on div "{ "message" : "[PERSON_NAME]: Overloaded" , "code" : "STEP_ERROR" }" at bounding box center [477, 187] width 259 height 41
click at [460, 177] on div "{ "message" : "[PERSON_NAME]: Overloaded" , "code" : "STEP_ERROR" }" at bounding box center [477, 187] width 259 height 41
drag, startPoint x: 393, startPoint y: 177, endPoint x: 427, endPoint y: 178, distance: 34.3
click at [427, 178] on div "{ "message" : "[PERSON_NAME]: Overloaded" , "code" : "STEP_ERROR" }" at bounding box center [477, 187] width 259 height 41
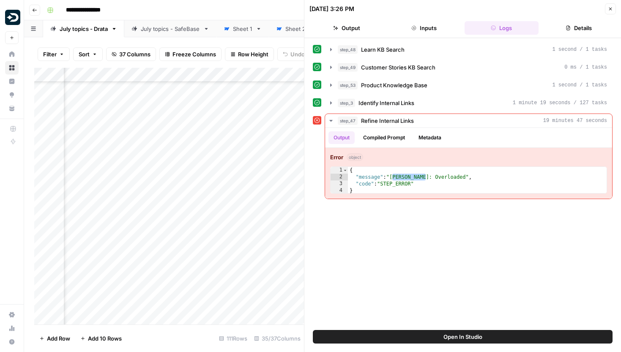
click at [611, 14] on button "Close" at bounding box center [610, 8] width 11 height 11
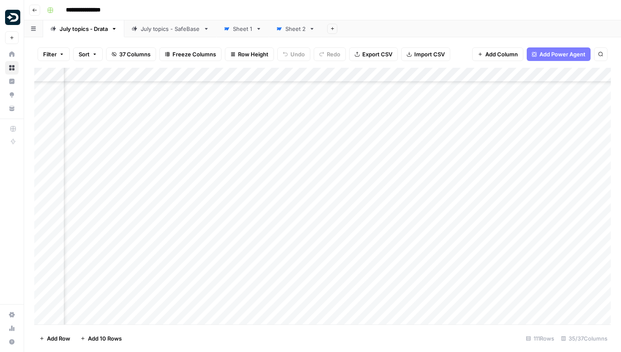
scroll to position [657, 1717]
click at [266, 244] on div "Add Column" at bounding box center [322, 196] width 577 height 256
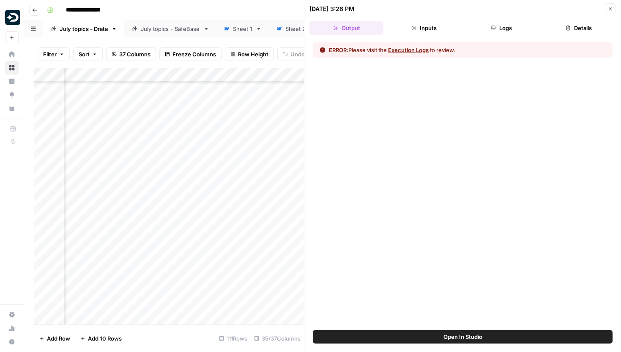
click at [500, 26] on button "Logs" at bounding box center [502, 28] width 74 height 14
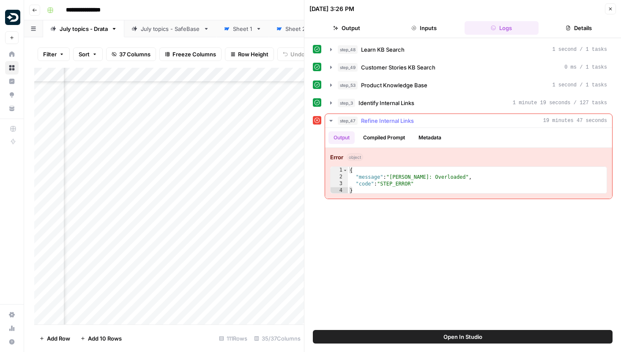
type textarea "**********"
drag, startPoint x: 393, startPoint y: 177, endPoint x: 449, endPoint y: 176, distance: 55.8
click at [449, 176] on div "{ "message" : "[PERSON_NAME]: Overloaded" , "code" : "STEP_ERROR" }" at bounding box center [477, 187] width 259 height 41
click at [613, 11] on icon "button" at bounding box center [610, 8] width 5 height 5
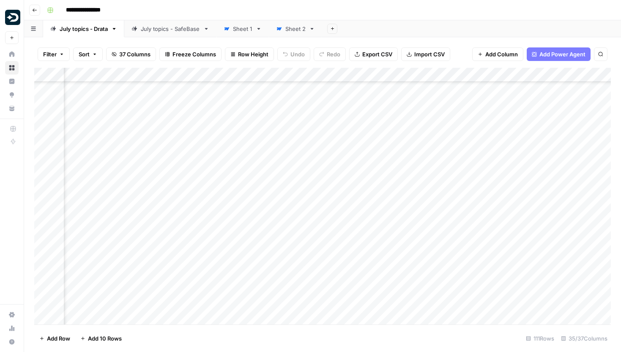
scroll to position [133, 836]
click at [471, 242] on div "Add Column" at bounding box center [322, 196] width 577 height 256
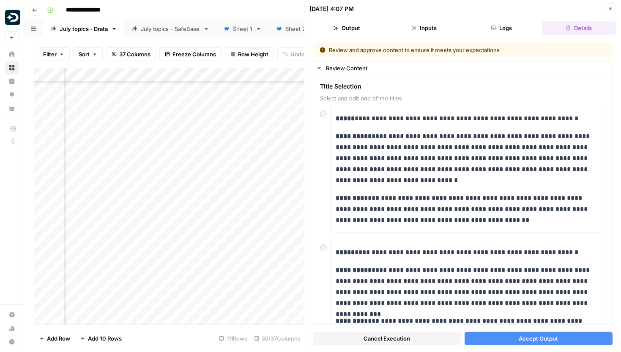
click at [611, 7] on icon "button" at bounding box center [610, 8] width 5 height 5
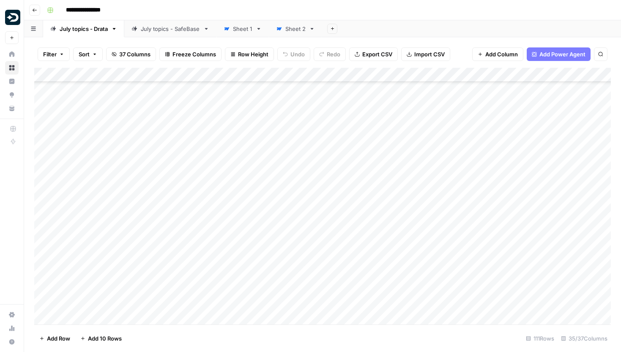
scroll to position [133, 0]
click at [154, 187] on div "Add Column" at bounding box center [322, 196] width 577 height 256
click at [193, 171] on div "Add Column" at bounding box center [322, 196] width 577 height 256
drag, startPoint x: 190, startPoint y: 176, endPoint x: 57, endPoint y: 176, distance: 133.3
click at [57, 176] on body "**********" at bounding box center [310, 176] width 621 height 352
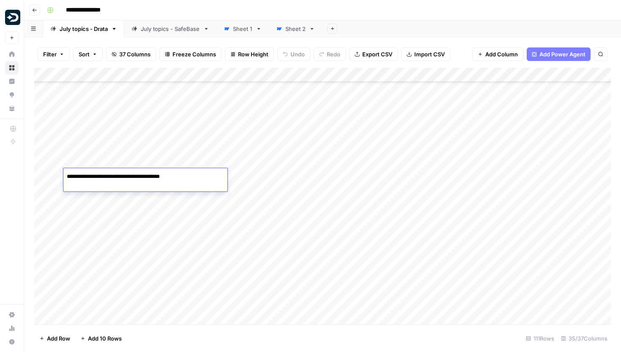
click at [192, 180] on textarea "**********" at bounding box center [145, 176] width 164 height 12
click at [157, 63] on div "Filter Sort 37 Columns Freeze Columns Row Height Undo Redo Export CSV Import CS…" at bounding box center [322, 54] width 577 height 27
click at [126, 176] on div "Add Column" at bounding box center [322, 196] width 577 height 256
click at [126, 176] on textarea "**********" at bounding box center [145, 176] width 164 height 12
drag, startPoint x: 195, startPoint y: 178, endPoint x: 65, endPoint y: 176, distance: 129.9
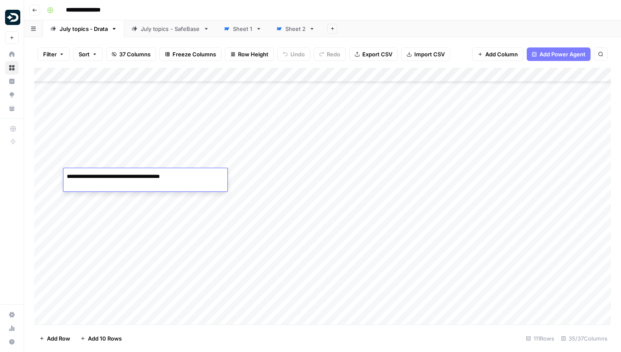
click at [65, 176] on textarea "**********" at bounding box center [145, 176] width 164 height 12
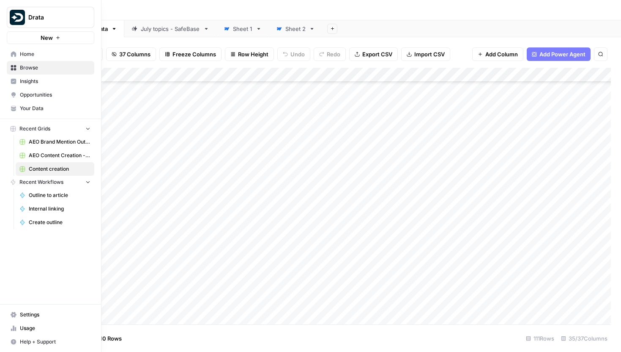
click at [25, 109] on span "Your Data" at bounding box center [55, 108] width 71 height 8
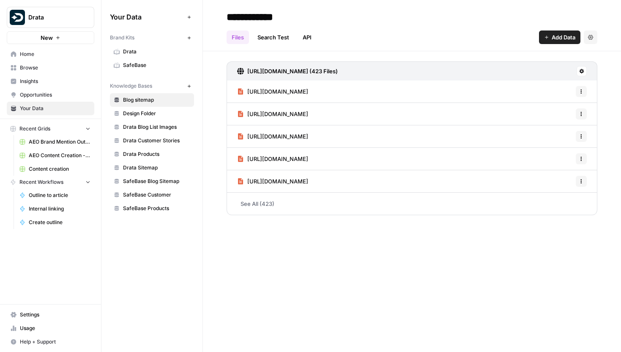
click at [276, 37] on link "Search Test" at bounding box center [274, 37] width 42 height 14
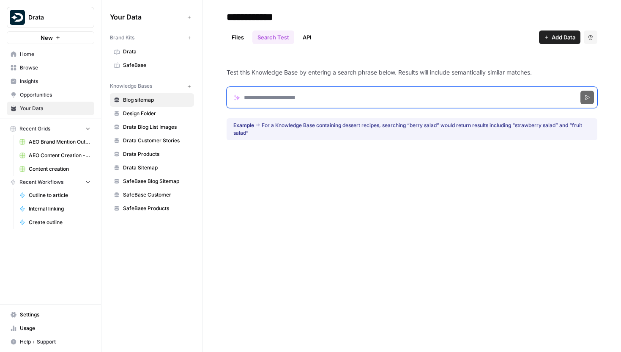
click at [269, 96] on input "Search phrase" at bounding box center [412, 97] width 371 height 21
paste input "**********"
type input "**********"
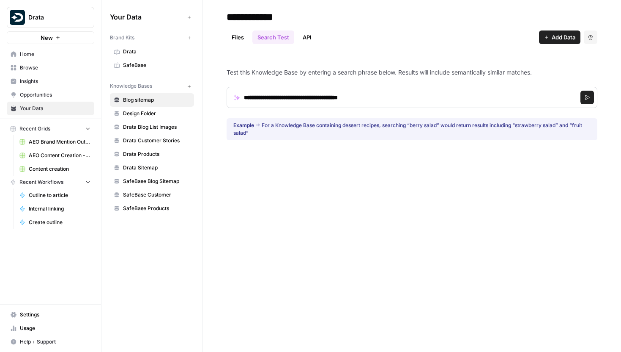
click at [587, 100] on button "Search" at bounding box center [588, 98] width 14 height 14
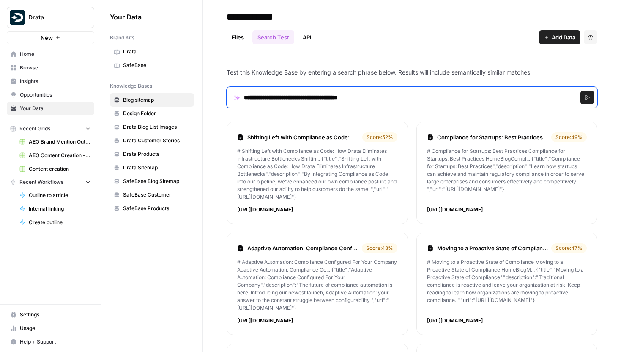
click at [248, 96] on input "**********" at bounding box center [412, 97] width 371 height 21
click at [246, 96] on input "**********" at bounding box center [412, 97] width 371 height 21
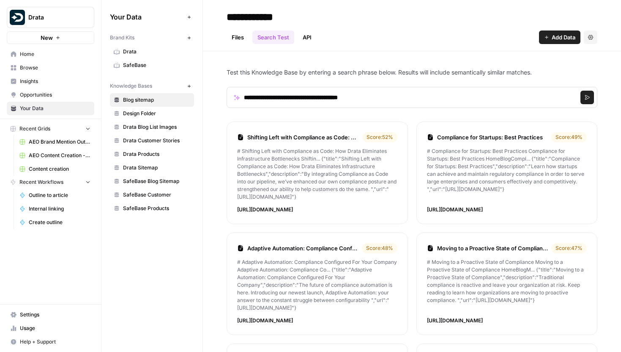
click at [38, 107] on span "Your Data" at bounding box center [55, 108] width 71 height 8
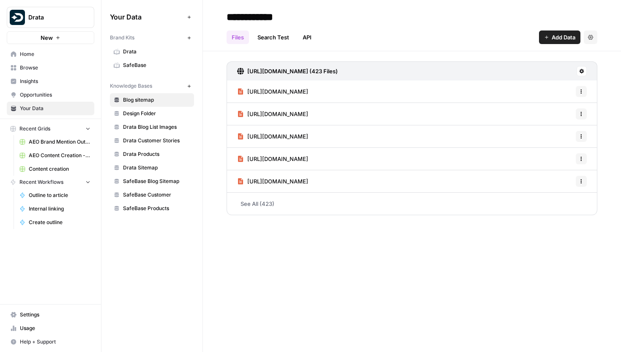
click at [42, 170] on span "Content creation" at bounding box center [60, 169] width 62 height 8
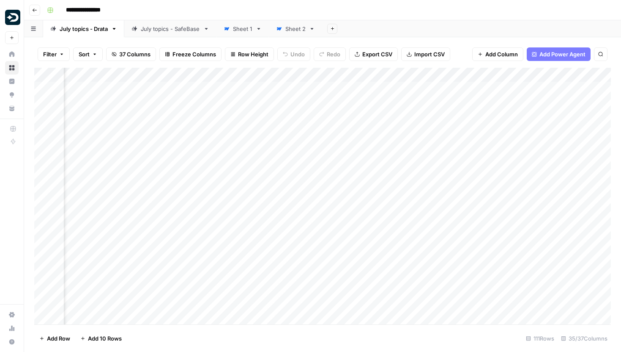
scroll to position [0, 586]
click at [308, 64] on div "Filter Sort 37 Columns Freeze Columns Row Height Undo Redo Export CSV Import CS…" at bounding box center [322, 54] width 577 height 27
click at [462, 44] on div "Filter Sort 37 Columns Freeze Columns Row Height Undo Redo Export CSV Import CS…" at bounding box center [322, 54] width 577 height 27
click at [498, 56] on span "Add Column" at bounding box center [502, 54] width 33 height 8
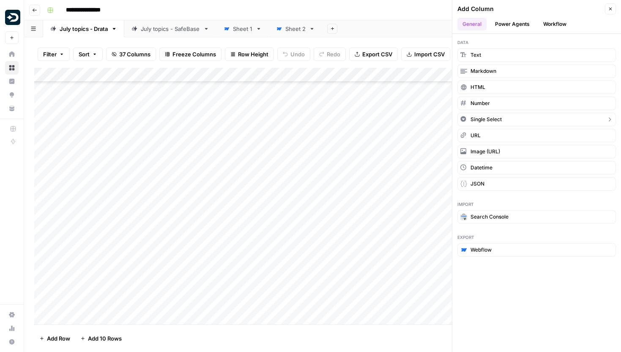
click at [495, 119] on span "Single Select" at bounding box center [486, 119] width 31 height 8
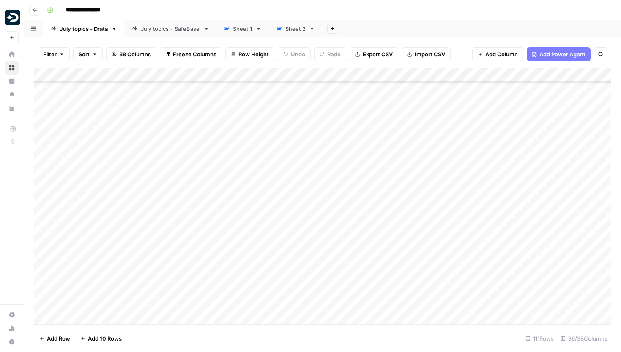
drag, startPoint x: 547, startPoint y: 75, endPoint x: 125, endPoint y: 70, distance: 421.4
click at [125, 70] on div "Add Column" at bounding box center [322, 196] width 577 height 256
click at [102, 71] on div "Add Column" at bounding box center [322, 196] width 577 height 256
drag, startPoint x: 109, startPoint y: 92, endPoint x: 65, endPoint y: 92, distance: 43.6
click at [65, 92] on div "New Column Options Change color Add Option Sort Ascending Sort Descending Filte…" at bounding box center [123, 147] width 118 height 125
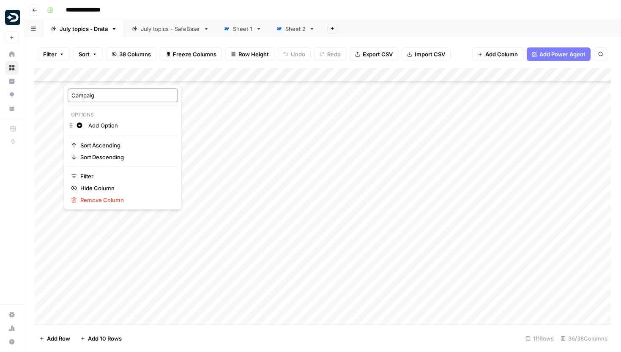
type input "Campaign"
click at [105, 75] on div "Add Column" at bounding box center [322, 196] width 577 height 256
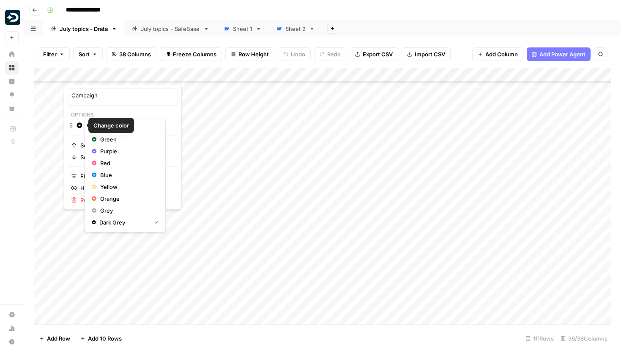
drag, startPoint x: 118, startPoint y: 126, endPoint x: 101, endPoint y: 125, distance: 17.8
click at [101, 351] on div "Campaign Options Change color Add Option Sort Ascending Sort Descending Filter …" at bounding box center [310, 352] width 621 height 0
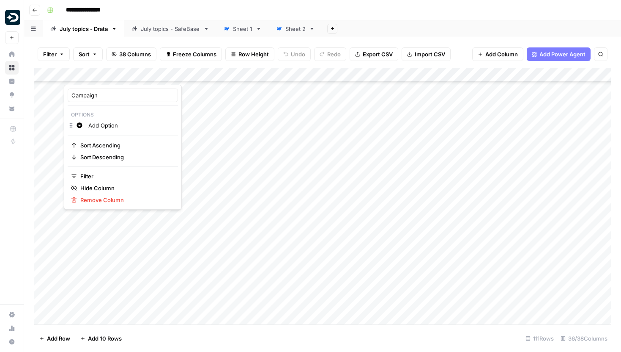
click at [108, 116] on p "Options" at bounding box center [123, 114] width 110 height 11
click at [119, 127] on input "Add Option" at bounding box center [131, 125] width 86 height 8
click at [123, 126] on input "Add Option" at bounding box center [131, 125] width 86 height 8
drag, startPoint x: 124, startPoint y: 125, endPoint x: 92, endPoint y: 125, distance: 31.7
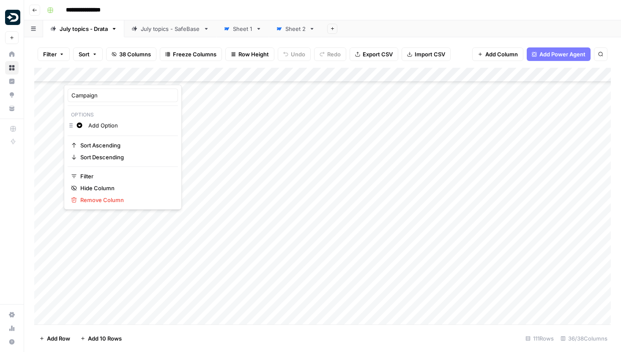
click at [92, 125] on input "Add Option" at bounding box center [131, 125] width 86 height 8
type input "D"
type input "Internal Op"
click at [121, 126] on input "Internal Op" at bounding box center [131, 125] width 86 height 8
click at [96, 74] on div at bounding box center [102, 76] width 77 height 17
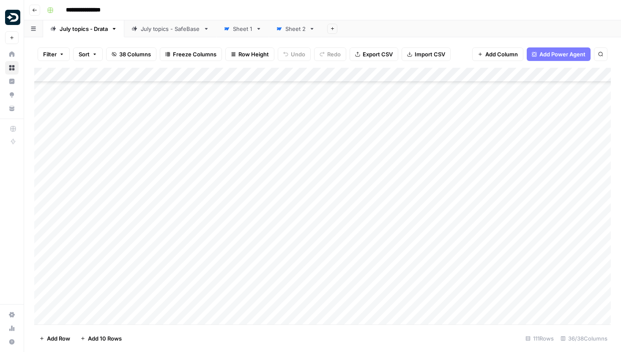
click at [163, 65] on div "Filter Sort 38 Columns Freeze Columns Row Height Undo Redo Export CSV Import CS…" at bounding box center [322, 54] width 577 height 27
click at [118, 71] on div "Add Column" at bounding box center [322, 196] width 577 height 256
click at [96, 125] on input "Add Option" at bounding box center [131, 125] width 86 height 8
drag, startPoint x: 129, startPoint y: 128, endPoint x: 89, endPoint y: 127, distance: 39.8
click at [89, 127] on input "Add Option" at bounding box center [131, 125] width 86 height 8
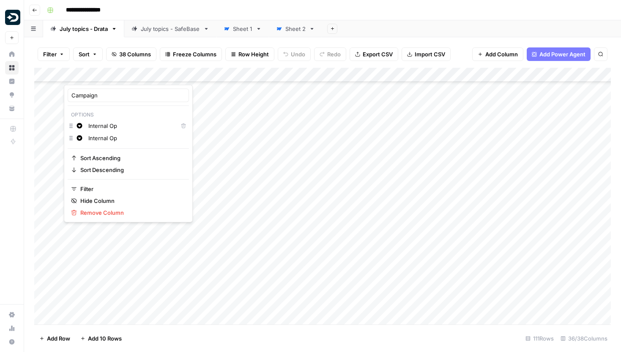
click at [111, 140] on input "Internal Op" at bounding box center [136, 138] width 97 height 8
drag, startPoint x: 124, startPoint y: 140, endPoint x: 88, endPoint y: 139, distance: 35.6
click at [88, 139] on input "Internal Op" at bounding box center [136, 138] width 97 height 8
type input "AEO Op"
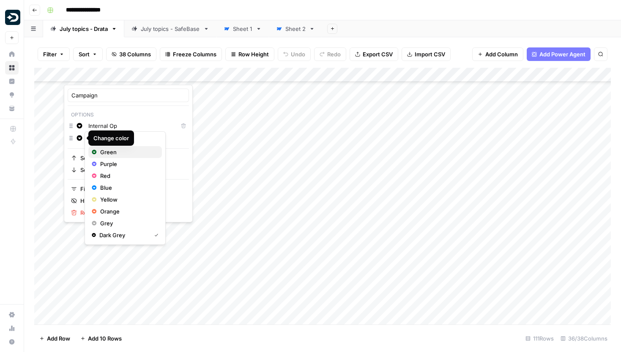
click at [105, 152] on span "Green" at bounding box center [127, 152] width 55 height 8
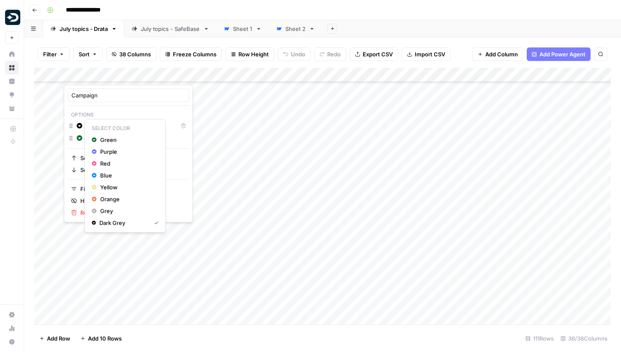
click at [81, 125] on icon "button" at bounding box center [79, 125] width 5 height 5
click at [110, 171] on span "Blue" at bounding box center [127, 175] width 55 height 8
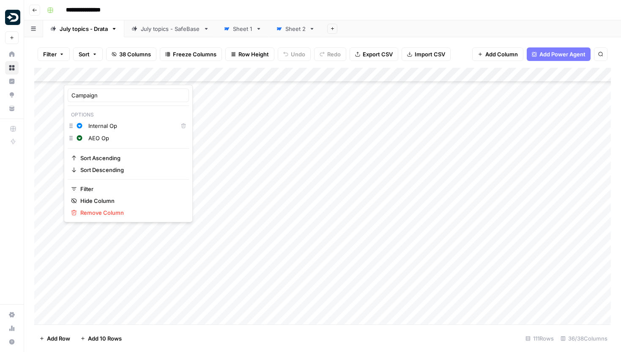
click at [131, 63] on div "Filter Sort 38 Columns Freeze Columns Row Height Undo Redo Export CSV Import CS…" at bounding box center [322, 54] width 577 height 27
click at [123, 132] on div "Add Column" at bounding box center [322, 196] width 577 height 256
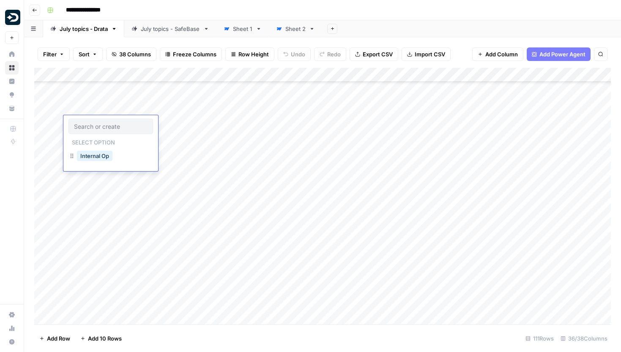
click at [110, 77] on div "Add Column" at bounding box center [322, 196] width 577 height 256
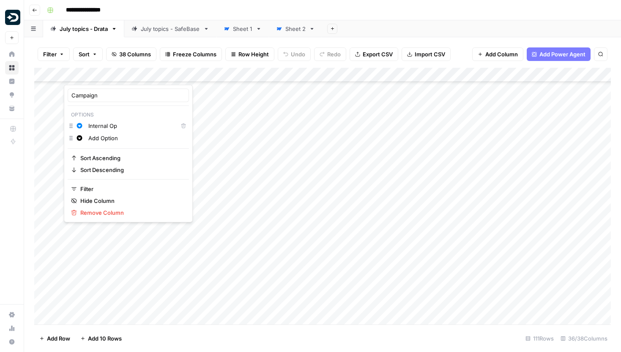
click at [112, 137] on input "Add Option" at bounding box center [136, 138] width 97 height 8
drag, startPoint x: 125, startPoint y: 138, endPoint x: 86, endPoint y: 138, distance: 38.9
click at [86, 138] on div "Add Option" at bounding box center [136, 137] width 101 height 9
type input "AEO Op"
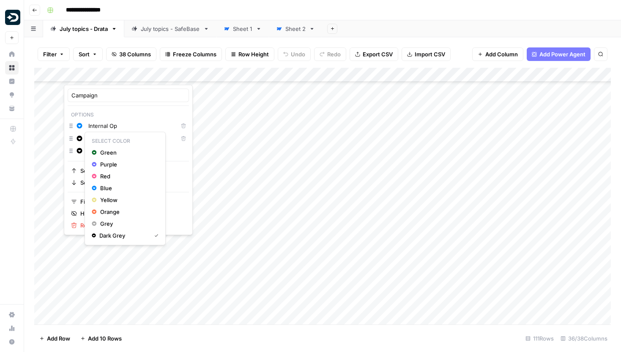
click at [80, 138] on icon "button" at bounding box center [79, 137] width 5 height 5
click at [101, 154] on span "Green" at bounding box center [127, 152] width 55 height 8
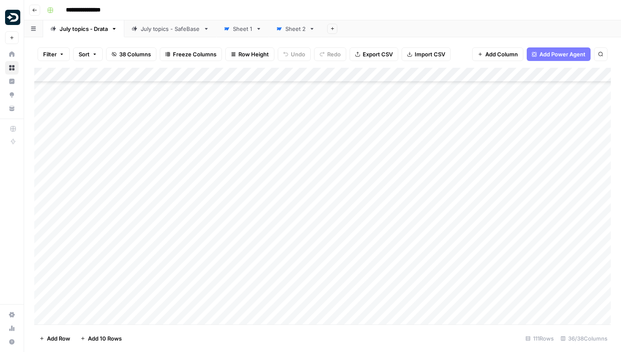
click at [113, 270] on div "Add Column" at bounding box center [322, 196] width 577 height 256
click at [113, 155] on div "Add Column" at bounding box center [322, 196] width 577 height 256
click at [117, 142] on div "Add Column" at bounding box center [322, 196] width 577 height 256
click at [91, 192] on button "AEO Op" at bounding box center [90, 193] width 27 height 10
click at [114, 192] on div "Add Column" at bounding box center [322, 196] width 577 height 256
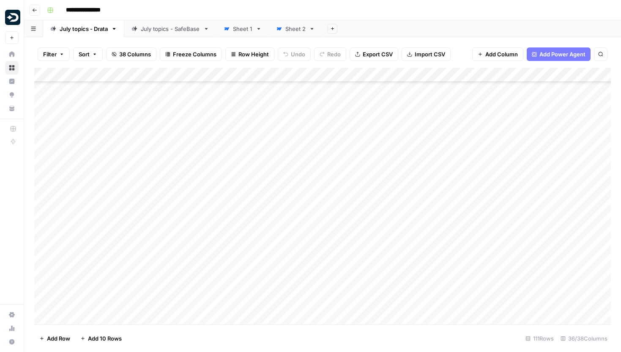
scroll to position [581, 0]
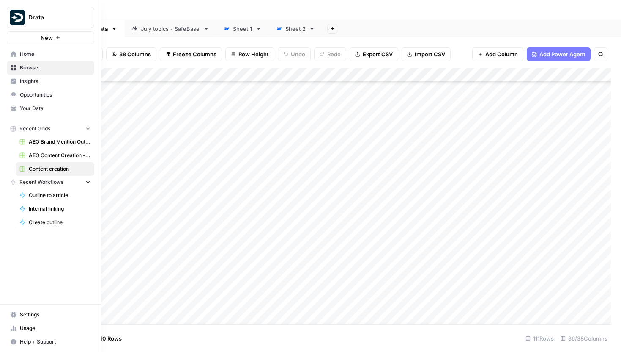
click at [32, 82] on span "Insights" at bounding box center [55, 81] width 71 height 8
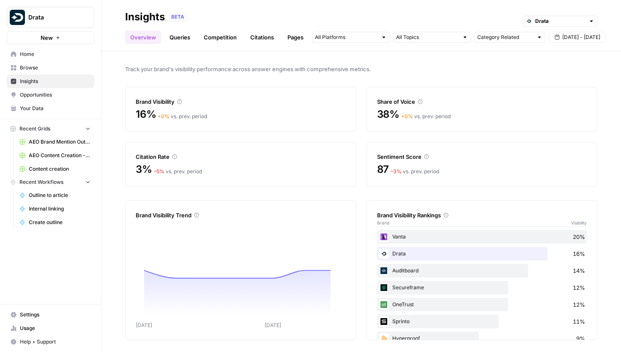
click at [43, 91] on span "Opportunities" at bounding box center [55, 95] width 71 height 8
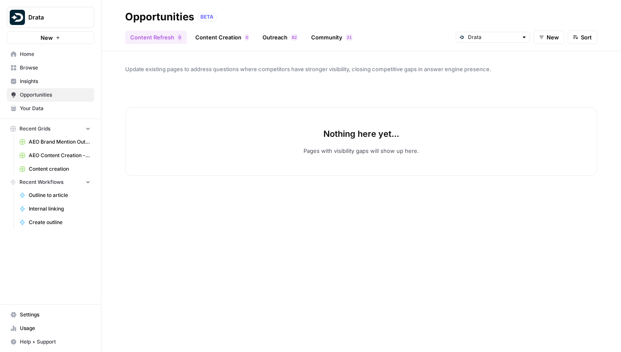
click at [42, 69] on span "Browse" at bounding box center [55, 68] width 71 height 8
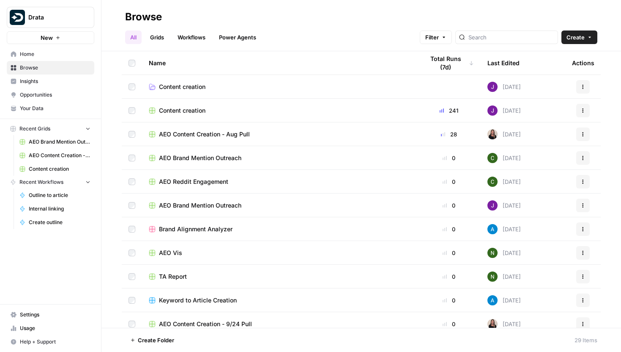
click at [160, 37] on link "Grids" at bounding box center [157, 37] width 24 height 14
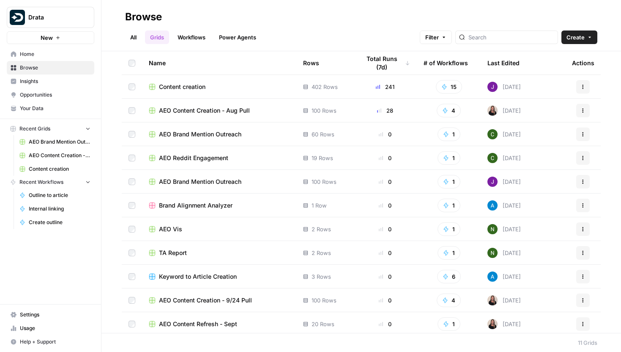
click at [48, 96] on span "Opportunities" at bounding box center [55, 95] width 71 height 8
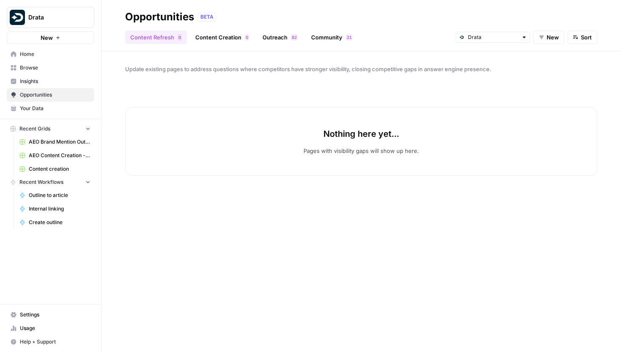
click at [38, 66] on span "Browse" at bounding box center [55, 68] width 71 height 8
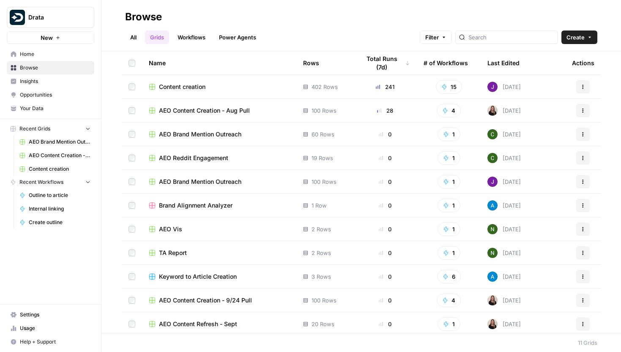
click at [219, 111] on span "AEO Content Creation - Aug Pull" at bounding box center [204, 110] width 91 height 8
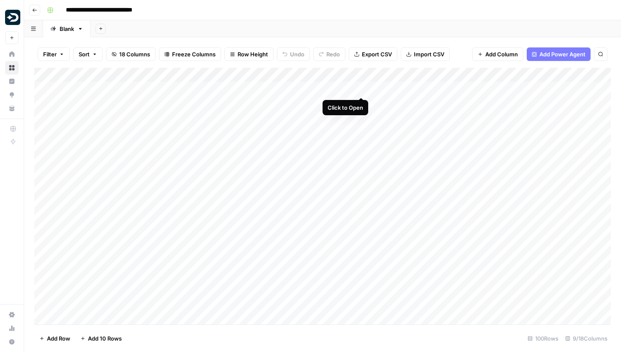
click at [361, 89] on div "Add Column" at bounding box center [322, 196] width 577 height 256
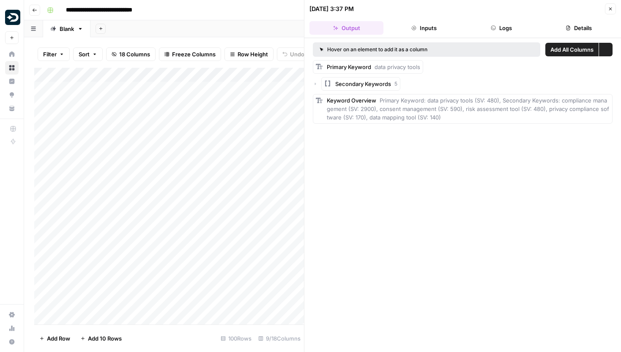
click at [566, 27] on icon "button" at bounding box center [568, 27] width 5 height 5
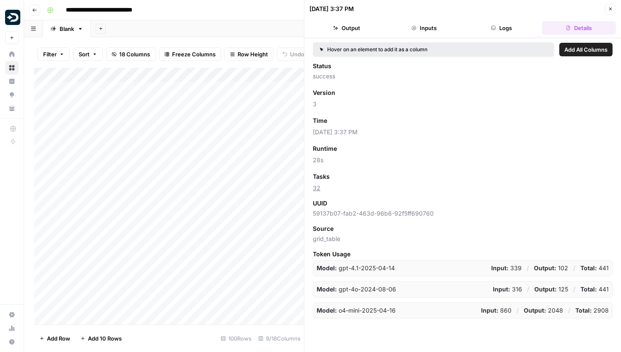
click at [613, 10] on button "Close" at bounding box center [610, 8] width 11 height 11
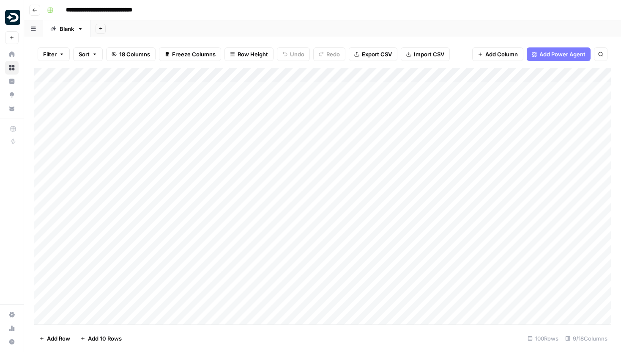
click at [35, 9] on icon "button" at bounding box center [34, 10] width 5 height 5
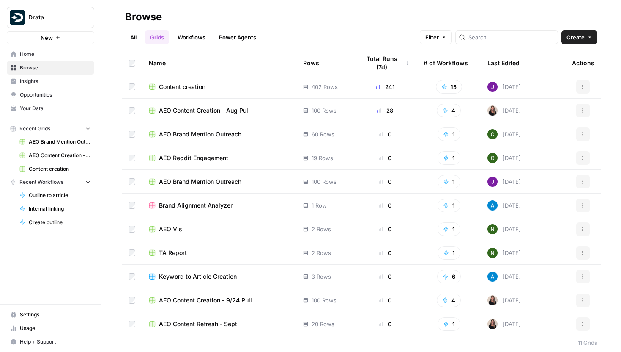
scroll to position [3, 0]
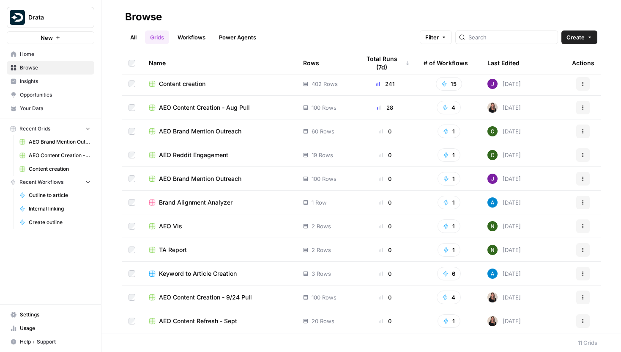
click at [128, 36] on link "All" at bounding box center [133, 37] width 16 height 14
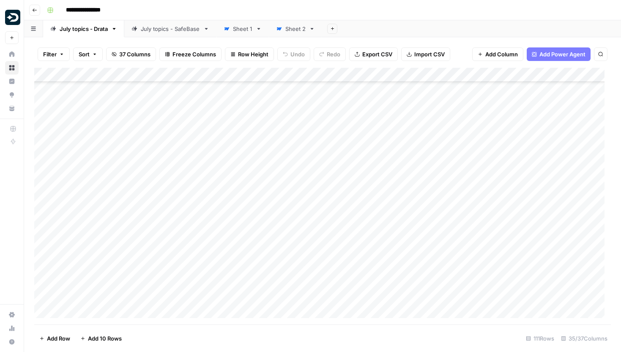
scroll to position [152, 0]
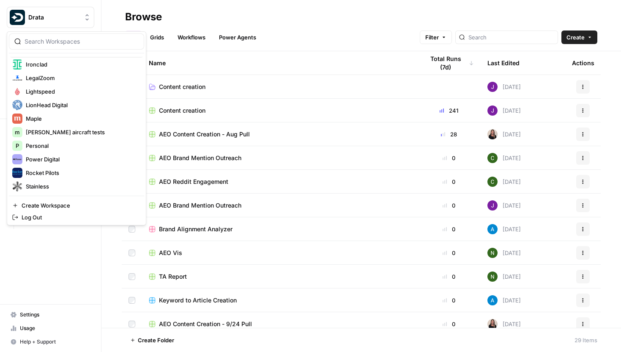
scroll to position [198, 0]
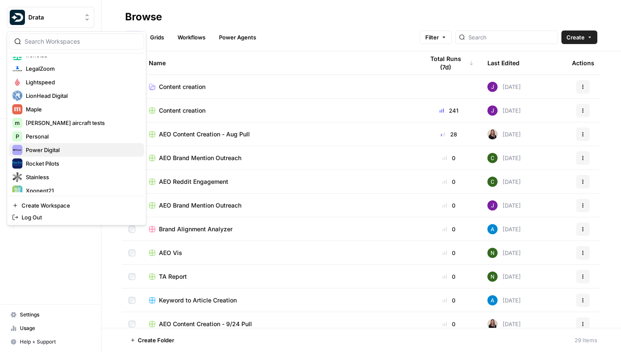
click at [56, 149] on span "Power Digital" at bounding box center [82, 150] width 112 height 8
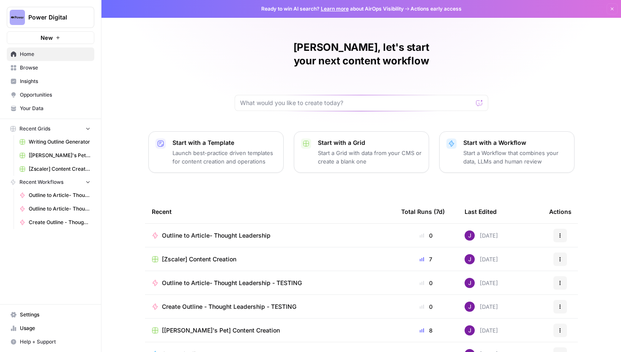
click at [69, 172] on span "[Zscaler] Content Creation" at bounding box center [60, 169] width 62 height 8
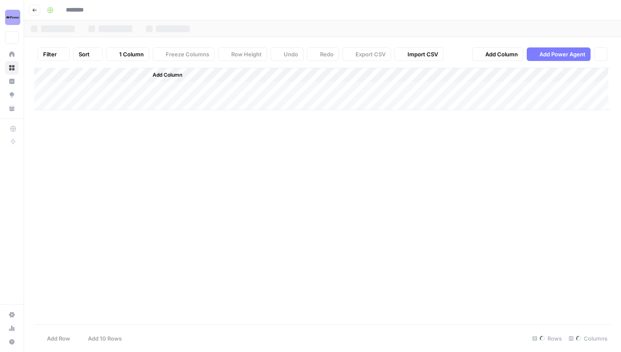
type input "**********"
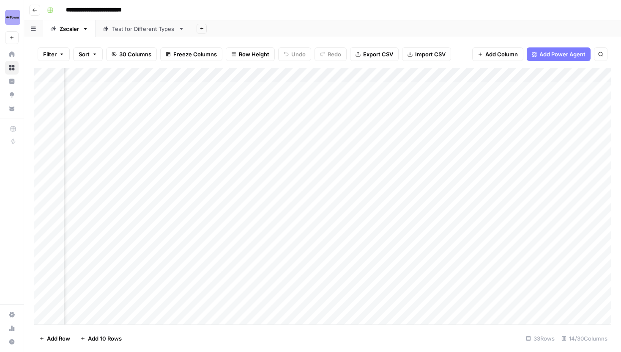
scroll to position [0, 895]
click at [401, 246] on div "Add Column" at bounding box center [322, 196] width 577 height 256
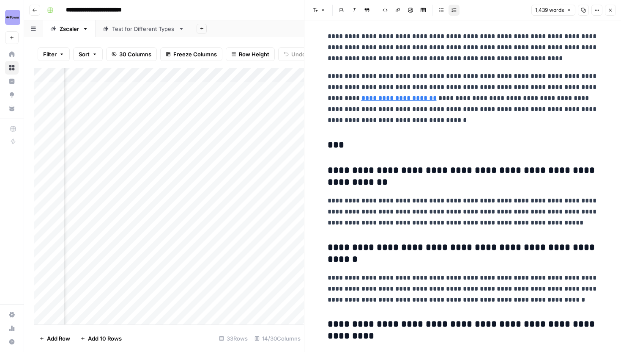
scroll to position [1935, 0]
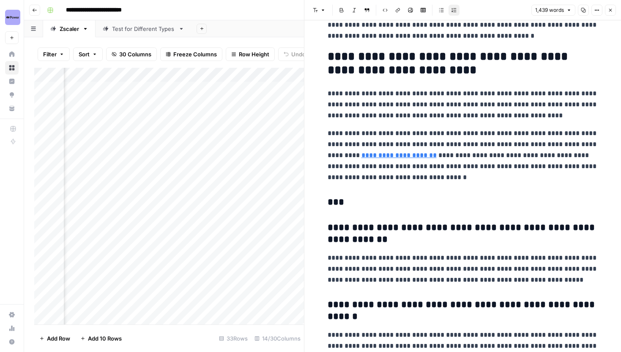
click at [610, 11] on icon "button" at bounding box center [610, 10] width 5 height 5
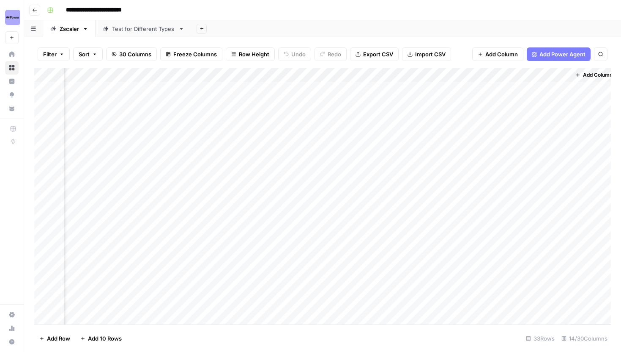
scroll to position [0, 885]
click at [326, 247] on div "Add Column" at bounding box center [322, 196] width 577 height 256
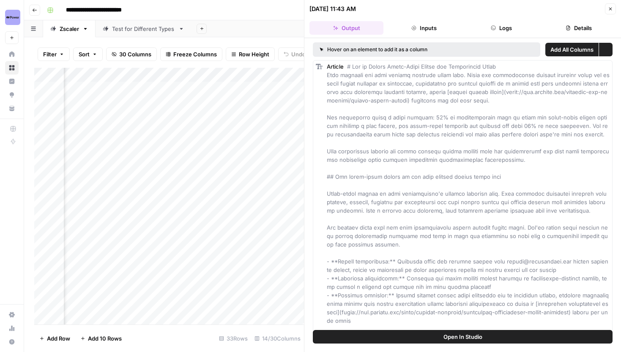
click at [453, 344] on div "Open In Studio" at bounding box center [463, 341] width 317 height 22
click at [454, 335] on span "Open In Studio" at bounding box center [463, 336] width 39 height 8
click at [608, 11] on button "Close" at bounding box center [610, 8] width 11 height 11
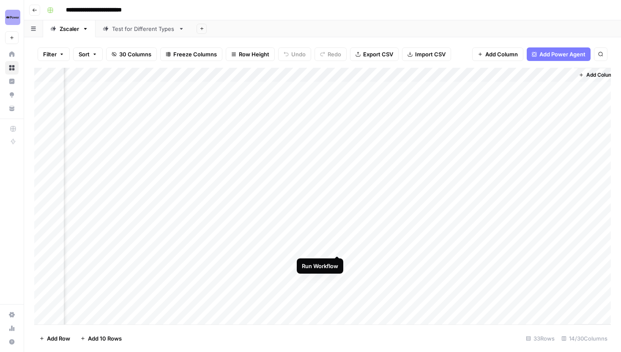
click at [339, 247] on div "Add Column" at bounding box center [322, 196] width 577 height 256
click at [324, 246] on div "Add Column" at bounding box center [322, 196] width 577 height 256
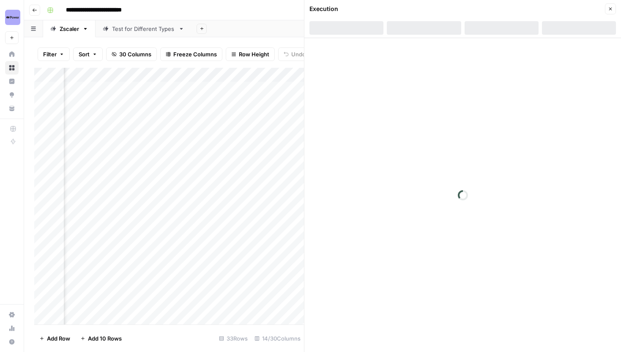
click at [488, 34] on div at bounding box center [502, 28] width 74 height 14
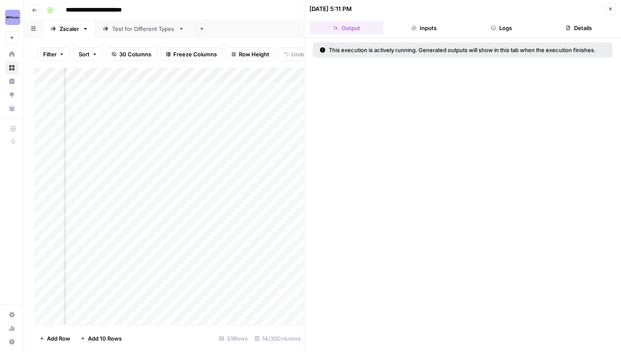
click at [495, 27] on icon "button" at bounding box center [493, 27] width 5 height 5
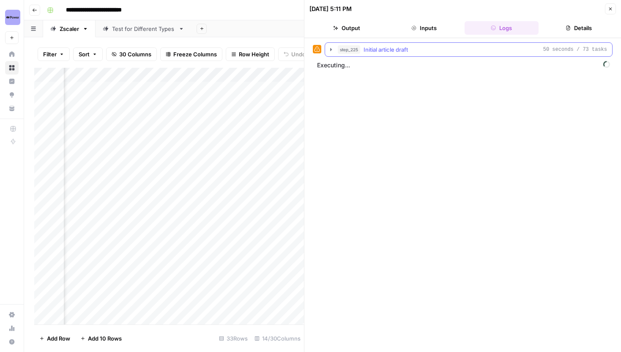
click at [335, 49] on button "step_225 Initial article draft 50 seconds / 73 tasks" at bounding box center [468, 50] width 287 height 14
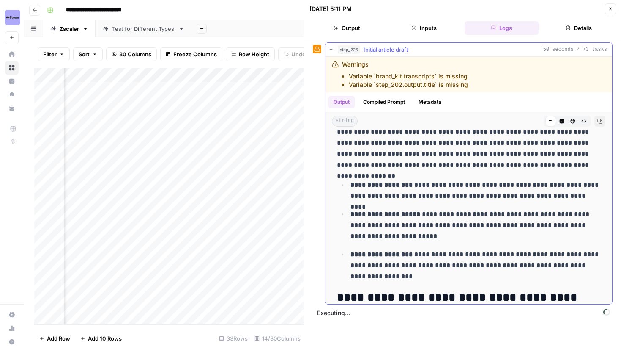
scroll to position [2218, 0]
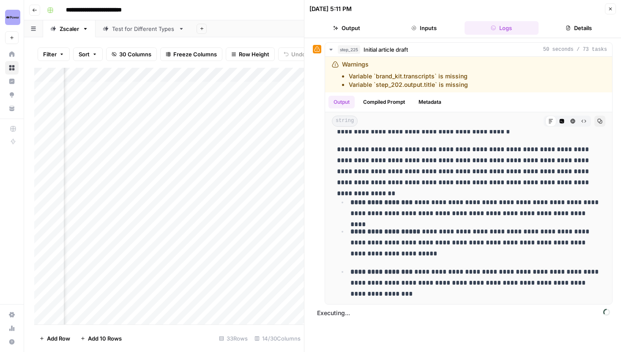
click at [615, 7] on button "Close" at bounding box center [610, 8] width 11 height 11
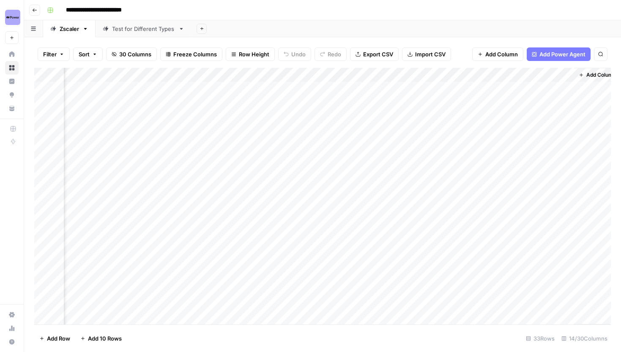
click at [327, 246] on div "Add Column" at bounding box center [322, 196] width 577 height 256
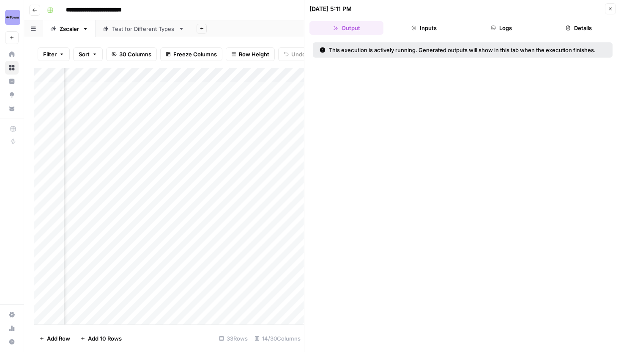
click at [487, 31] on button "Logs" at bounding box center [502, 28] width 74 height 14
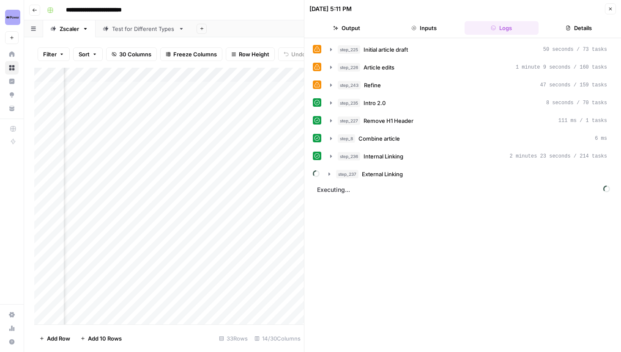
click at [329, 91] on div "step_243 Refine 47 seconds / 159 tasks" at bounding box center [469, 85] width 288 height 14
click at [331, 86] on icon "button" at bounding box center [331, 85] width 7 height 7
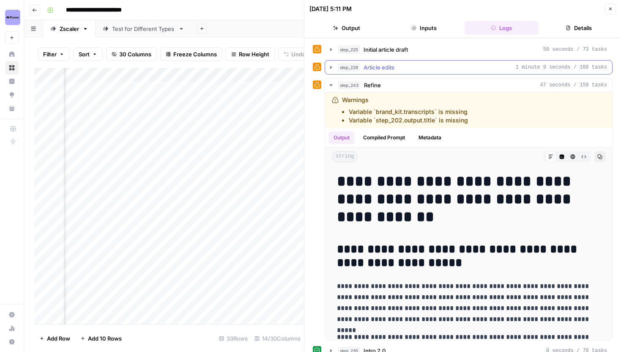
click at [325, 65] on div "step_226 Article edits 1 minute 9 seconds / 160 tasks" at bounding box center [469, 67] width 288 height 14
click at [332, 66] on icon "button" at bounding box center [331, 67] width 7 height 7
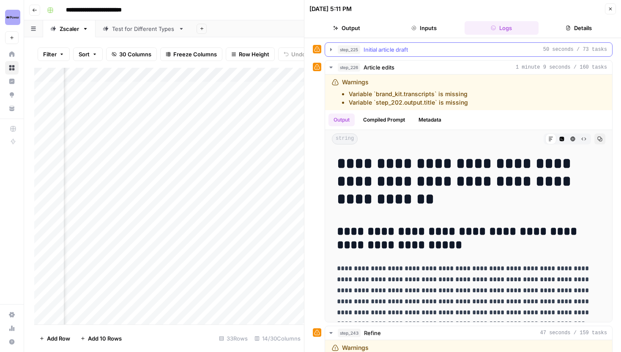
click at [330, 52] on icon "button" at bounding box center [331, 49] width 7 height 7
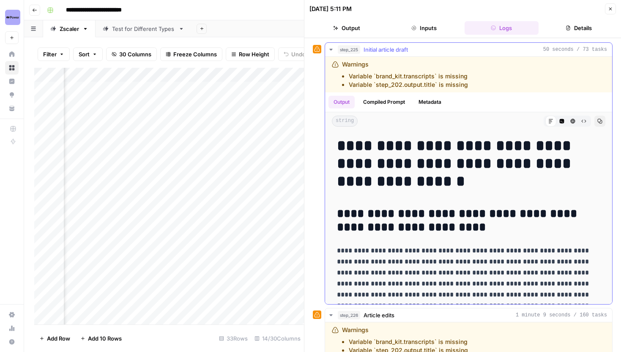
click at [330, 51] on icon "button" at bounding box center [331, 49] width 7 height 7
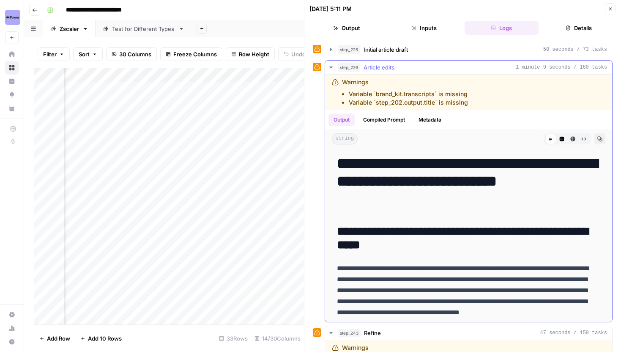
click at [331, 64] on icon "button" at bounding box center [331, 67] width 7 height 7
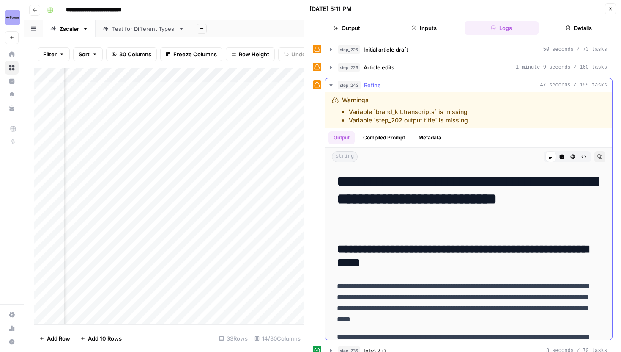
click at [333, 86] on icon "button" at bounding box center [331, 85] width 7 height 7
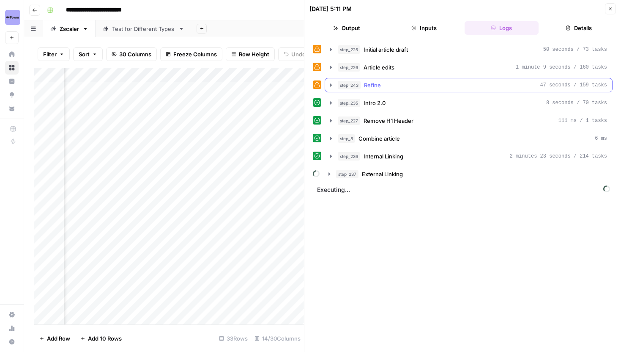
click at [333, 86] on icon "button" at bounding box center [331, 85] width 7 height 7
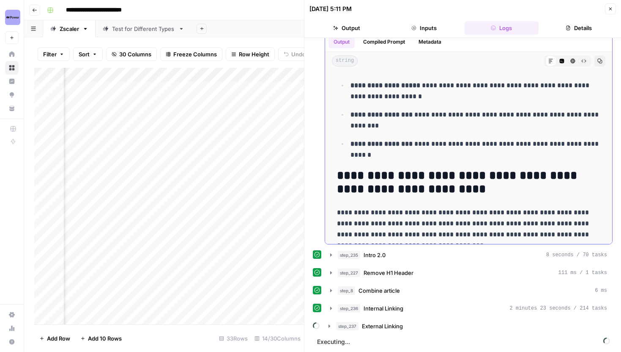
scroll to position [1925, 0]
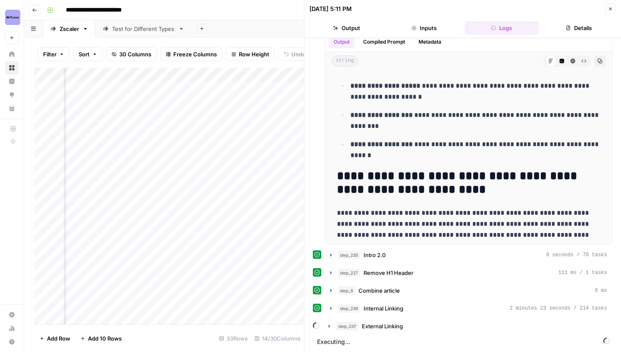
click at [262, 69] on div "Add Column" at bounding box center [169, 196] width 270 height 256
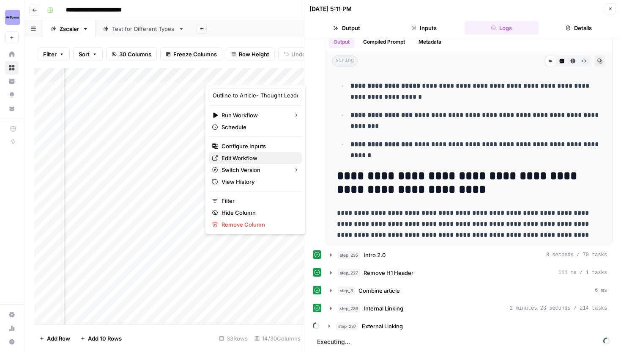
click at [243, 161] on span "Edit Workflow" at bounding box center [259, 158] width 74 height 8
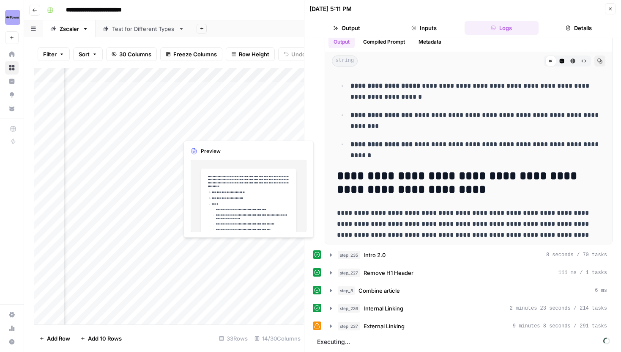
scroll to position [0, 657]
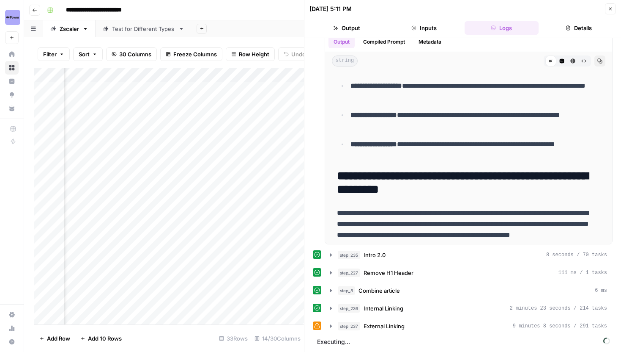
click at [169, 249] on div "Add Column" at bounding box center [169, 196] width 270 height 256
click at [167, 249] on textarea "**********" at bounding box center [205, 247] width 154 height 12
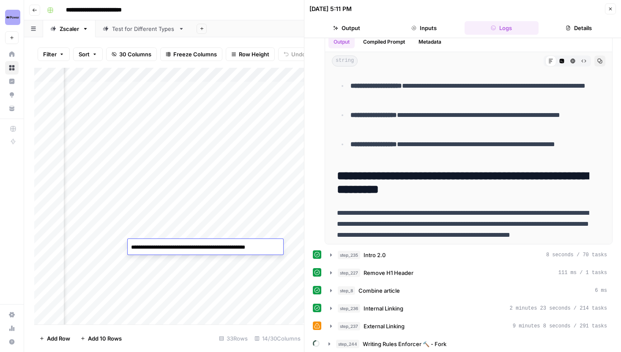
click at [206, 267] on div "Add Column" at bounding box center [169, 196] width 270 height 256
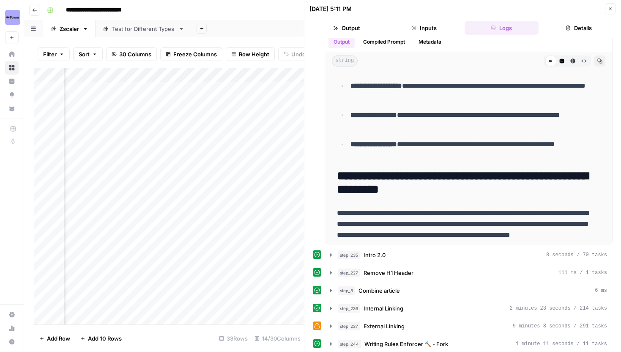
scroll to position [0, 687]
click at [138, 232] on div "Add Column" at bounding box center [169, 196] width 270 height 256
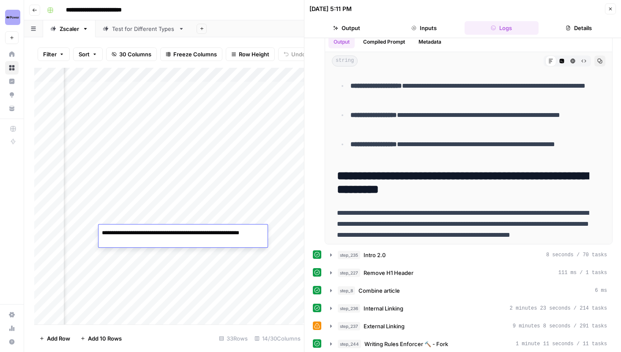
click at [143, 209] on div "Add Column" at bounding box center [169, 196] width 270 height 256
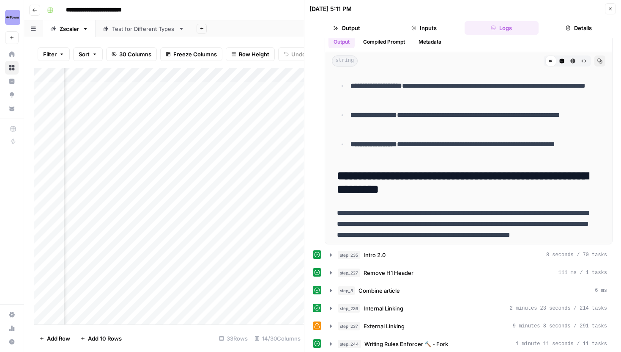
scroll to position [0, 786]
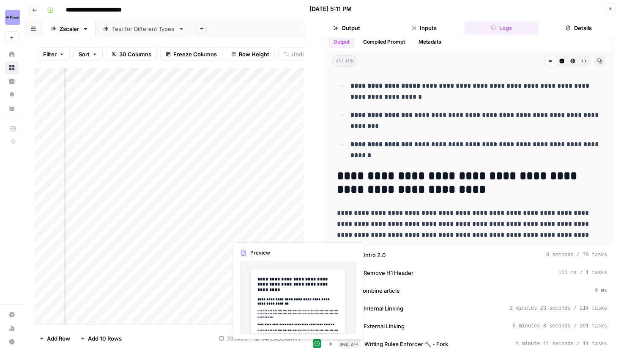
click at [252, 232] on div "Add Column" at bounding box center [169, 196] width 270 height 256
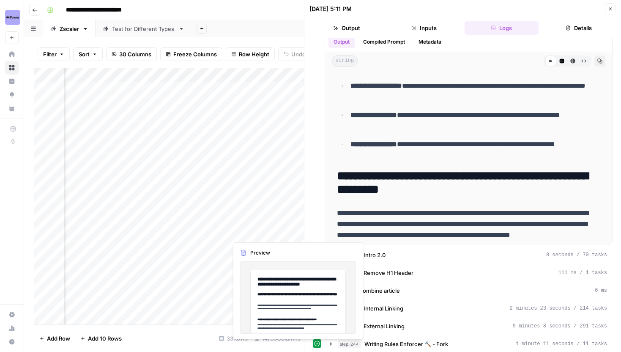
click at [252, 232] on div "Add Column" at bounding box center [169, 196] width 270 height 256
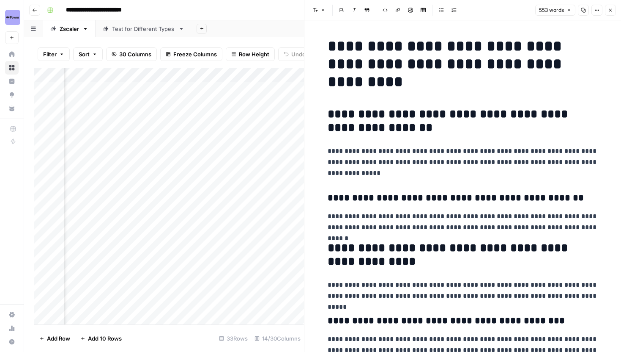
click at [614, 11] on button "Close" at bounding box center [610, 10] width 11 height 11
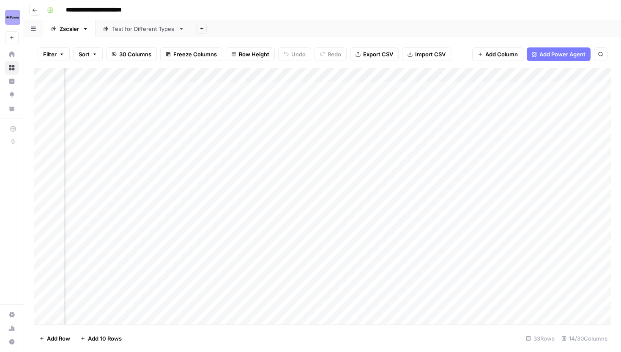
scroll to position [0, 847]
click at [363, 246] on div "Add Column" at bounding box center [322, 196] width 577 height 256
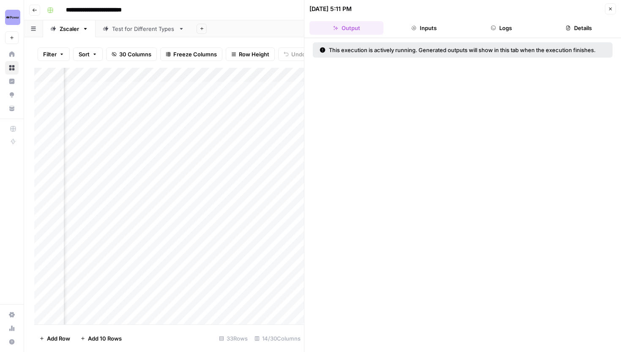
click at [521, 23] on button "Logs" at bounding box center [502, 28] width 74 height 14
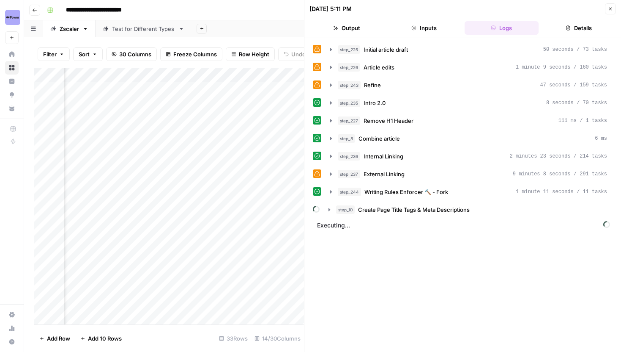
click at [329, 53] on button "step_225 Initial article draft 50 seconds / 73 tasks" at bounding box center [468, 50] width 287 height 14
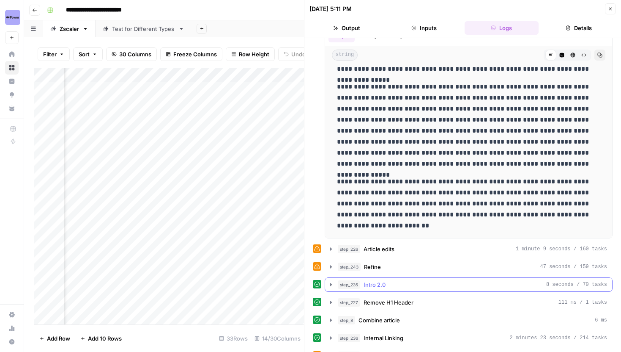
scroll to position [132, 0]
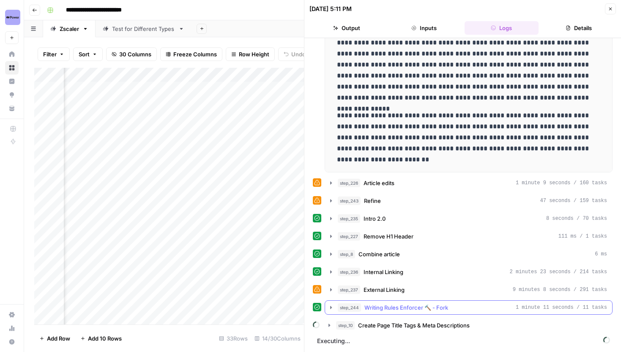
click at [329, 305] on icon "button" at bounding box center [331, 307] width 7 height 7
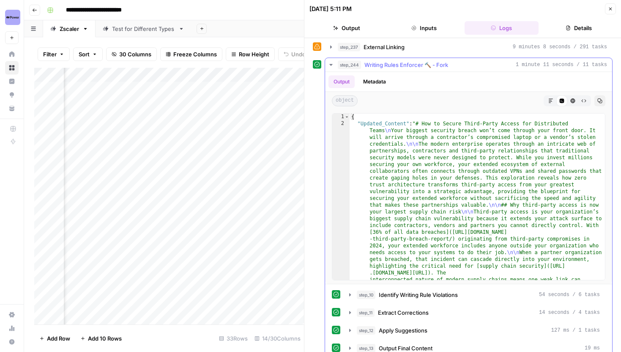
click at [554, 103] on button "Markdown" at bounding box center [551, 100] width 11 height 11
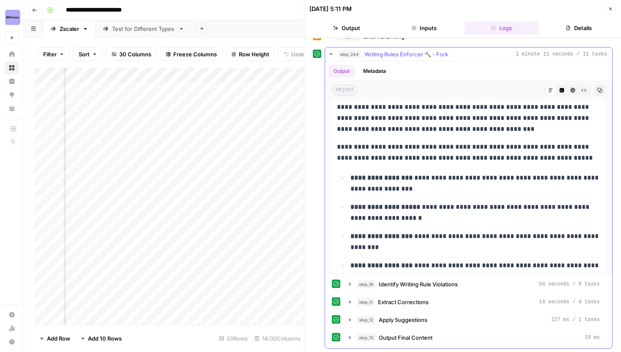
scroll to position [2029, 0]
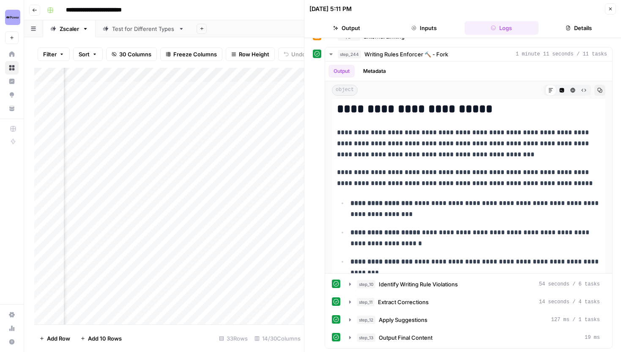
click at [610, 9] on icon "button" at bounding box center [610, 8] width 5 height 5
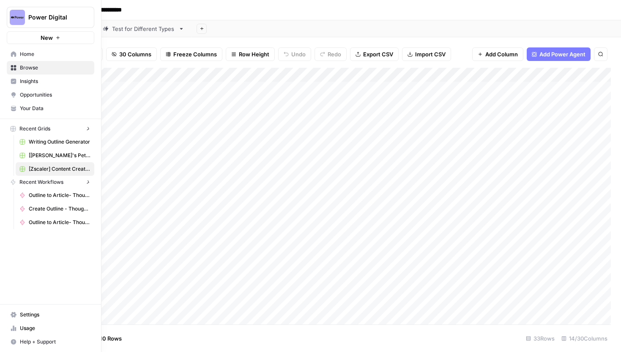
click at [15, 19] on img "Workspace: Power Digital" at bounding box center [17, 17] width 15 height 15
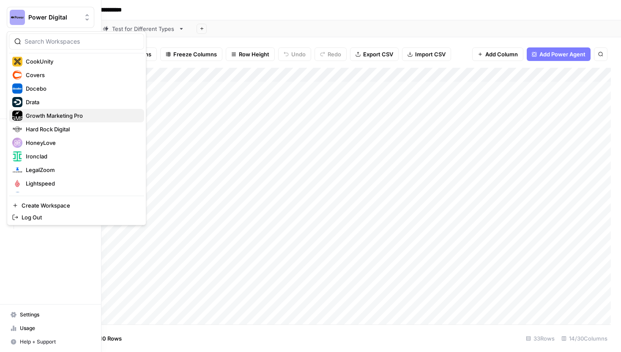
scroll to position [101, 0]
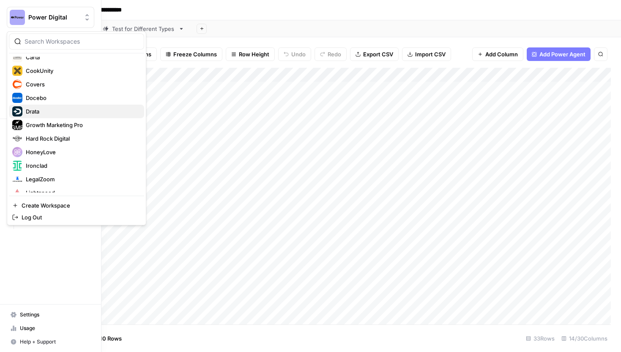
click at [46, 112] on span "Drata" at bounding box center [82, 111] width 112 height 8
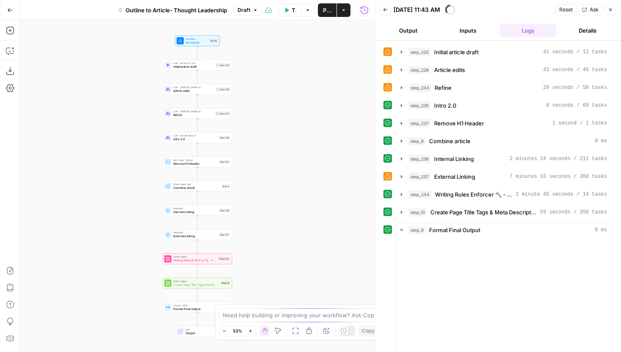
click at [613, 11] on icon "button" at bounding box center [610, 9] width 5 height 5
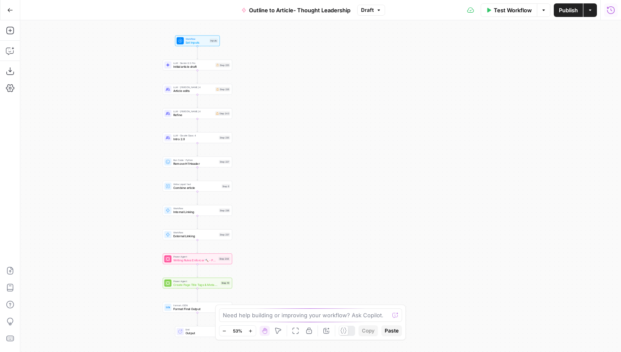
click at [612, 10] on icon "button" at bounding box center [611, 10] width 8 height 8
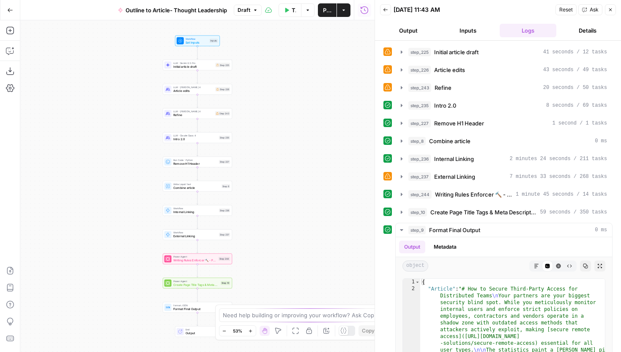
click at [389, 9] on button "Back" at bounding box center [385, 9] width 11 height 11
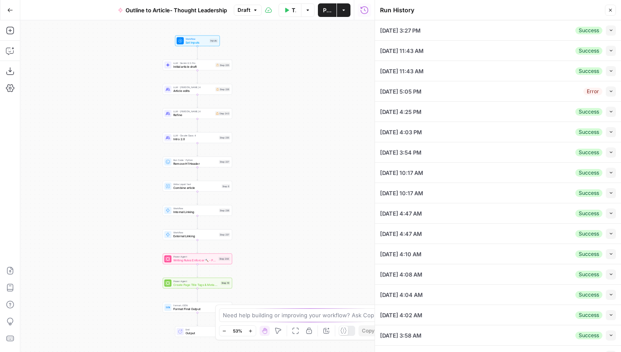
click at [610, 32] on icon "button" at bounding box center [611, 30] width 5 height 5
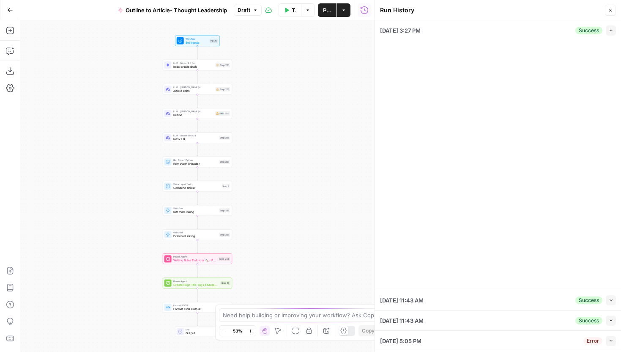
type input "Zscaler"
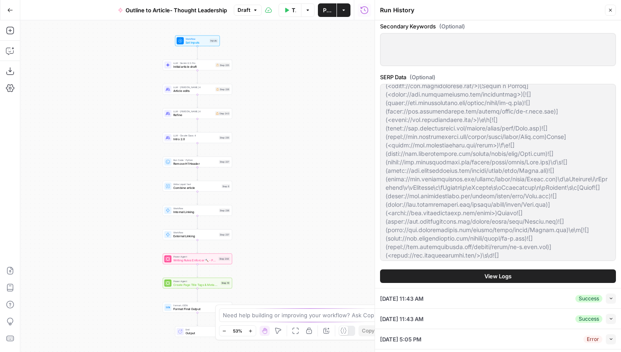
scroll to position [502, 0]
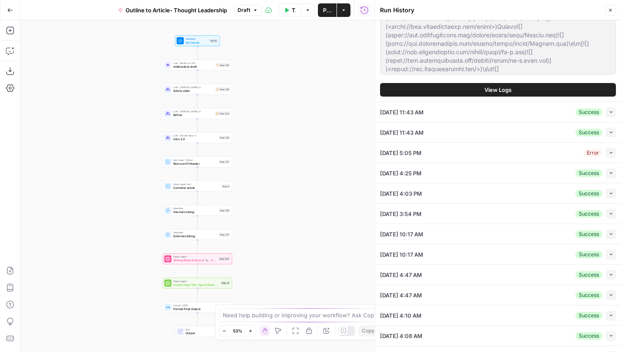
click at [497, 86] on span "View Logs" at bounding box center [498, 89] width 27 height 8
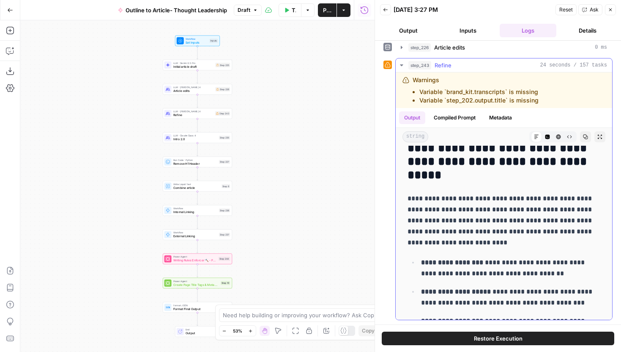
scroll to position [1922, 0]
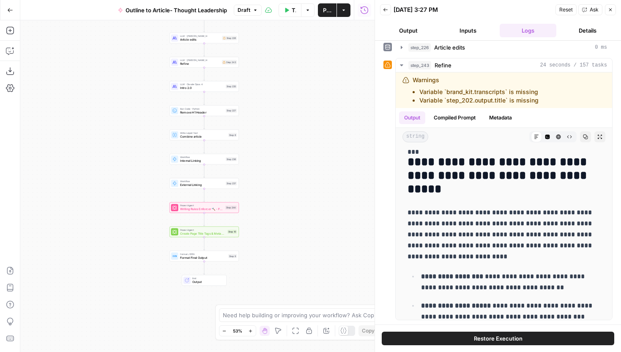
drag, startPoint x: 328, startPoint y: 237, endPoint x: 336, endPoint y: 180, distance: 57.7
click at [336, 180] on div "Workflow Set Inputs Inputs LLM · Gemini 2.5 Pro Initial article draft Step 225 …" at bounding box center [197, 185] width 355 height 331
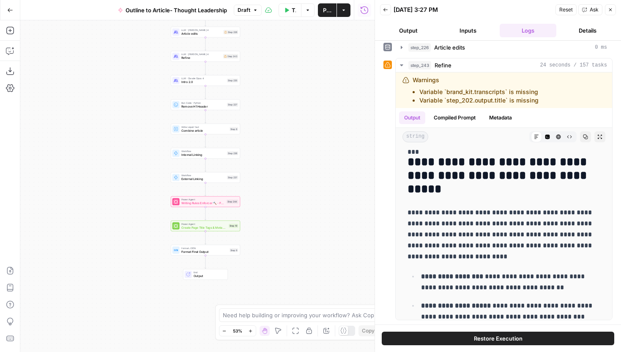
click at [330, 7] on span "Publish" at bounding box center [327, 10] width 8 height 8
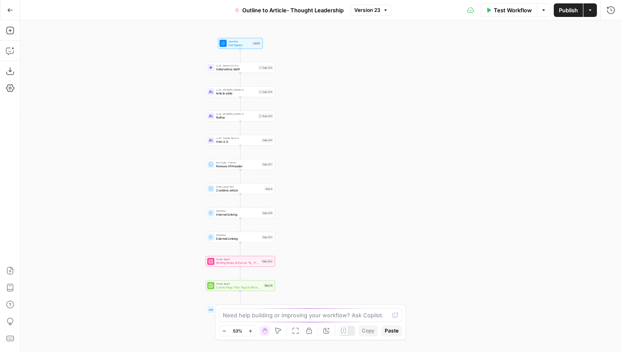
drag, startPoint x: 252, startPoint y: 104, endPoint x: 171, endPoint y: 106, distance: 80.4
click at [171, 106] on div "Workflow Set Inputs Inputs LLM · Gemini 2.5 Pro Initial article draft Step 225 …" at bounding box center [320, 185] width 601 height 331
click at [220, 71] on span "Initial article draft" at bounding box center [236, 69] width 40 height 5
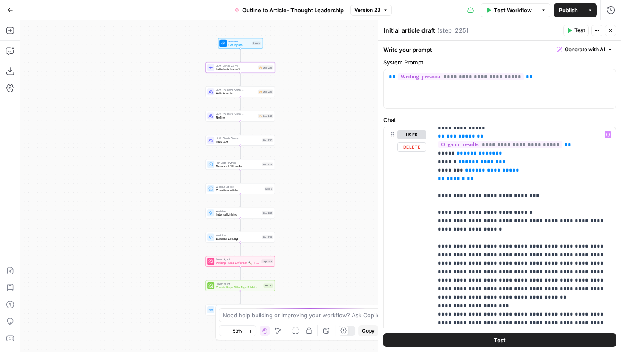
scroll to position [918, 0]
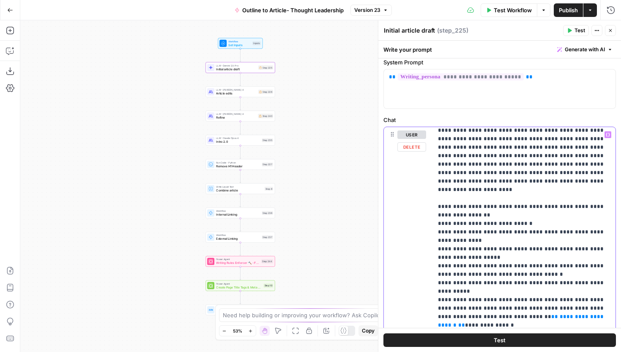
click at [583, 228] on p "**********" at bounding box center [524, 341] width 173 height 2259
drag, startPoint x: 539, startPoint y: 248, endPoint x: 473, endPoint y: 246, distance: 66.0
click at [473, 246] on p "**********" at bounding box center [524, 341] width 173 height 2259
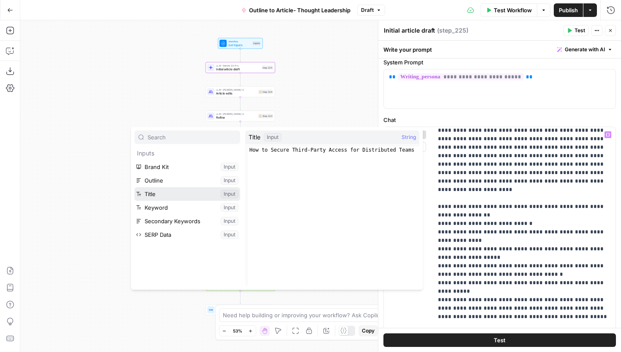
click at [168, 195] on button "Select variable Title" at bounding box center [188, 194] width 106 height 14
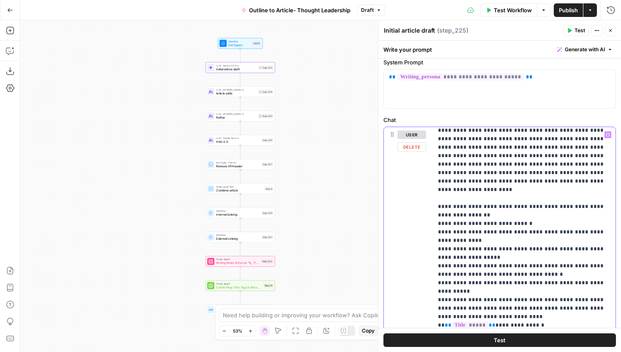
click at [562, 250] on p "**********" at bounding box center [524, 341] width 173 height 2259
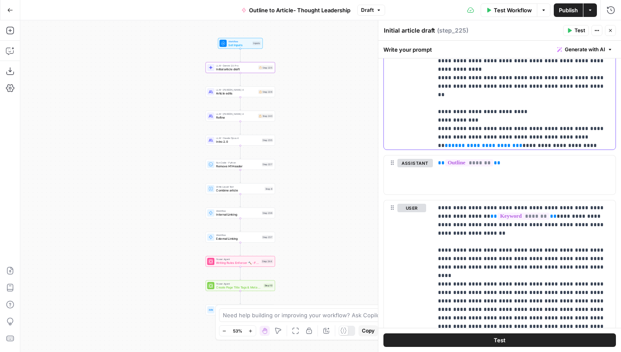
scroll to position [375, 0]
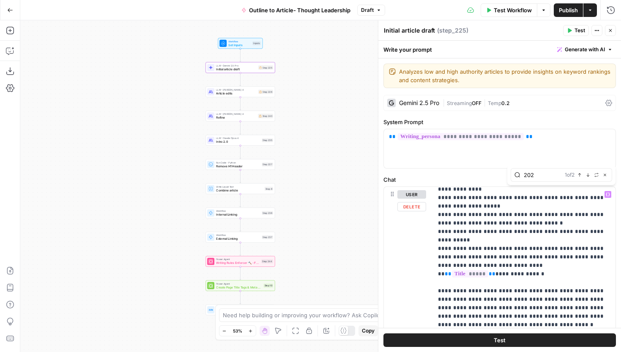
type input "202"
click at [588, 175] on icon "button" at bounding box center [588, 175] width 4 height 4
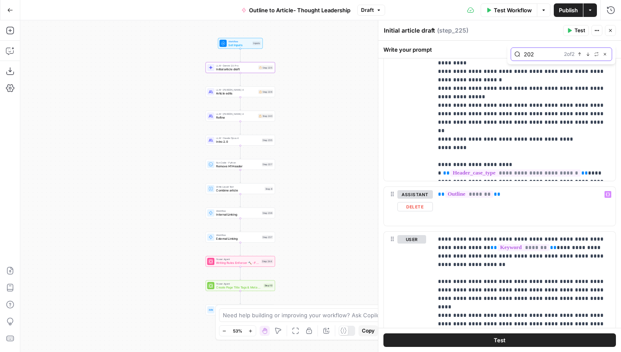
scroll to position [350, 0]
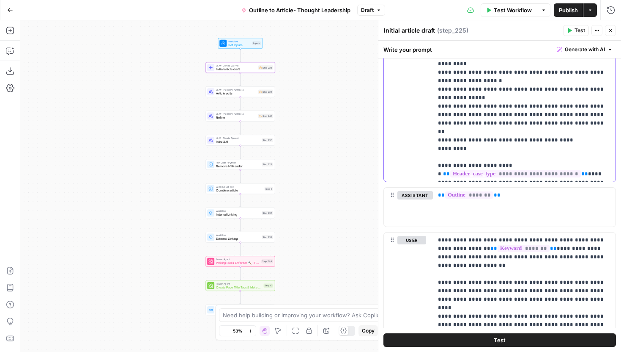
drag, startPoint x: 559, startPoint y: 133, endPoint x: 492, endPoint y: 134, distance: 66.8
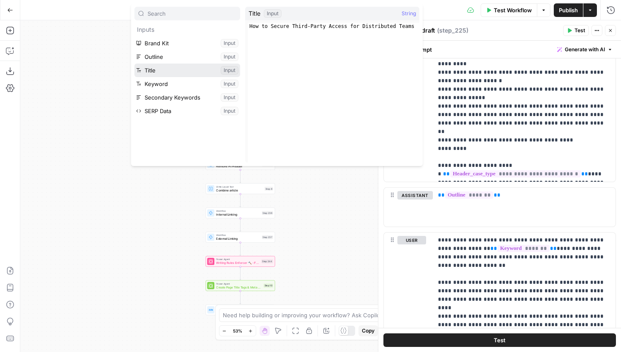
click at [169, 73] on button "Select variable Title" at bounding box center [188, 70] width 106 height 14
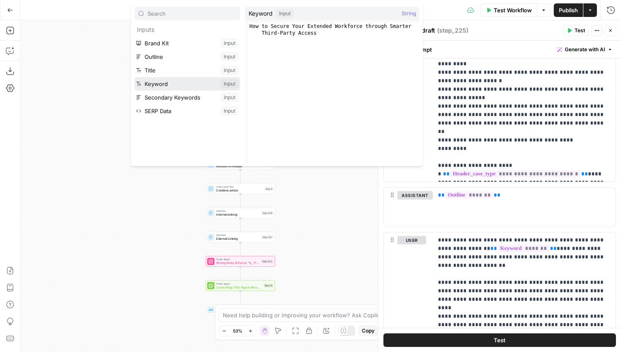
click at [165, 84] on button "Select variable Keyword" at bounding box center [188, 84] width 106 height 14
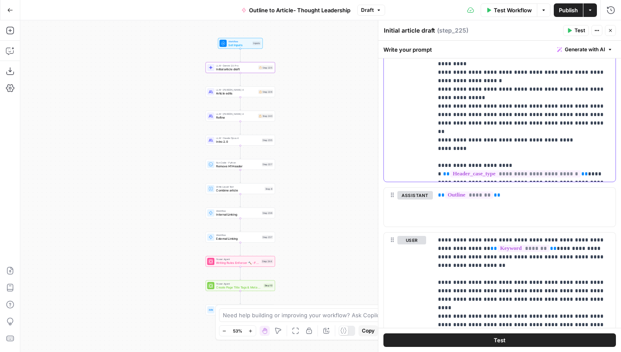
drag, startPoint x: 533, startPoint y: 131, endPoint x: 493, endPoint y: 130, distance: 39.8
click at [481, 183] on div "**********" at bounding box center [500, 11] width 233 height 351
drag, startPoint x: 565, startPoint y: 133, endPoint x: 492, endPoint y: 134, distance: 73.6
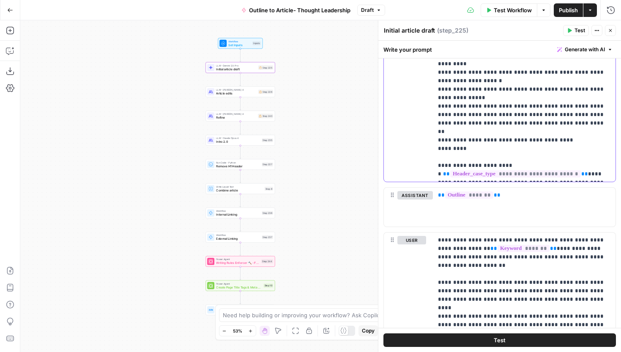
copy p "** ******* **"
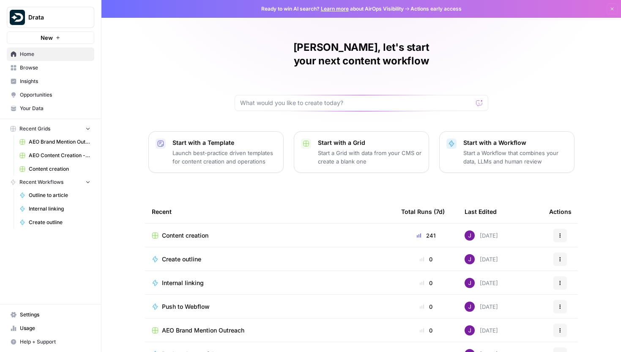
click at [49, 91] on span "Opportunities" at bounding box center [55, 95] width 71 height 8
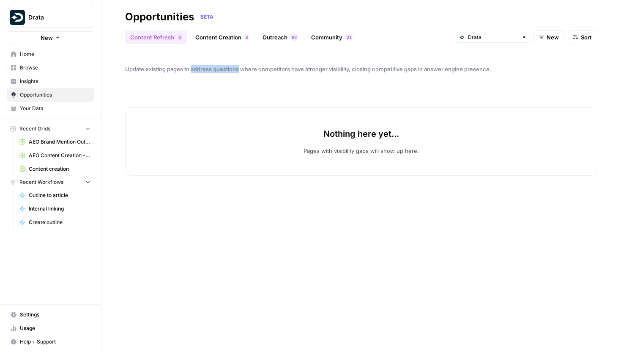
drag, startPoint x: 193, startPoint y: 69, endPoint x: 240, endPoint y: 69, distance: 47.4
click at [240, 69] on span "Update existing pages to address questions where competitors have stronger visi…" at bounding box center [361, 69] width 473 height 8
click at [280, 72] on span "Update existing pages to address questions where competitors have stronger visi…" at bounding box center [361, 69] width 473 height 8
click at [61, 163] on link "Content creation" at bounding box center [55, 169] width 79 height 14
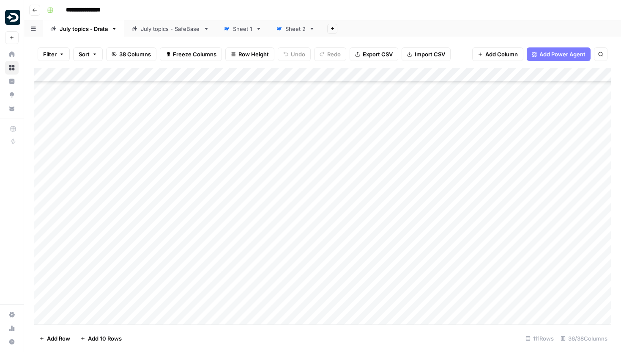
scroll to position [628, 0]
click at [101, 189] on div "Add Column" at bounding box center [322, 196] width 577 height 256
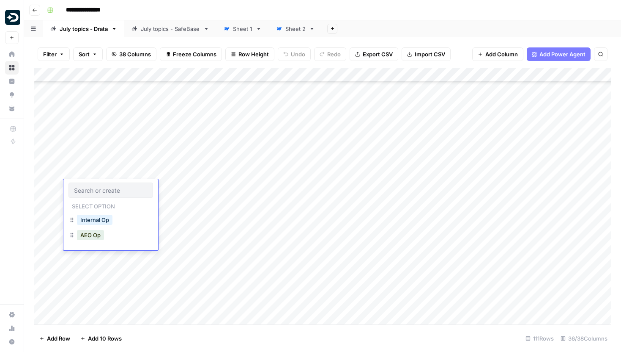
click at [106, 159] on div "Add Column" at bounding box center [322, 196] width 577 height 256
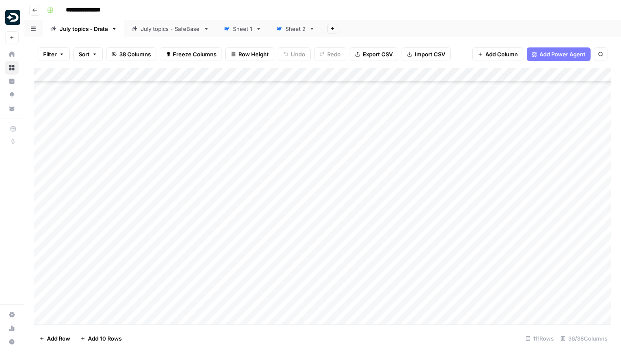
scroll to position [603, 0]
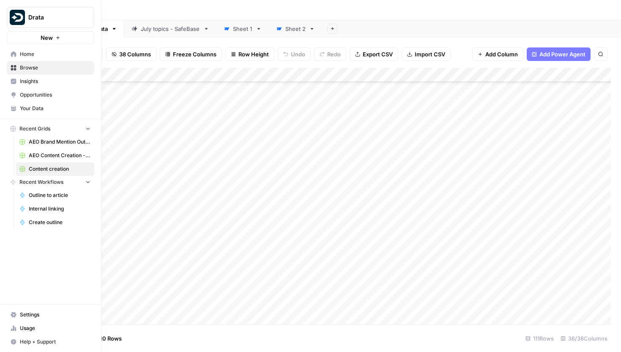
click at [37, 66] on span "Browse" at bounding box center [55, 68] width 71 height 8
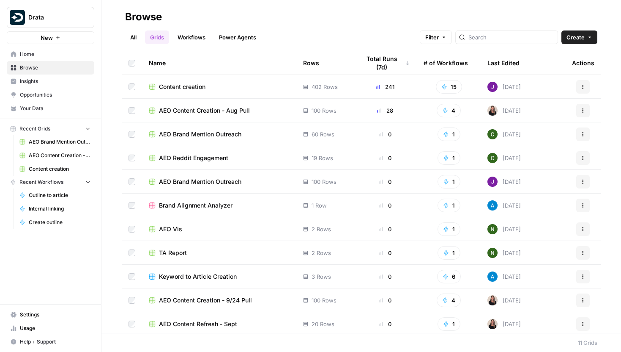
click at [189, 112] on span "AEO Content Creation - Aug Pull" at bounding box center [204, 110] width 91 height 8
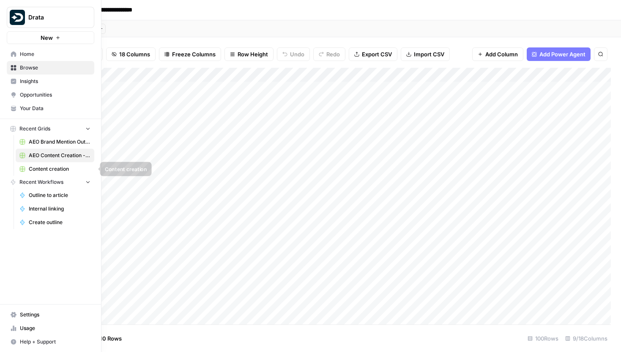
click at [48, 168] on span "Content creation" at bounding box center [60, 169] width 62 height 8
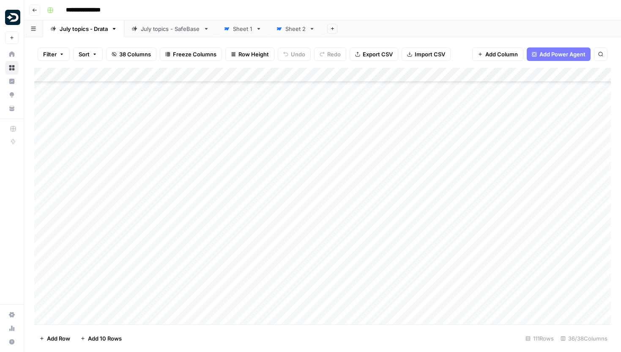
scroll to position [467, 0]
click at [460, 36] on div "Add Sheet" at bounding box center [471, 28] width 299 height 17
click at [169, 233] on div "Add Column" at bounding box center [322, 196] width 577 height 256
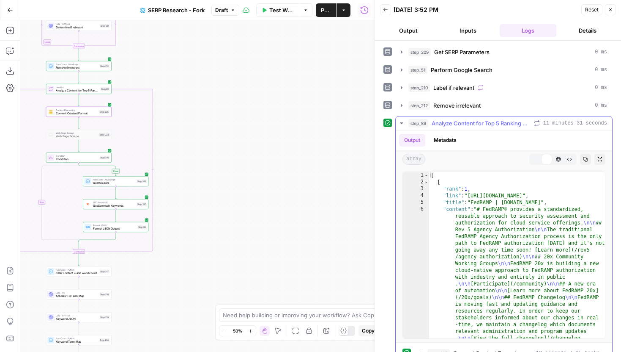
scroll to position [5, 0]
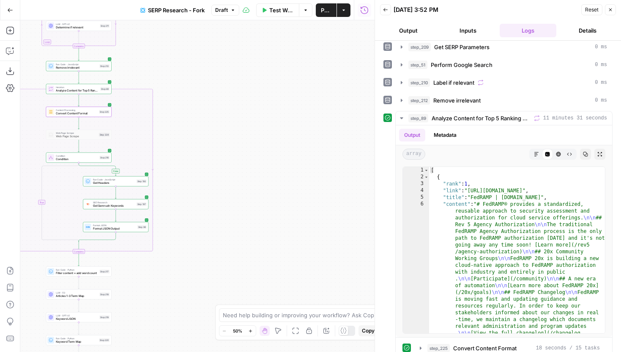
click at [322, 8] on span "Publish" at bounding box center [326, 10] width 11 height 8
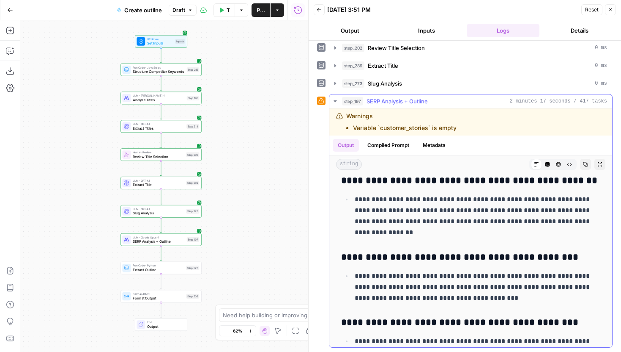
scroll to position [5440, 0]
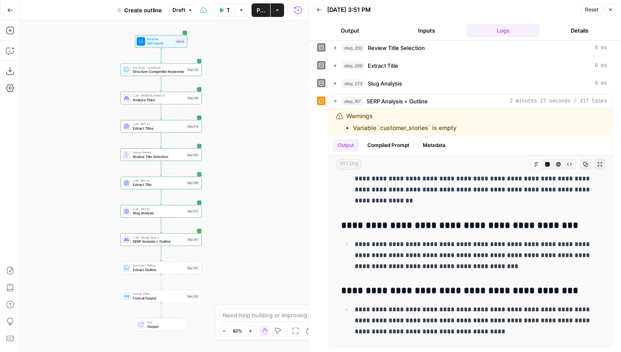
click at [263, 12] on span "Publish" at bounding box center [261, 10] width 8 height 8
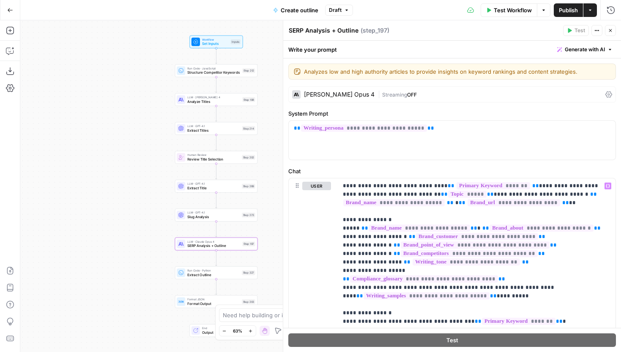
scroll to position [1608, 0]
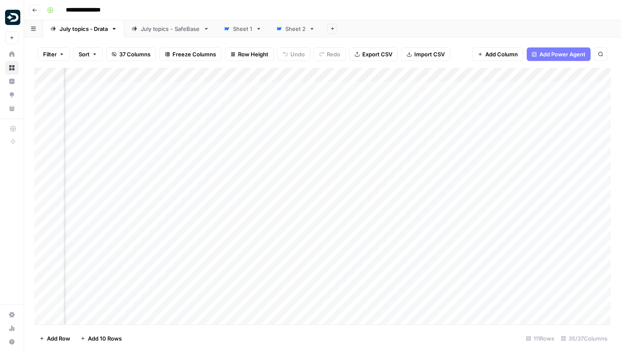
scroll to position [0, 694]
click at [239, 197] on div "Add Column" at bounding box center [322, 196] width 577 height 256
click at [236, 240] on div "Add Column" at bounding box center [322, 196] width 577 height 256
click at [219, 126] on div "Add Column" at bounding box center [322, 196] width 577 height 256
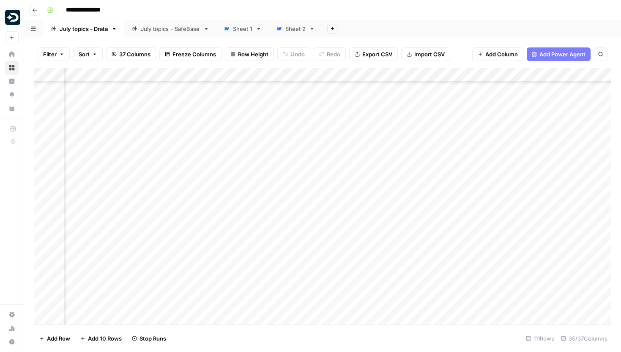
scroll to position [730, 1035]
click at [274, 241] on div "Add Column" at bounding box center [322, 196] width 577 height 256
click at [292, 242] on div "Add Column" at bounding box center [322, 196] width 577 height 256
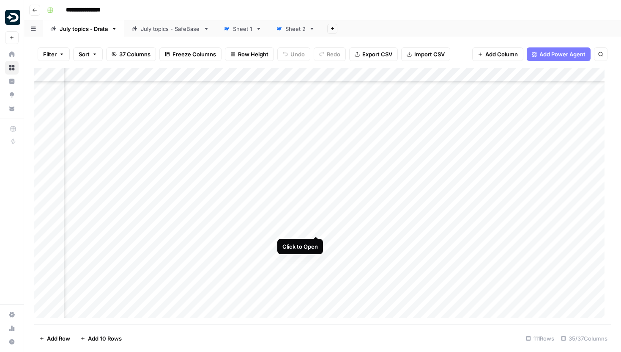
click at [316, 219] on div "Add Column" at bounding box center [322, 196] width 577 height 256
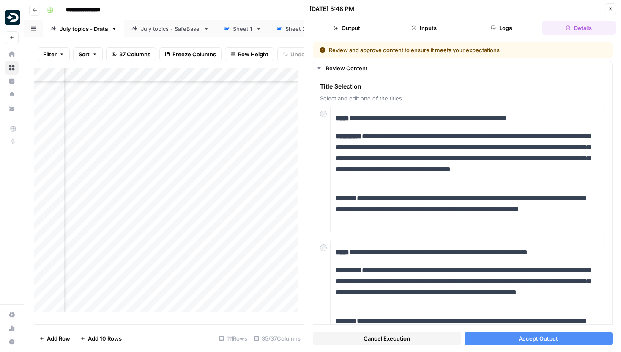
scroll to position [753, 768]
click at [510, 339] on button "Accept Output" at bounding box center [539, 338] width 148 height 14
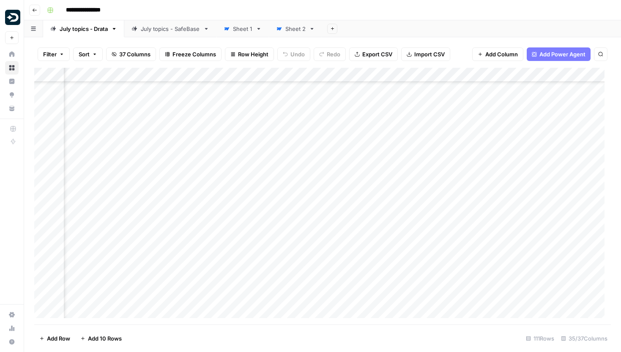
scroll to position [764, 1690]
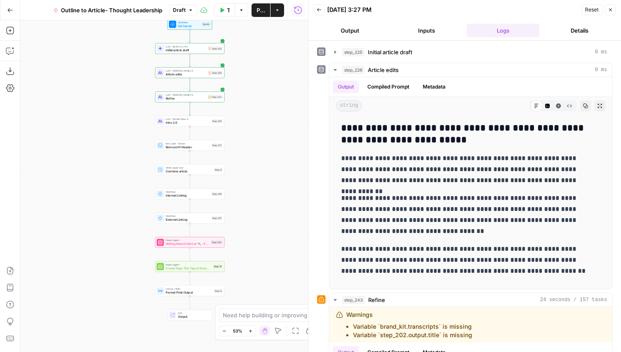
scroll to position [1655, 0]
